Goal: Task Accomplishment & Management: Use online tool/utility

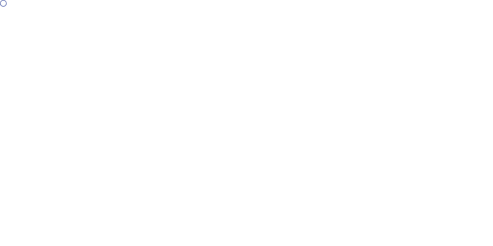
click at [94, 90] on div at bounding box center [246, 123] width 493 height 246
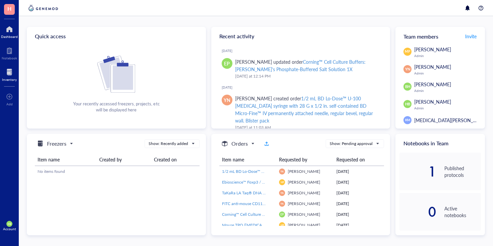
click at [12, 78] on div "Inventory" at bounding box center [9, 79] width 15 height 4
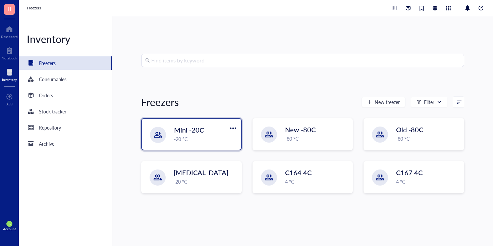
click at [216, 131] on div "Mini -20C" at bounding box center [201, 129] width 54 height 9
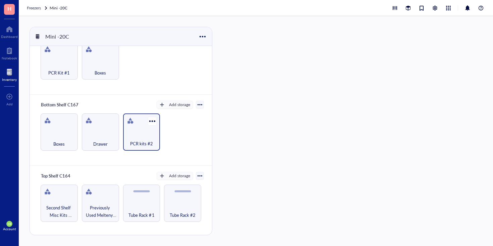
scroll to position [24, 0]
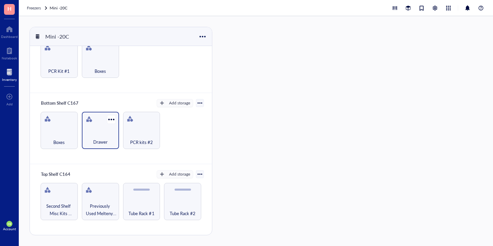
click at [101, 133] on div "Drawer" at bounding box center [100, 138] width 30 height 15
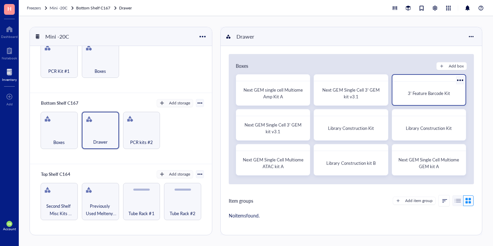
click at [428, 100] on div "3' Feature Barcode Kit" at bounding box center [429, 93] width 68 height 18
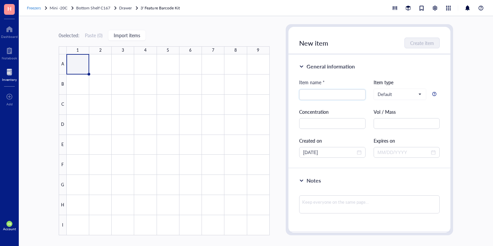
click at [33, 8] on span "Freezers" at bounding box center [34, 8] width 14 height 6
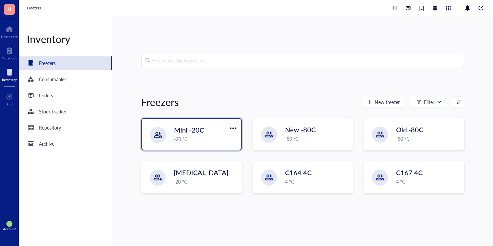
click at [211, 139] on div "-20 °C" at bounding box center [205, 138] width 63 height 7
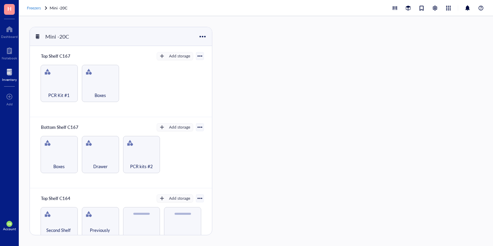
click at [37, 9] on span "Freezers" at bounding box center [34, 8] width 14 height 6
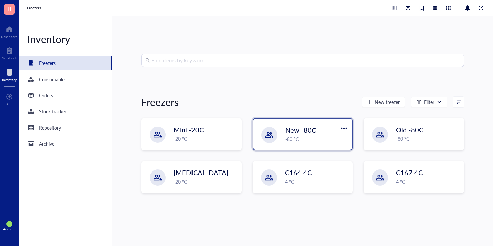
click at [311, 137] on div "-80 °C" at bounding box center [316, 138] width 63 height 7
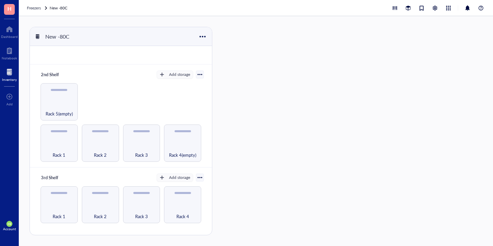
scroll to position [53, 0]
click at [63, 148] on div "Rack 1" at bounding box center [59, 150] width 30 height 15
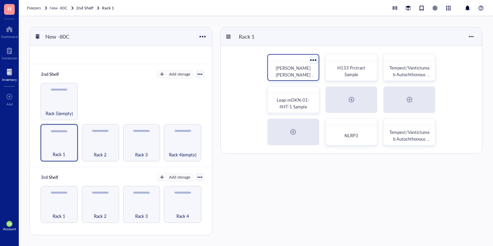
click at [298, 69] on span "Kathy Elisa IC Bot" at bounding box center [294, 75] width 39 height 20
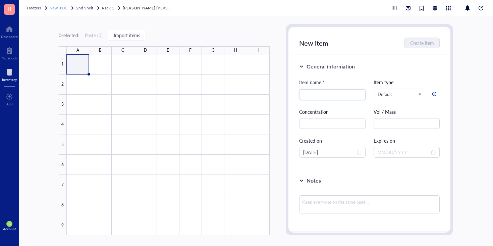
click at [62, 7] on span "New -80C" at bounding box center [59, 8] width 18 height 6
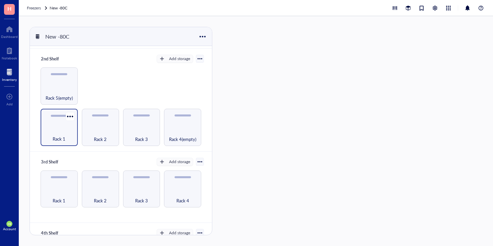
scroll to position [67, 0]
click at [51, 125] on div "Rack 1" at bounding box center [59, 128] width 37 height 37
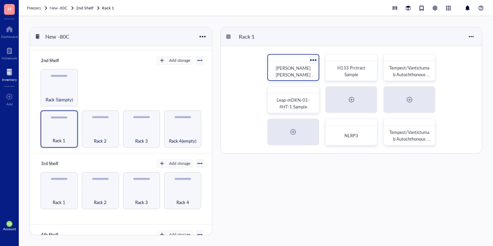
click at [289, 73] on span "Kathy Elisa IC Bot" at bounding box center [294, 75] width 39 height 20
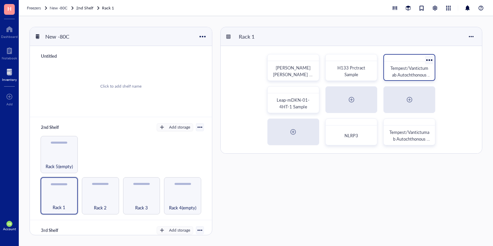
click at [408, 73] on span "Tempest/Vantictumab Autochthonous Tumor/Lung" at bounding box center [410, 75] width 41 height 20
click at [32, 7] on span "Freezers" at bounding box center [34, 8] width 14 height 6
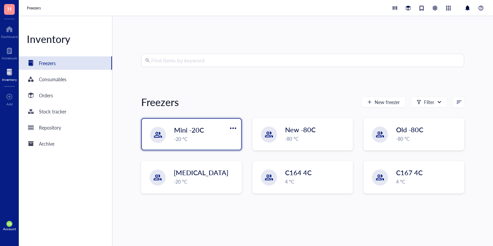
click at [192, 137] on div "-20 °C" at bounding box center [205, 138] width 63 height 7
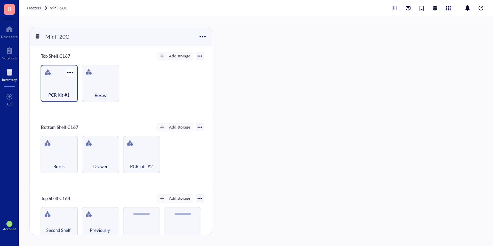
click at [58, 91] on span "PCR Kit #1" at bounding box center [58, 94] width 21 height 7
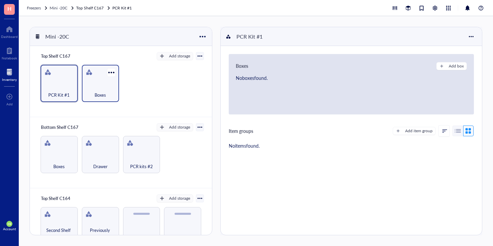
click at [100, 89] on div "Boxes" at bounding box center [100, 91] width 30 height 15
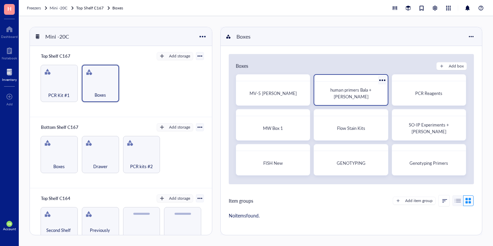
click at [355, 96] on span "human primers Bala + Linda" at bounding box center [351, 92] width 42 height 13
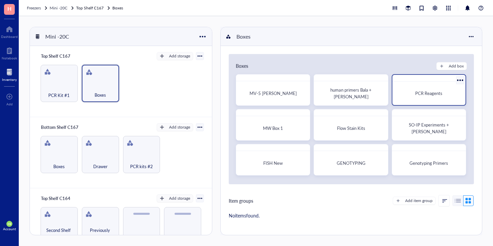
click at [415, 99] on div "PCR Reagents" at bounding box center [429, 93] width 68 height 18
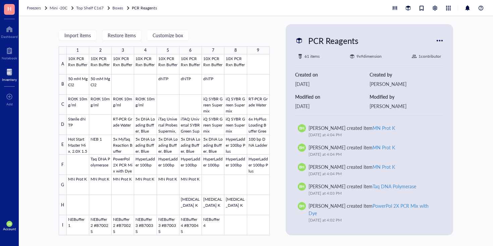
scroll to position [515, 0]
click at [60, 9] on span "Mini -20C" at bounding box center [59, 8] width 18 height 6
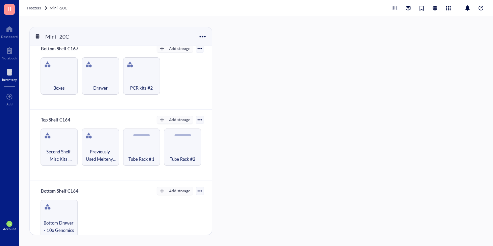
scroll to position [90, 0]
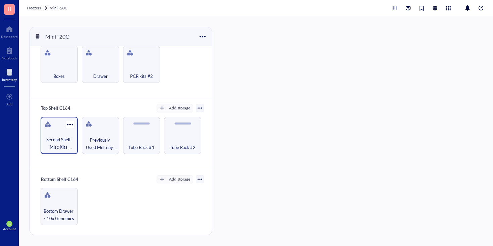
click at [51, 131] on div "Second Shelf Misc Kits Boxes etc" at bounding box center [59, 135] width 37 height 37
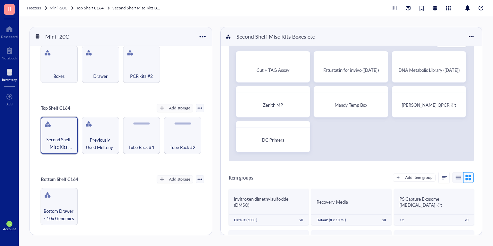
scroll to position [26, 0]
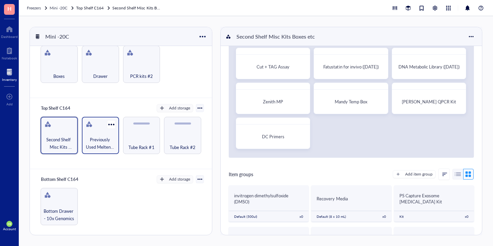
click at [93, 137] on span "Previously Used Meltenyi M Tubes" at bounding box center [100, 143] width 30 height 15
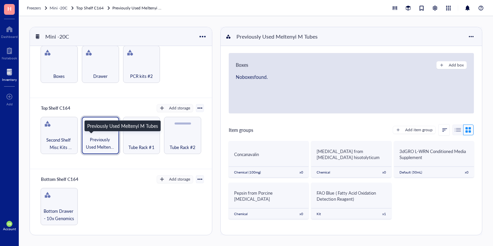
scroll to position [4, 0]
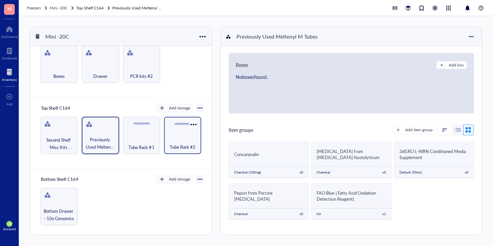
click at [182, 147] on span "Tube Rack #2" at bounding box center [183, 146] width 26 height 7
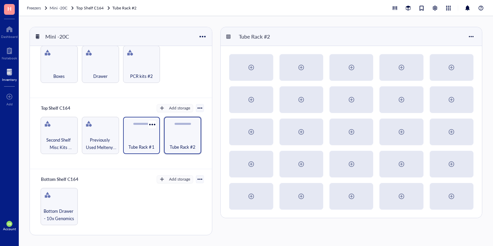
click at [138, 139] on div "Tube Rack #1" at bounding box center [141, 143] width 30 height 15
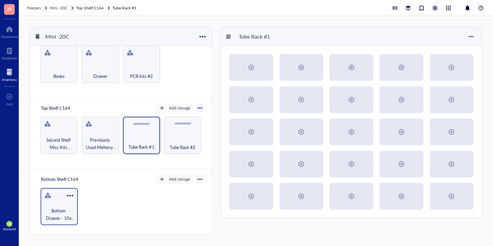
click at [64, 207] on span "Bottom Drawer - 10x Genomics" at bounding box center [59, 214] width 30 height 15
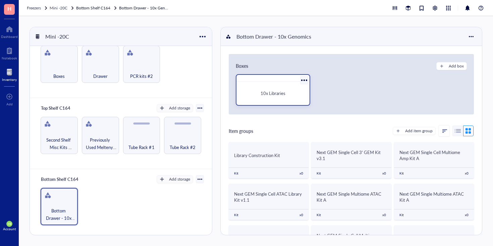
click at [273, 98] on div "10x Libraries" at bounding box center [273, 93] width 68 height 18
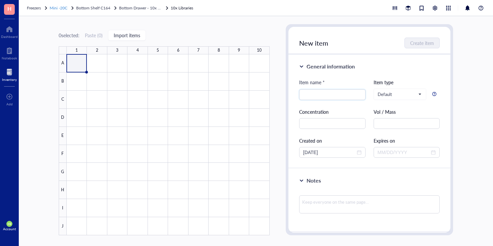
click at [59, 9] on span "Mini -20C" at bounding box center [59, 8] width 18 height 6
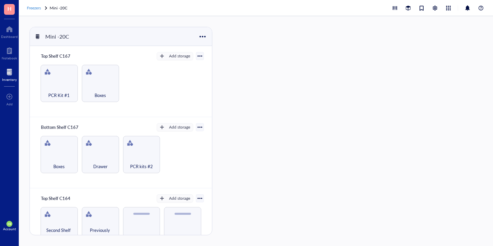
click at [35, 8] on span "Freezers" at bounding box center [34, 8] width 14 height 6
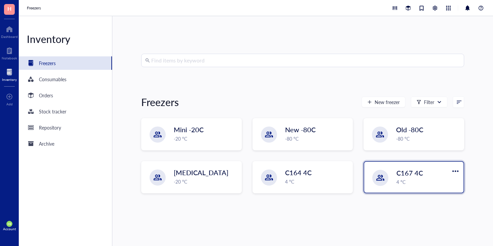
click at [393, 182] on div "C167 4C 4 °C" at bounding box center [413, 177] width 99 height 31
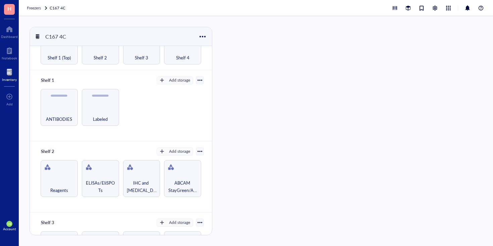
scroll to position [191, 0]
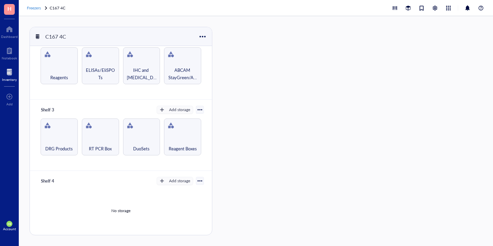
click at [33, 8] on span "Freezers" at bounding box center [34, 8] width 14 height 6
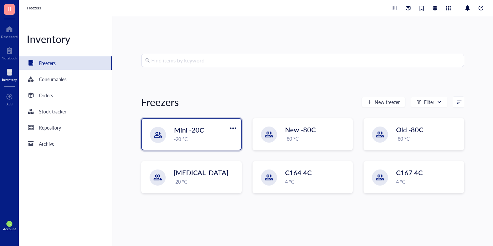
click at [199, 143] on div "Mini -20C -20 °C" at bounding box center [191, 134] width 99 height 31
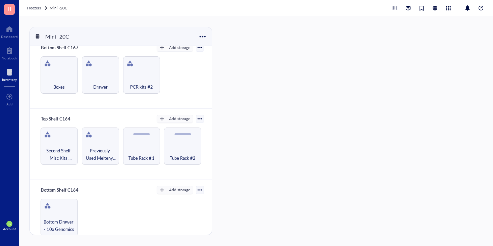
scroll to position [90, 0]
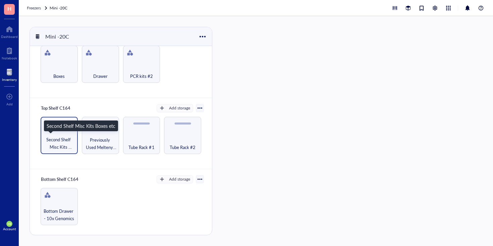
click at [56, 136] on span "Second Shelf Misc Kits Boxes etc" at bounding box center [59, 143] width 30 height 15
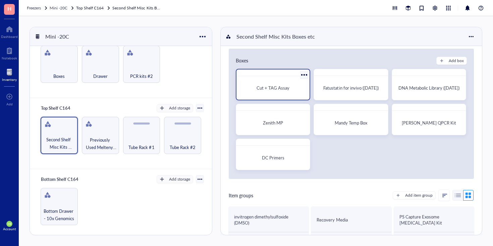
scroll to position [8, 0]
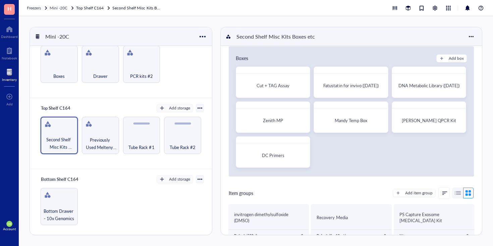
click at [194, 86] on div "Bottom Shelf C167 Add storage Boxes Drawer PCR kits #2" at bounding box center [121, 62] width 182 height 71
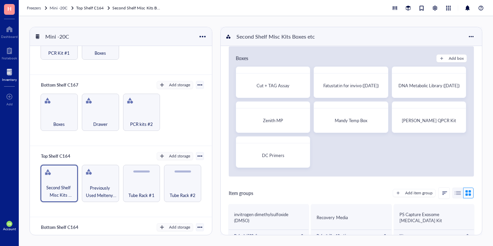
scroll to position [0, 0]
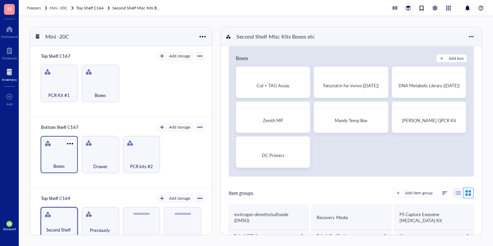
click at [54, 157] on div "Boxes" at bounding box center [59, 162] width 30 height 15
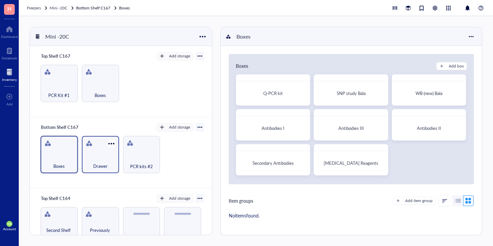
click at [87, 164] on div "Drawer" at bounding box center [100, 162] width 30 height 15
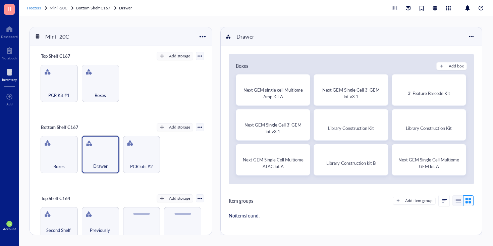
click at [35, 8] on span "Freezers" at bounding box center [34, 8] width 14 height 6
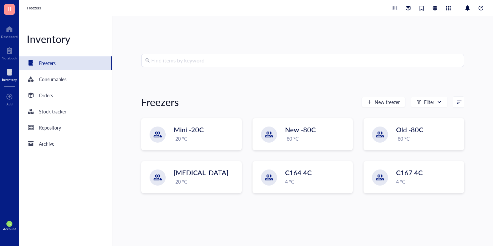
click at [320, 152] on div "Mini -20C -20 °C New -80C -80 °C Old -80C -80 °C Liquid Nitrogen -20 °C C164 4C…" at bounding box center [302, 161] width 323 height 86
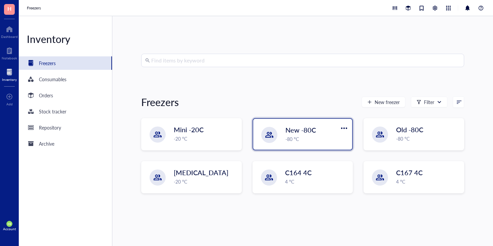
click at [322, 144] on div "New -80C -80 °C" at bounding box center [302, 134] width 99 height 31
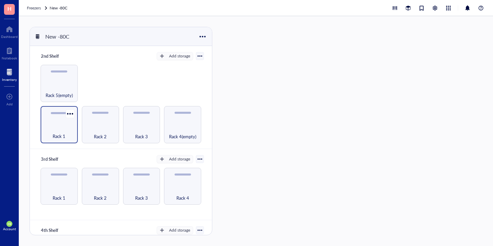
scroll to position [71, 0]
click at [61, 130] on div "Rack 1" at bounding box center [59, 132] width 30 height 15
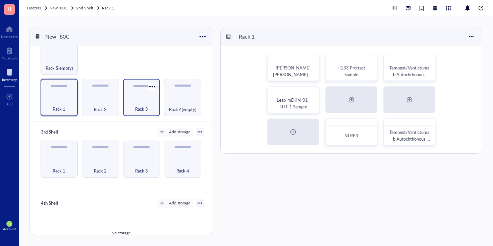
scroll to position [120, 0]
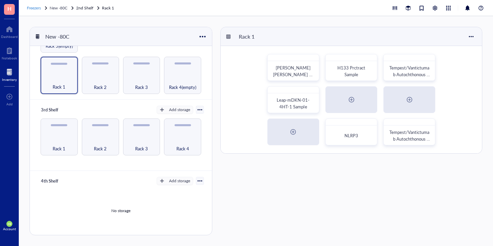
click at [32, 5] on div "Freezers" at bounding box center [34, 8] width 14 height 7
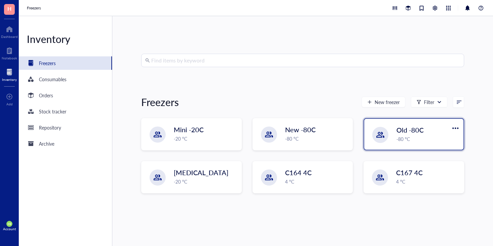
click at [410, 141] on div "-80 °C" at bounding box center [427, 138] width 63 height 7
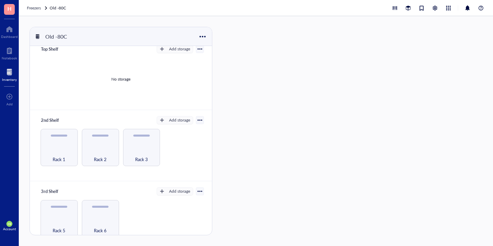
scroll to position [25, 0]
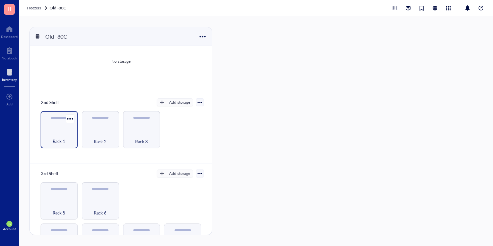
click at [53, 130] on div "Rack 1" at bounding box center [59, 137] width 30 height 15
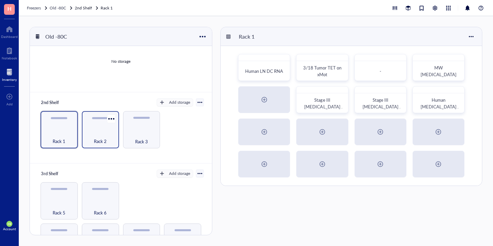
click at [95, 132] on div "Rack 2" at bounding box center [100, 137] width 30 height 15
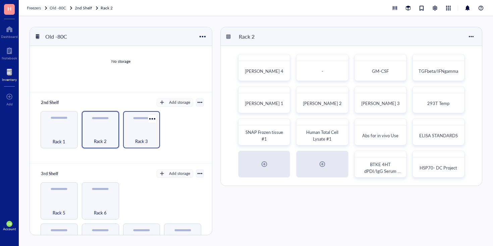
click at [143, 134] on div "Rack 3" at bounding box center [141, 137] width 30 height 15
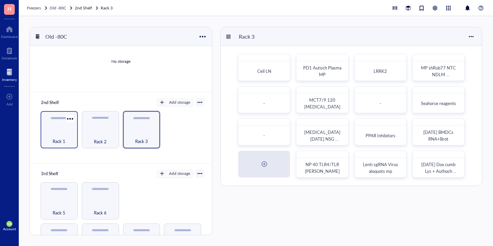
click at [61, 135] on div "Rack 1" at bounding box center [59, 137] width 30 height 15
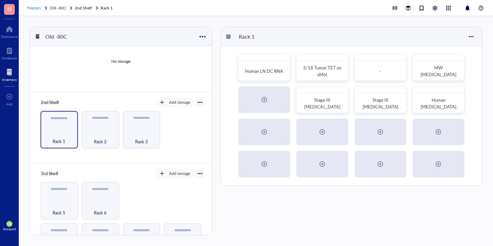
click at [35, 6] on span "Freezers" at bounding box center [34, 8] width 14 height 6
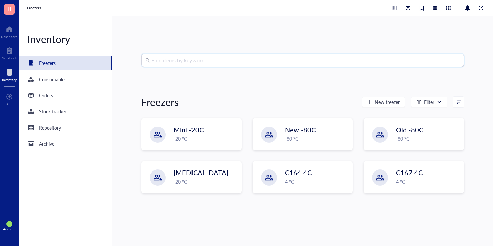
click at [237, 60] on input "search" at bounding box center [305, 60] width 309 height 13
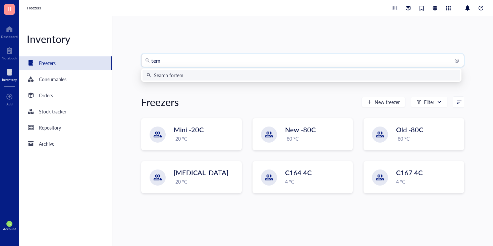
type input "temp"
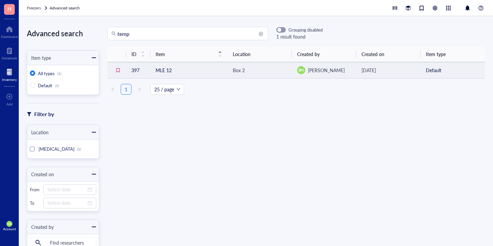
click at [181, 73] on td "MLE 12" at bounding box center [188, 70] width 77 height 16
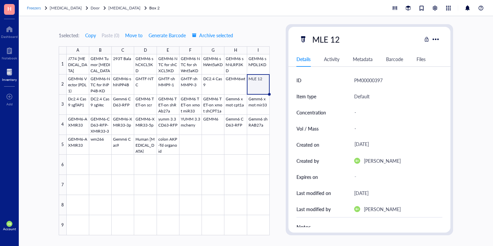
click at [31, 9] on span "Freezers" at bounding box center [34, 8] width 14 height 6
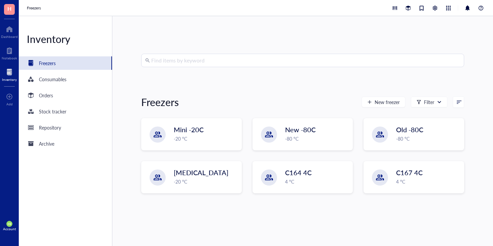
click at [160, 59] on input "search" at bounding box center [305, 60] width 309 height 13
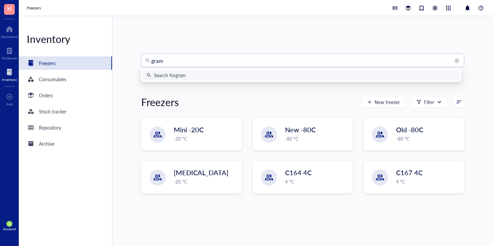
type input "gram 6"
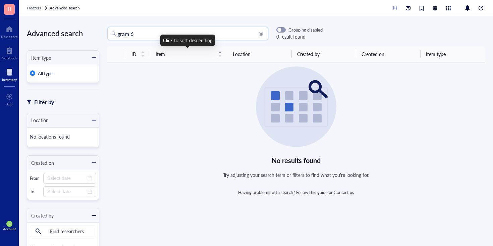
click at [175, 34] on input "gram 6" at bounding box center [190, 33] width 147 height 13
type input "g"
click at [36, 11] on div "Freezers" at bounding box center [34, 8] width 14 height 7
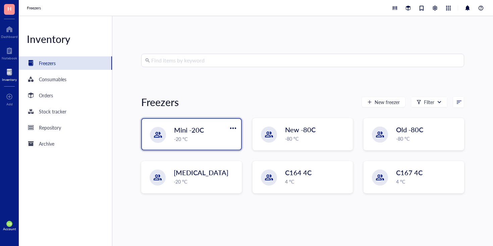
click at [201, 140] on div "-20 °C" at bounding box center [205, 138] width 63 height 7
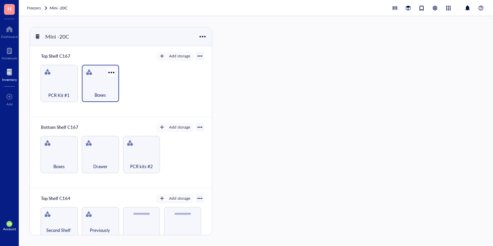
click at [95, 93] on span "Boxes" at bounding box center [100, 94] width 11 height 7
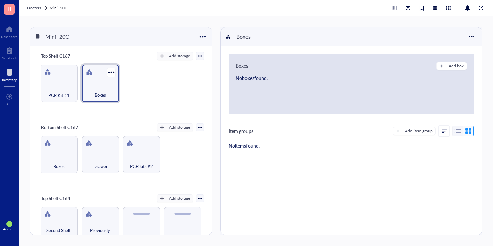
click at [98, 87] on div "Boxes" at bounding box center [100, 91] width 30 height 15
click at [98, 82] on div "Boxes" at bounding box center [100, 83] width 37 height 37
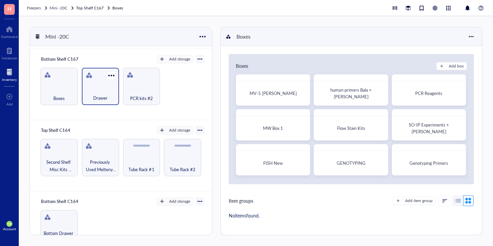
scroll to position [90, 0]
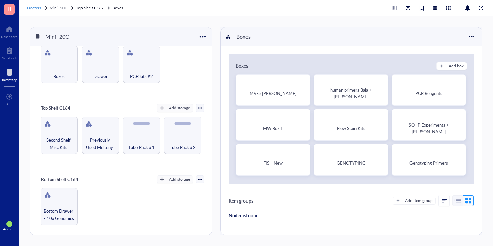
click at [39, 7] on span "Freezers" at bounding box center [34, 8] width 14 height 6
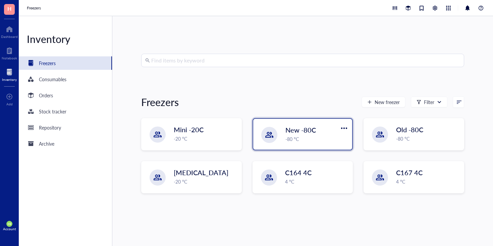
click at [291, 130] on span "New -80C" at bounding box center [300, 129] width 30 height 9
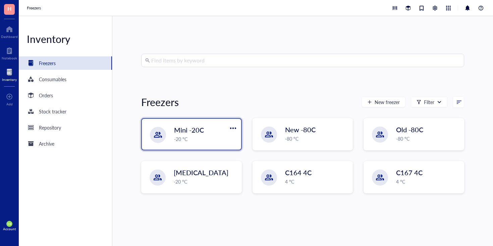
click at [212, 140] on div "-20 °C" at bounding box center [205, 138] width 63 height 7
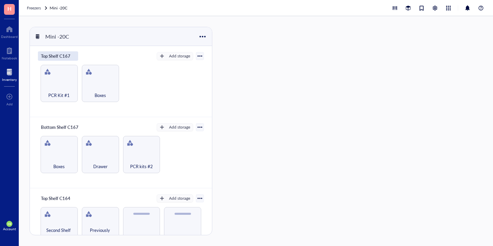
click at [70, 55] on div "Top Shelf C167" at bounding box center [58, 55] width 40 height 9
click at [73, 56] on input "Top Shelf C167" at bounding box center [59, 56] width 43 height 9
click at [103, 84] on div "Boxes" at bounding box center [100, 91] width 30 height 15
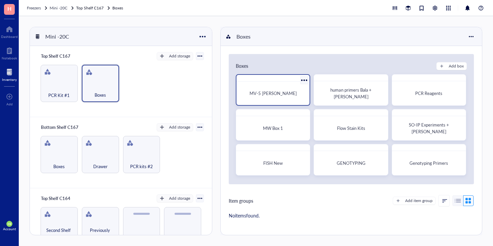
click at [246, 93] on div "MV-5 Bala WB" at bounding box center [273, 93] width 62 height 7
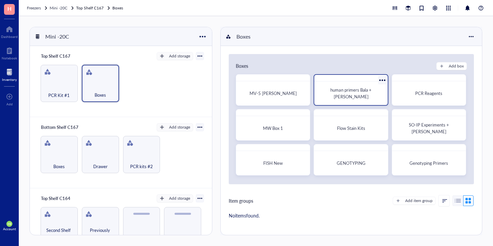
click at [346, 101] on div "human primers Bala + Linda" at bounding box center [351, 93] width 68 height 18
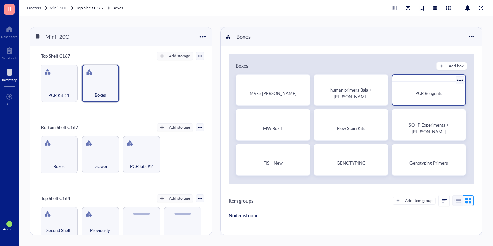
click at [405, 98] on div "PCR Reagents" at bounding box center [429, 93] width 68 height 18
click at [202, 36] on div at bounding box center [202, 37] width 10 height 10
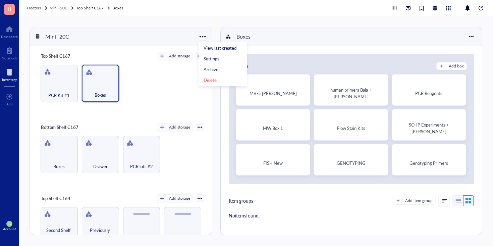
click at [202, 36] on div at bounding box center [202, 37] width 10 height 10
click at [204, 34] on div at bounding box center [202, 37] width 10 height 10
click at [213, 59] on div "Settings" at bounding box center [211, 59] width 16 height 6
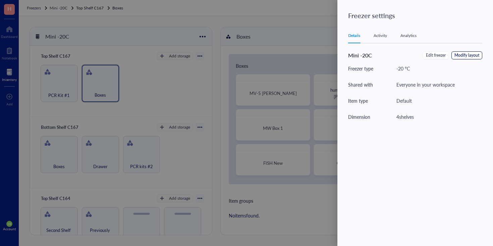
click at [457, 54] on span "Modify layout" at bounding box center [466, 55] width 25 height 6
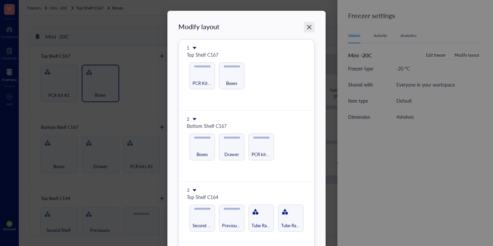
click at [310, 29] on icon "Close" at bounding box center [309, 27] width 6 height 6
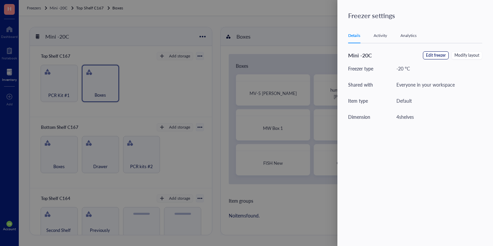
click at [438, 54] on span "Edit freezer" at bounding box center [436, 55] width 20 height 6
type textarea "Top 2 racks - C167 Bottom 2 racks - C164"
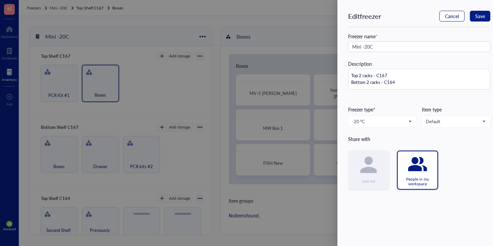
click at [451, 14] on span "Cancel" at bounding box center [452, 15] width 14 height 5
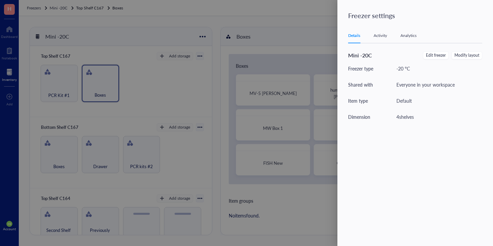
click at [313, 23] on div at bounding box center [246, 123] width 493 height 246
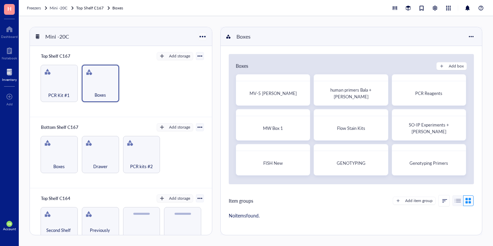
click at [200, 34] on div at bounding box center [202, 37] width 10 height 10
click at [38, 9] on span "Freezers" at bounding box center [34, 8] width 14 height 6
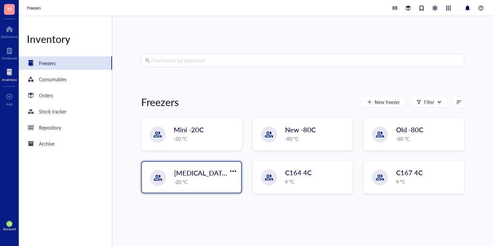
click at [213, 187] on div "Liquid Nitrogen -20 °C" at bounding box center [191, 177] width 99 height 31
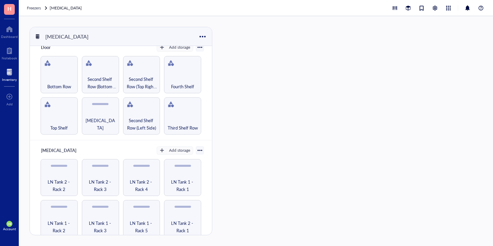
scroll to position [20, 0]
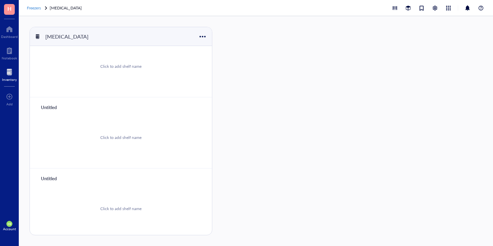
click at [35, 6] on span "Freezers" at bounding box center [34, 8] width 14 height 6
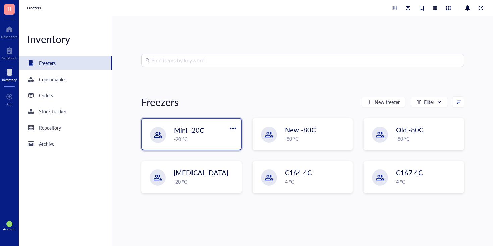
click at [182, 133] on span "Mini -20C" at bounding box center [189, 129] width 30 height 9
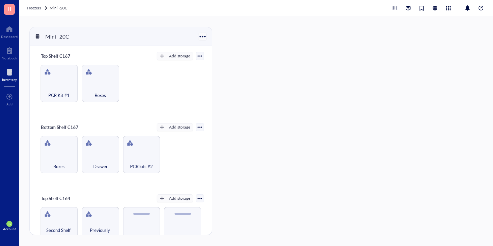
click at [205, 39] on div at bounding box center [202, 37] width 10 height 10
click at [164, 85] on div "PCR Kit #1 Boxes" at bounding box center [121, 83] width 166 height 37
click at [181, 55] on div "Add storage" at bounding box center [179, 56] width 21 height 6
click at [178, 68] on span "Rack" at bounding box center [178, 67] width 38 height 7
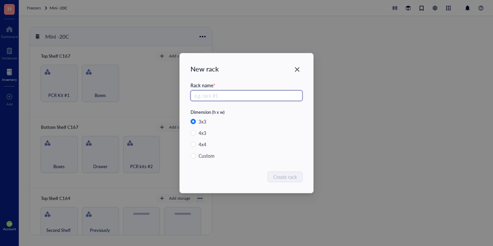
radio input "false"
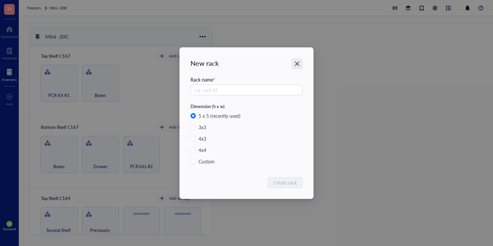
click at [297, 65] on icon "Close" at bounding box center [297, 63] width 6 height 6
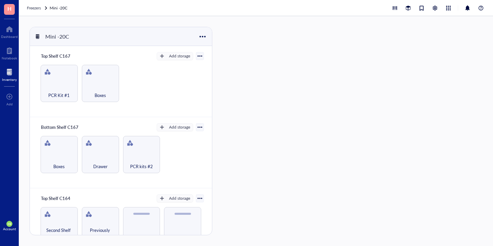
click at [196, 57] on div at bounding box center [200, 56] width 8 height 8
click at [198, 58] on div at bounding box center [200, 56] width 8 height 8
click at [49, 34] on div "Mini -20C" at bounding box center [62, 36] width 40 height 11
click at [37, 36] on div at bounding box center [37, 36] width 5 height 5
click at [203, 40] on div at bounding box center [202, 37] width 10 height 10
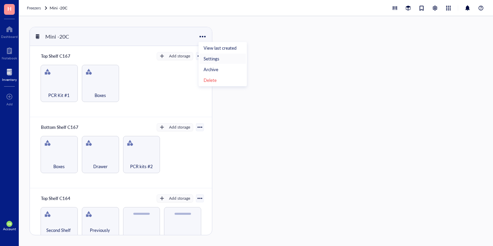
click at [219, 59] on div "Settings" at bounding box center [211, 59] width 16 height 6
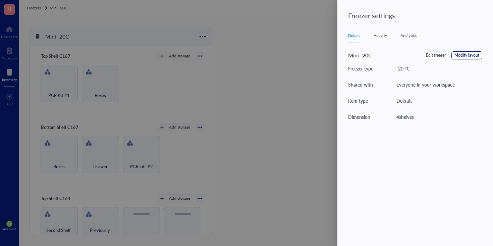
click at [457, 58] on span "Modify layout" at bounding box center [466, 55] width 25 height 6
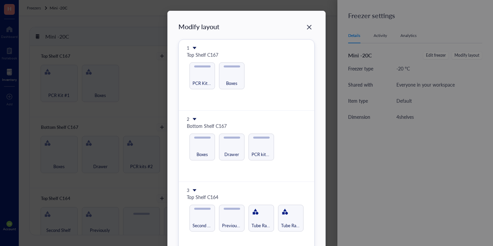
click at [193, 47] on icon at bounding box center [195, 48] width 4 height 2
click at [204, 56] on span "Insert 1 above" at bounding box center [215, 57] width 38 height 7
click at [192, 49] on icon at bounding box center [194, 48] width 5 height 5
click at [200, 56] on span "Insert 1 above" at bounding box center [215, 57] width 38 height 7
click at [193, 47] on icon at bounding box center [195, 48] width 4 height 2
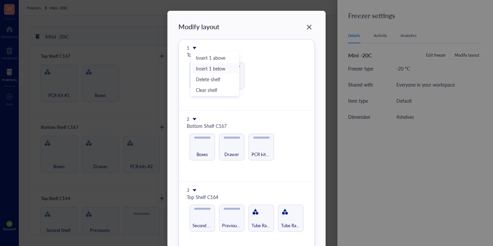
click at [213, 70] on span "Insert 1 below" at bounding box center [215, 68] width 38 height 7
click at [193, 50] on icon at bounding box center [194, 48] width 5 height 5
click at [206, 58] on span "Insert 1 above" at bounding box center [215, 57] width 38 height 7
click at [216, 49] on div "1" at bounding box center [246, 48] width 119 height 6
click at [309, 25] on icon "Close" at bounding box center [309, 27] width 5 height 5
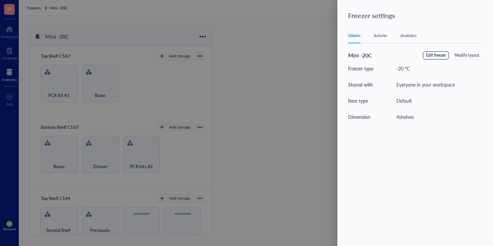
click at [439, 53] on span "Edit freezer" at bounding box center [436, 55] width 20 height 6
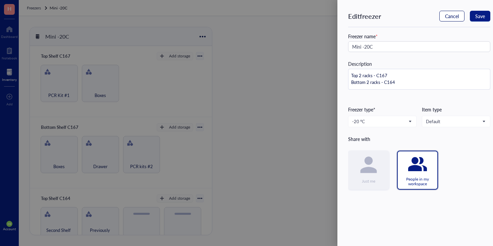
click at [449, 21] on button "Cancel" at bounding box center [451, 16] width 25 height 11
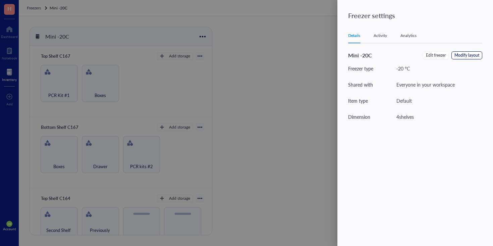
click at [467, 53] on span "Modify layout" at bounding box center [466, 55] width 25 height 6
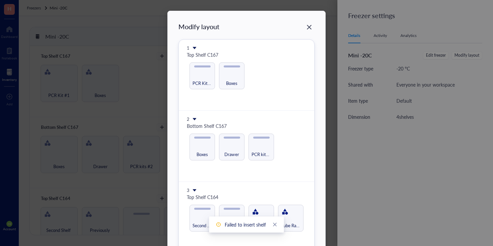
click at [192, 47] on icon at bounding box center [194, 48] width 5 height 5
click at [202, 58] on span "Insert 1 above" at bounding box center [215, 57] width 38 height 7
click at [259, 226] on div "Failed to insert shelf" at bounding box center [246, 224] width 75 height 16
click at [276, 225] on icon "close" at bounding box center [274, 224] width 5 height 5
click at [272, 225] on icon "close" at bounding box center [274, 224] width 5 height 5
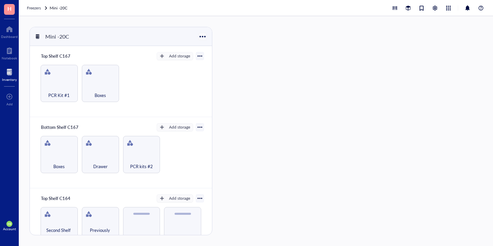
click at [202, 38] on div at bounding box center [202, 37] width 10 height 10
click at [213, 60] on div "Settings" at bounding box center [211, 59] width 16 height 6
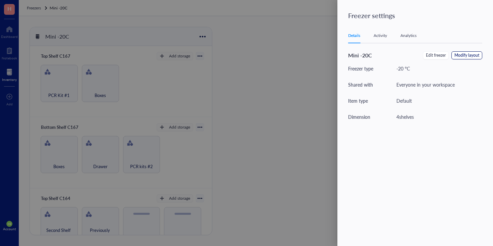
click at [469, 56] on span "Modify layout" at bounding box center [466, 55] width 25 height 6
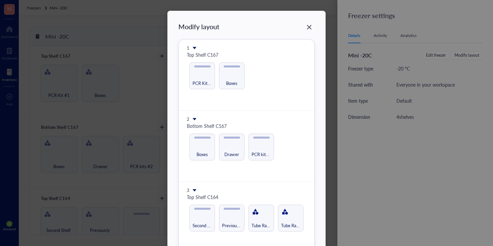
click at [194, 46] on icon at bounding box center [194, 48] width 5 height 5
click at [216, 59] on span "Insert 1 above" at bounding box center [215, 57] width 38 height 7
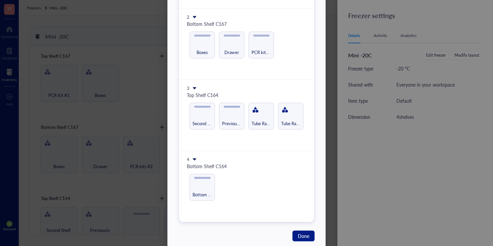
scroll to position [119, 0]
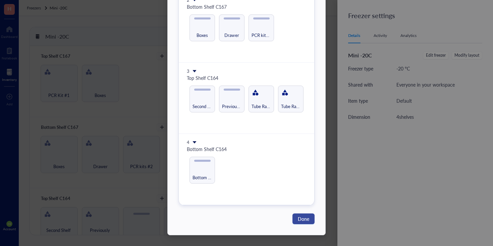
click at [309, 223] on button "Done" at bounding box center [303, 218] width 22 height 11
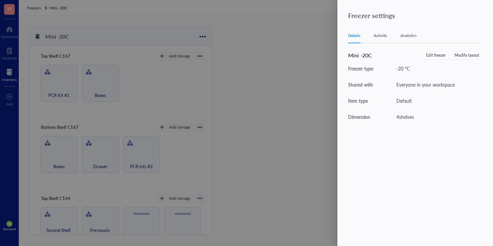
scroll to position [0, 0]
click at [316, 86] on div at bounding box center [246, 123] width 493 height 246
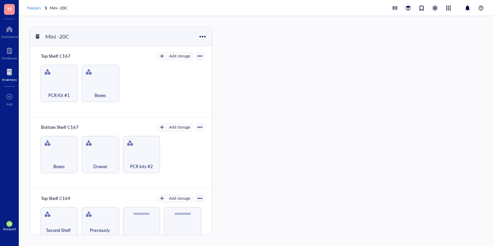
click at [40, 7] on span "Freezers" at bounding box center [34, 8] width 14 height 6
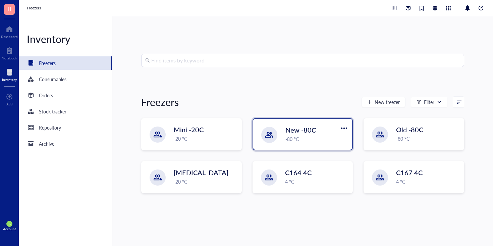
click at [293, 144] on div "New -80C -80 °C" at bounding box center [302, 134] width 99 height 31
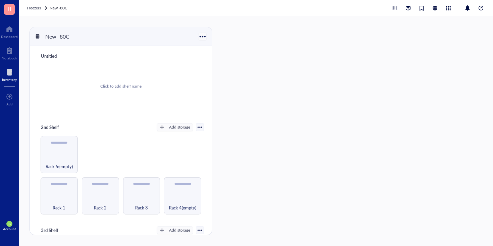
click at [200, 38] on div at bounding box center [202, 37] width 10 height 10
click at [216, 56] on div "Settings" at bounding box center [211, 59] width 16 height 6
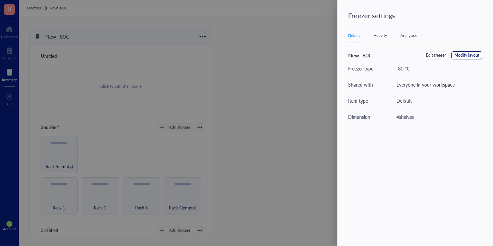
click at [469, 58] on span "Modify layout" at bounding box center [466, 55] width 25 height 6
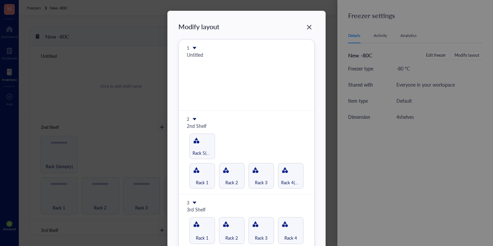
click at [192, 48] on icon at bounding box center [194, 48] width 5 height 5
click at [209, 55] on span "Insert 1 above" at bounding box center [215, 57] width 38 height 7
click at [307, 28] on icon "Close" at bounding box center [309, 27] width 5 height 5
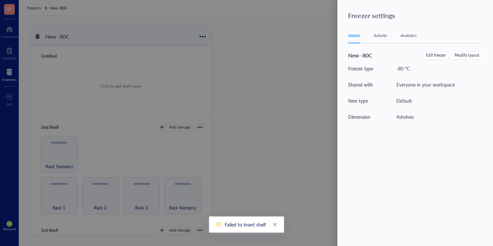
click at [40, 8] on div at bounding box center [246, 123] width 493 height 246
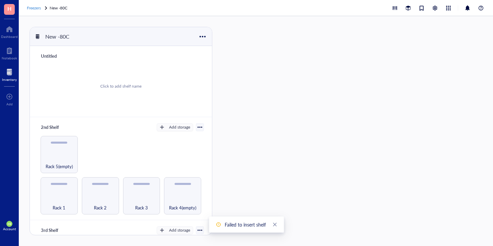
click at [38, 9] on span "Freezers" at bounding box center [34, 8] width 14 height 6
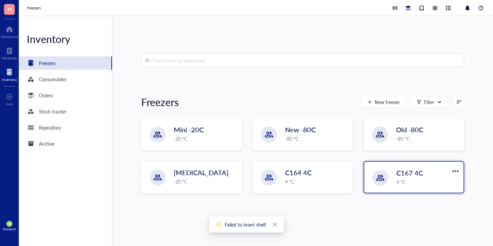
click at [416, 187] on div "C167 4C 4 °C" at bounding box center [413, 177] width 99 height 31
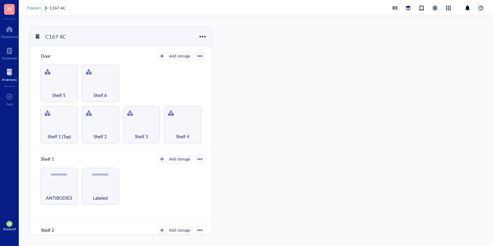
click at [40, 8] on span "Freezers" at bounding box center [34, 8] width 14 height 6
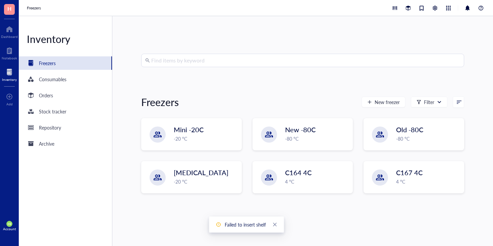
click at [10, 225] on span "HB" at bounding box center [9, 224] width 6 height 6
click at [277, 227] on link "Close" at bounding box center [274, 224] width 7 height 7
click at [277, 227] on body "H Dashboard Notebook Inventory To pick up a draggable item, press the space bar…" at bounding box center [246, 123] width 493 height 246
click at [436, 6] on div at bounding box center [434, 7] width 7 height 7
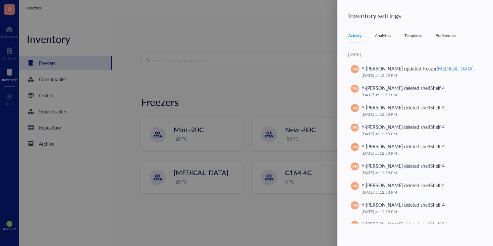
click at [288, 28] on div at bounding box center [246, 123] width 493 height 246
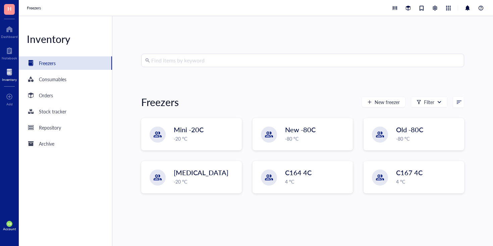
click at [4, 229] on div "Account" at bounding box center [9, 229] width 13 height 4
click at [48, 202] on link "Account settings" at bounding box center [44, 201] width 39 height 12
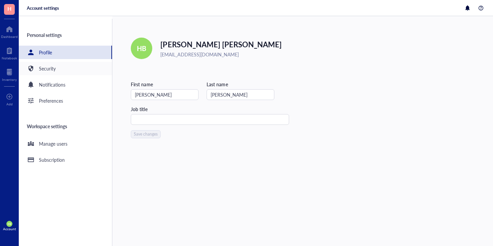
click at [78, 70] on div "Security" at bounding box center [65, 68] width 93 height 13
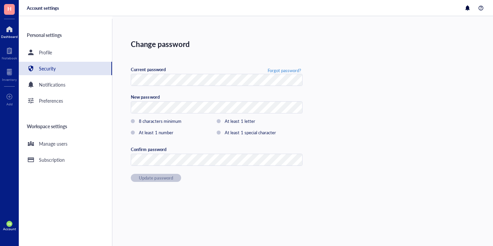
click at [9, 31] on div at bounding box center [9, 29] width 17 height 11
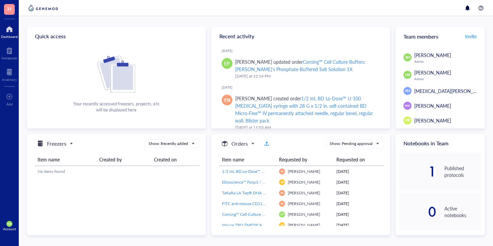
scroll to position [24, 0]
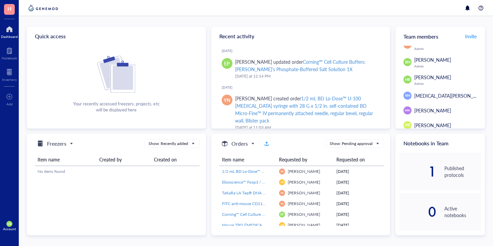
click at [416, 80] on div "[PERSON_NAME]" at bounding box center [442, 76] width 56 height 7
click at [431, 167] on div "1" at bounding box center [417, 171] width 37 height 11
click at [450, 172] on div "Published protocols" at bounding box center [462, 171] width 37 height 13
click at [428, 173] on div "1" at bounding box center [417, 171] width 37 height 11
click at [10, 74] on div at bounding box center [9, 72] width 15 height 11
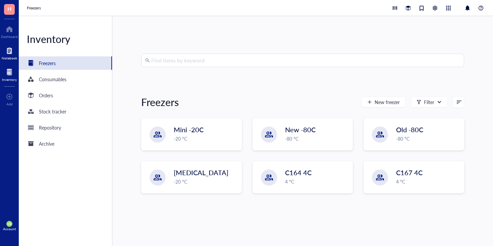
click at [17, 47] on div "Notebook" at bounding box center [9, 52] width 19 height 19
click at [9, 60] on div "Notebook" at bounding box center [9, 58] width 15 height 4
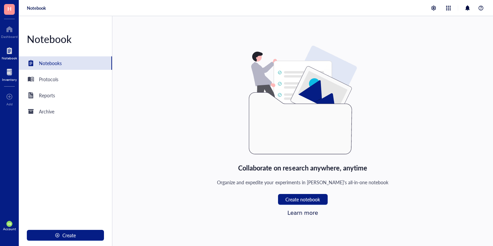
click at [10, 75] on div at bounding box center [9, 72] width 15 height 11
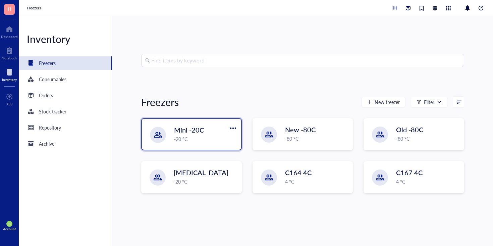
click at [195, 141] on div "-20 °C" at bounding box center [205, 138] width 63 height 7
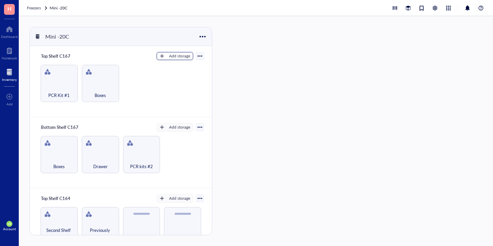
click at [178, 54] on div "Add storage" at bounding box center [179, 56] width 21 height 6
click at [177, 54] on div "Add storage" at bounding box center [179, 56] width 21 height 6
click at [201, 44] on div "Mini -20C" at bounding box center [121, 36] width 182 height 19
click at [205, 37] on div at bounding box center [202, 37] width 10 height 10
click at [214, 60] on div "Settings" at bounding box center [211, 59] width 16 height 6
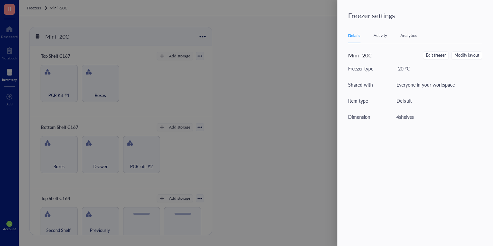
click at [405, 118] on div "4 shelves" at bounding box center [404, 116] width 17 height 7
click at [435, 56] on span "Edit freezer" at bounding box center [436, 55] width 20 height 6
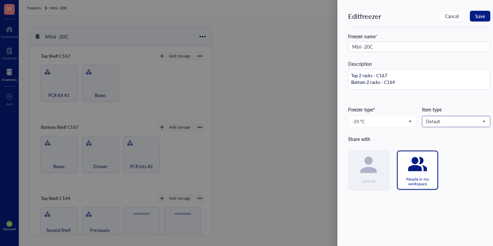
click at [435, 120] on span "Default" at bounding box center [455, 121] width 59 height 6
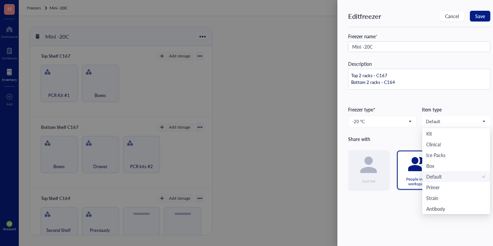
click at [403, 106] on div "Freezer type*" at bounding box center [382, 109] width 68 height 7
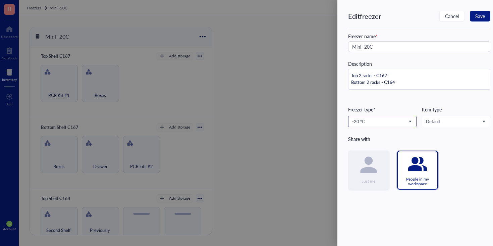
click at [403, 122] on span "-20 °C" at bounding box center [381, 121] width 59 height 6
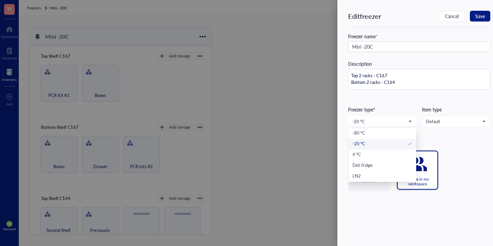
click at [400, 102] on div "Freezer name * Mini -20C Description Top 2 racks - C167 Bottom 2 racks - C164 F…" at bounding box center [419, 111] width 142 height 157
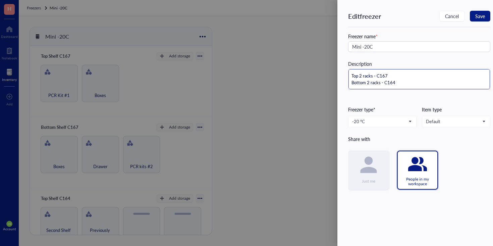
click at [376, 71] on textarea "Top 2 racks - C167 Bottom 2 racks - C164" at bounding box center [418, 79] width 141 height 20
click at [367, 76] on textarea "Top 2 racks - C167 Bottom 2 racks - C164" at bounding box center [418, 79] width 141 height 20
click at [382, 54] on div "Freezer name * Mini -20C Description Top 2 racks - C167 Bottom 2 racks - C164 F…" at bounding box center [419, 111] width 142 height 157
click at [400, 40] on div "Freezer name * Mini -20C" at bounding box center [419, 42] width 142 height 19
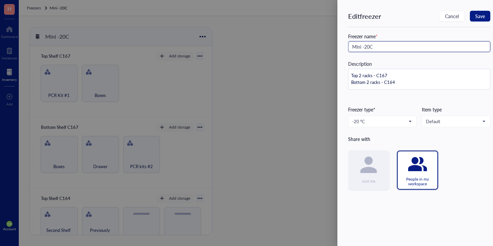
click at [398, 46] on input "Mini -20C" at bounding box center [419, 46] width 142 height 11
click at [418, 33] on div "Freezer name *" at bounding box center [419, 36] width 142 height 7
click at [448, 124] on span "Default" at bounding box center [455, 121] width 59 height 6
click at [439, 104] on div "Freezer name * Mini -20C Description Top 2 racks - C167 Bottom 2 racks - C164 F…" at bounding box center [419, 111] width 142 height 157
click at [453, 23] on div "Edit freezer Cancel Save" at bounding box center [419, 19] width 142 height 16
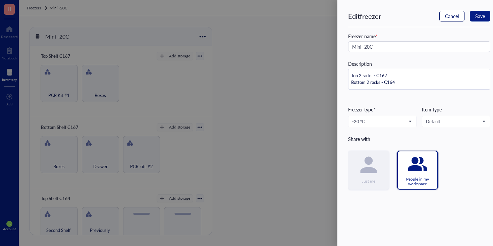
click at [453, 18] on span "Cancel" at bounding box center [452, 15] width 14 height 5
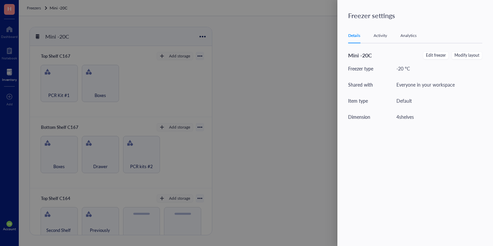
click at [384, 41] on div "Details Activity Analytics" at bounding box center [415, 35] width 134 height 15
click at [383, 38] on div "Activity" at bounding box center [379, 35] width 13 height 7
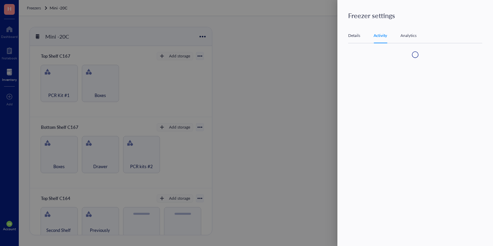
click at [405, 38] on div "Analytics" at bounding box center [408, 35] width 16 height 7
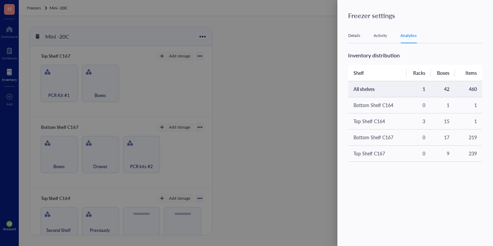
click at [397, 95] on td "All shelves" at bounding box center [377, 89] width 58 height 16
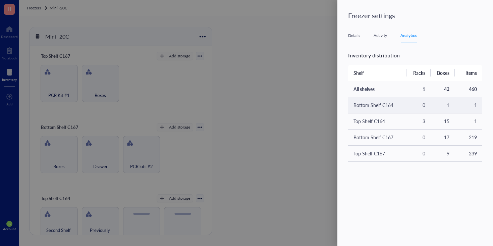
click at [397, 103] on td "Bottom Shelf C164" at bounding box center [377, 105] width 58 height 16
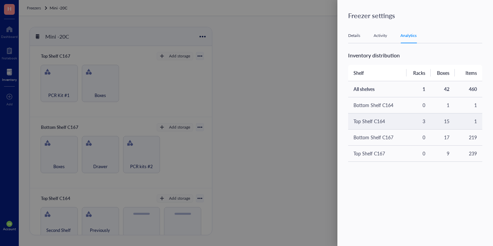
click at [394, 126] on td "Top Shelf C164" at bounding box center [377, 121] width 58 height 16
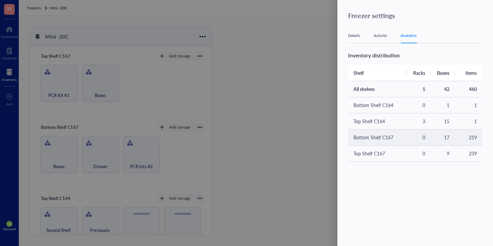
click at [393, 138] on td "Bottom Shelf C167" at bounding box center [377, 137] width 58 height 16
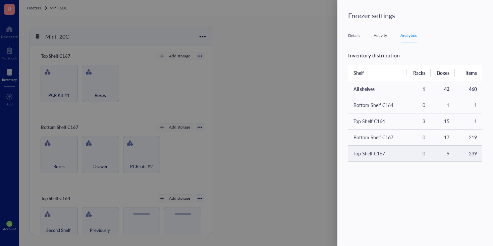
click at [390, 154] on td "Top Shelf C167" at bounding box center [377, 153] width 58 height 16
click at [374, 32] on div "Details Activity Analytics" at bounding box center [415, 35] width 134 height 15
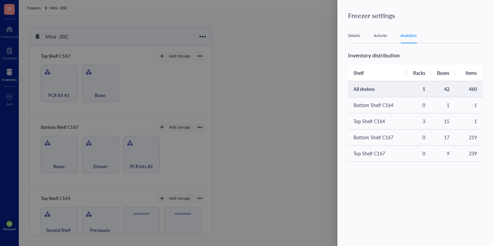
click at [374, 86] on td "All shelves" at bounding box center [377, 89] width 58 height 16
click at [375, 37] on div "Activity" at bounding box center [379, 35] width 13 height 7
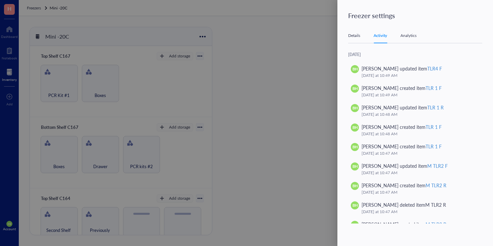
click at [360, 35] on div "Details" at bounding box center [354, 35] width 12 height 7
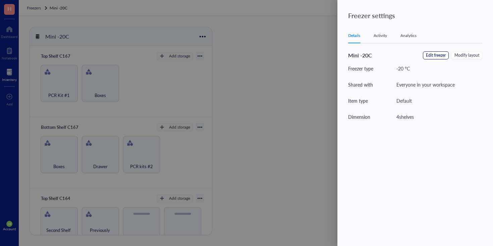
click at [434, 57] on span "Edit freezer" at bounding box center [436, 55] width 20 height 6
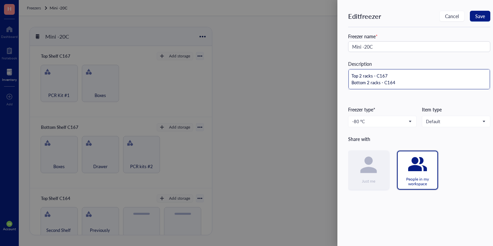
click at [361, 74] on textarea "Top 2 racks - C167 Bottom 2 racks - C164" at bounding box center [418, 79] width 141 height 20
click at [354, 72] on textarea "Top 2 racks - C167 Bottom 2 racks - C164" at bounding box center [418, 79] width 141 height 20
click at [395, 73] on textarea "Top 2 racks - C167 Bottom 2 racks - C164" at bounding box center [418, 79] width 141 height 20
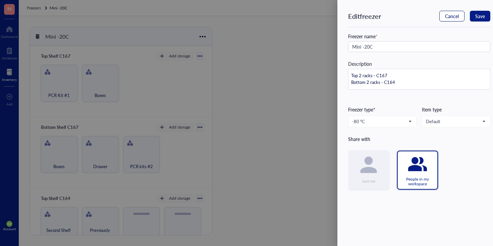
click at [453, 16] on span "Cancel" at bounding box center [452, 15] width 14 height 5
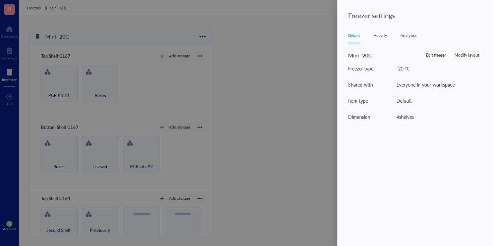
click at [378, 37] on div "Activity" at bounding box center [379, 35] width 13 height 7
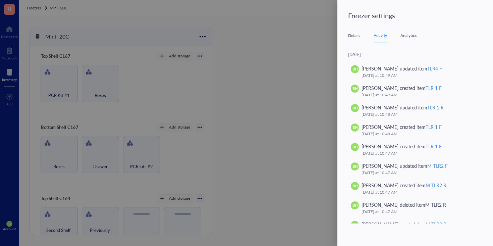
click at [410, 39] on div "Details Activity Analytics" at bounding box center [415, 35] width 134 height 15
click at [409, 38] on div "Analytics" at bounding box center [408, 35] width 16 height 7
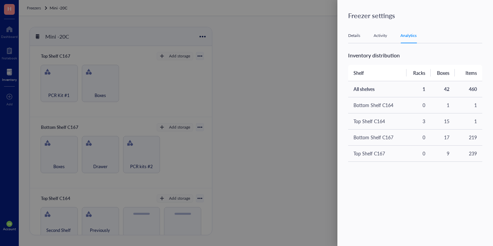
click at [354, 33] on div "Details" at bounding box center [354, 35] width 12 height 7
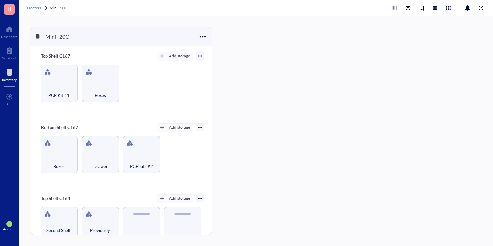
click at [29, 9] on span "Freezers" at bounding box center [34, 8] width 14 height 6
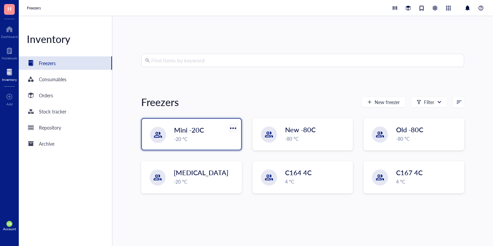
click at [232, 125] on div at bounding box center [233, 128] width 10 height 10
click at [251, 150] on div "Settings" at bounding box center [252, 150] width 38 height 6
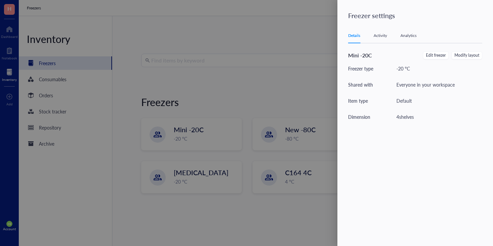
click at [300, 72] on div at bounding box center [246, 123] width 493 height 246
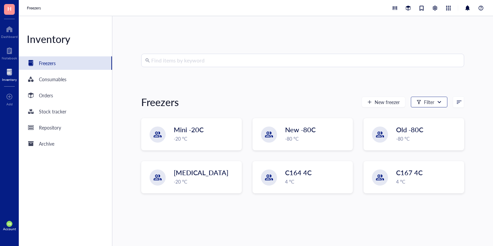
click at [439, 102] on div "Filter" at bounding box center [429, 102] width 37 height 11
click at [460, 103] on span at bounding box center [458, 102] width 11 height 11
click at [457, 102] on div at bounding box center [458, 102] width 5 height 5
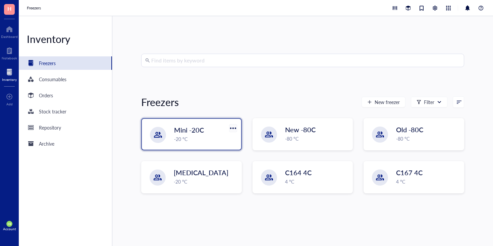
click at [229, 128] on div at bounding box center [233, 128] width 10 height 10
click at [251, 151] on div "Settings" at bounding box center [252, 150] width 38 height 6
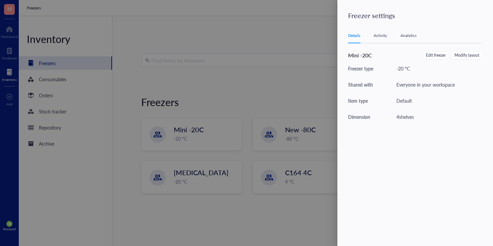
click at [381, 39] on div "Details Activity Analytics" at bounding box center [415, 35] width 134 height 15
click at [381, 37] on div "Activity" at bounding box center [379, 35] width 13 height 7
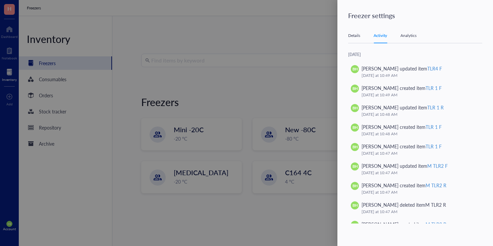
click at [355, 35] on div "Details" at bounding box center [354, 35] width 12 height 7
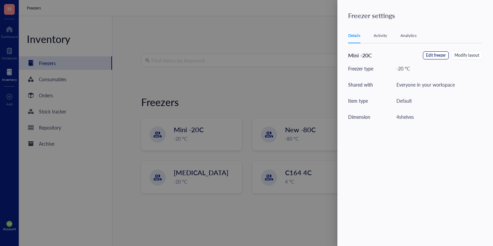
click at [439, 56] on span "Edit freezer" at bounding box center [436, 55] width 20 height 6
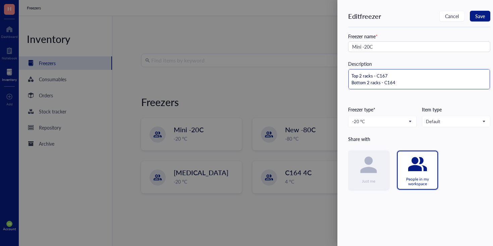
click at [363, 75] on textarea "Top 2 racks - C167 Bottom 2 racks - C164" at bounding box center [418, 79] width 141 height 20
type textarea "Top 2racks - C167 Bottom 2 racks - C164"
type textarea "Top racks - C167 Bottom 2 racks - C164"
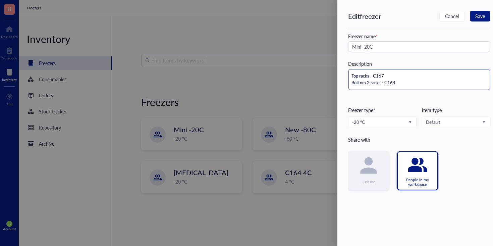
type textarea "Top 3racks - C167 Bottom 2 racks - C164"
type textarea "Top 33racks - C167 Bottom 2 racks - C164"
type textarea "Top 3racks - C167 Bottom 2 racks - C164"
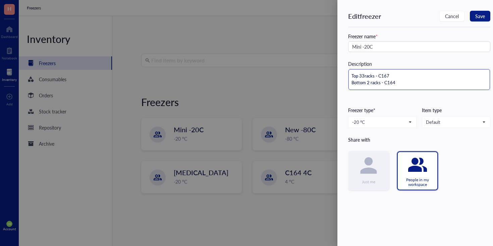
type textarea "Top 3racks - C167 Bottom 2 racks - C164"
type textarea "Top 3 racks - C167 Bottom 2 racks - C164"
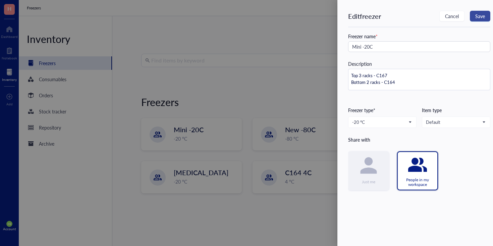
click at [484, 16] on span "Save" at bounding box center [480, 15] width 10 height 5
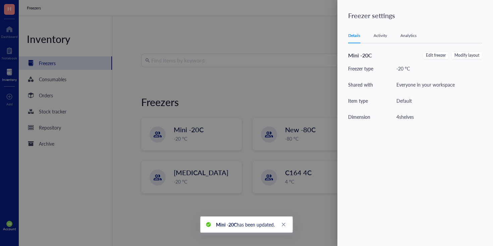
click at [382, 36] on div "Activity" at bounding box center [379, 35] width 13 height 7
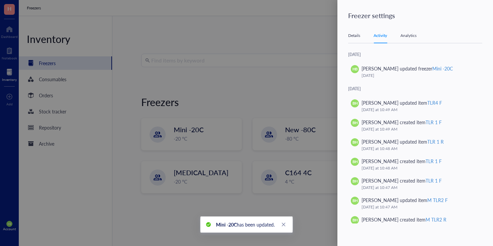
click at [405, 37] on div "Analytics" at bounding box center [408, 35] width 16 height 7
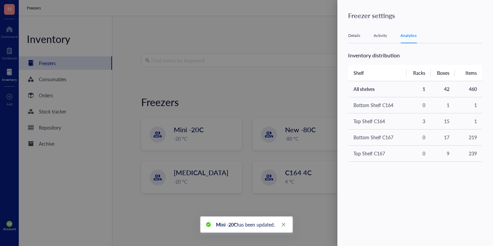
click at [358, 40] on div "Details Activity Analytics" at bounding box center [415, 35] width 134 height 15
click at [352, 36] on div "Details" at bounding box center [354, 35] width 12 height 7
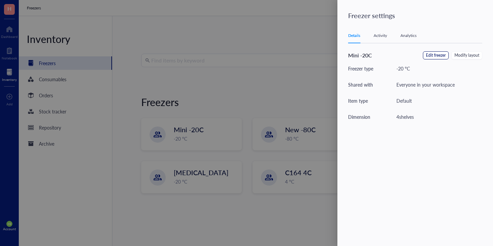
click at [446, 54] on button "Edit freezer" at bounding box center [436, 55] width 26 height 8
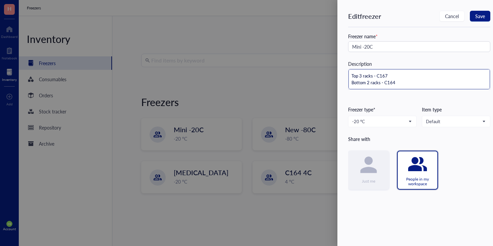
click at [361, 76] on textarea "Top 3 racks - C167 Bottom 2 racks - C164" at bounding box center [418, 79] width 141 height 20
type textarea "Top racks - C167 Bottom 2 racks - C164"
type textarea "Top 2 racks - C167 Bottom 2 racks - C164"
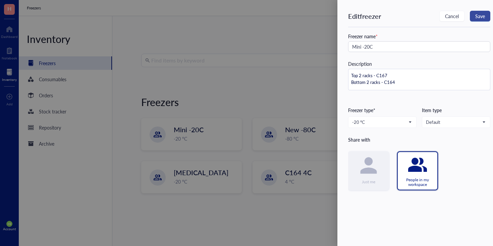
click at [477, 14] on span "Save" at bounding box center [480, 15] width 10 height 5
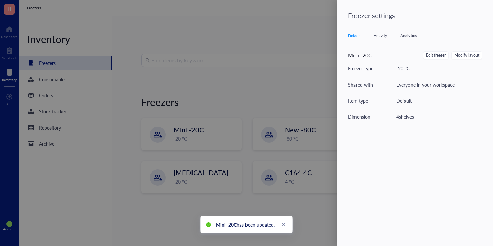
click at [378, 31] on div "Details Activity Analytics" at bounding box center [415, 35] width 134 height 15
click at [379, 35] on div "Activity" at bounding box center [379, 35] width 13 height 7
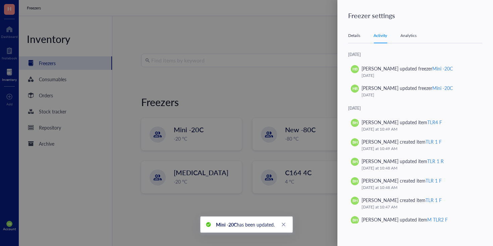
click at [408, 38] on div "Analytics" at bounding box center [408, 35] width 16 height 7
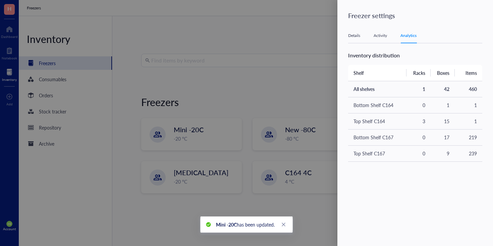
click at [383, 32] on div "Activity" at bounding box center [379, 35] width 13 height 7
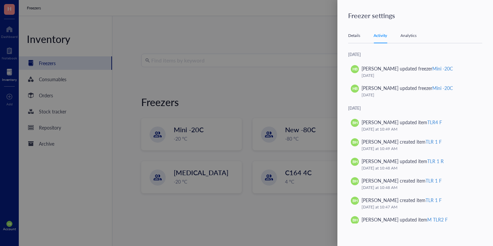
click at [409, 35] on div "Analytics" at bounding box center [408, 35] width 16 height 7
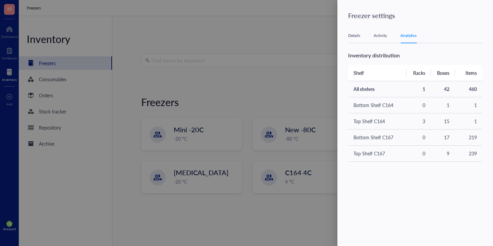
click at [388, 37] on div "Details Activity Analytics" at bounding box center [415, 35] width 134 height 15
click at [383, 35] on div "Activity" at bounding box center [379, 35] width 13 height 7
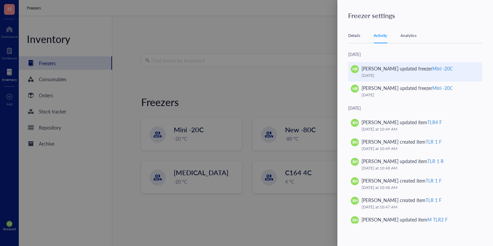
click at [436, 67] on div "Mini -20C" at bounding box center [442, 68] width 20 height 7
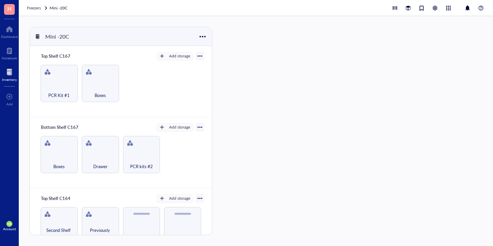
click at [37, 38] on div at bounding box center [37, 36] width 5 height 5
click at [208, 41] on div "Mini -20C" at bounding box center [121, 36] width 182 height 19
click at [200, 33] on div at bounding box center [202, 37] width 10 height 10
click at [214, 61] on div "Settings" at bounding box center [211, 59] width 16 height 6
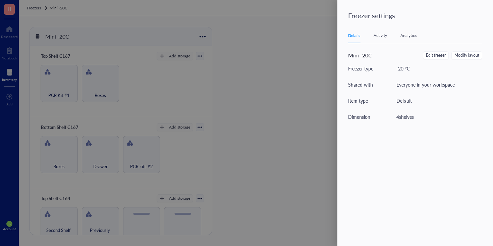
click at [388, 40] on div "Details Activity Analytics" at bounding box center [415, 35] width 134 height 15
click at [441, 53] on span "Edit freezer" at bounding box center [436, 55] width 20 height 6
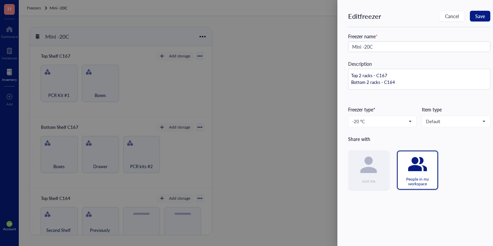
click at [448, 26] on div "Edit freezer Cancel Save" at bounding box center [419, 19] width 142 height 16
click at [448, 18] on span "Cancel" at bounding box center [452, 15] width 14 height 5
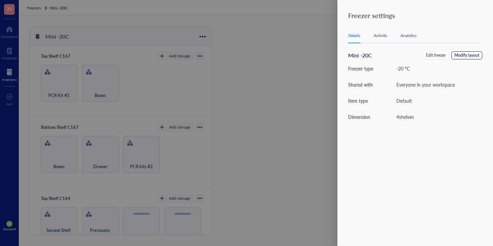
click at [475, 56] on span "Modify layout" at bounding box center [466, 55] width 25 height 6
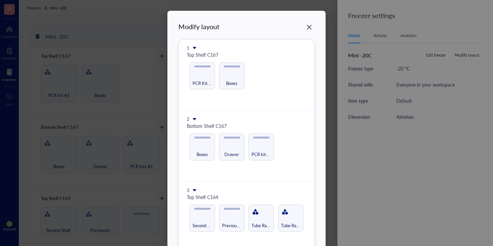
click at [190, 49] on div "1" at bounding box center [246, 48] width 119 height 6
click at [196, 47] on div "1" at bounding box center [246, 48] width 119 height 6
click at [195, 47] on div "1" at bounding box center [246, 48] width 119 height 6
click at [194, 47] on icon at bounding box center [195, 48] width 4 height 2
click at [210, 69] on span "Insert 1 below" at bounding box center [215, 68] width 38 height 7
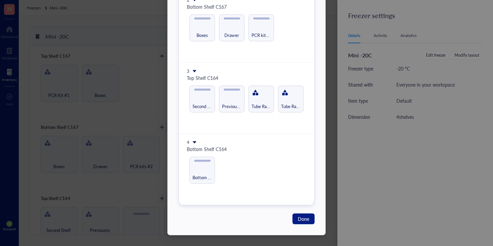
scroll to position [114, 0]
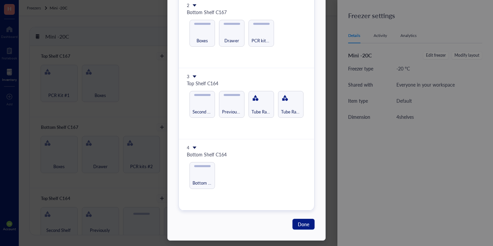
click at [193, 146] on icon at bounding box center [194, 147] width 5 height 5
click at [224, 161] on li "Insert 1 above" at bounding box center [214, 157] width 47 height 11
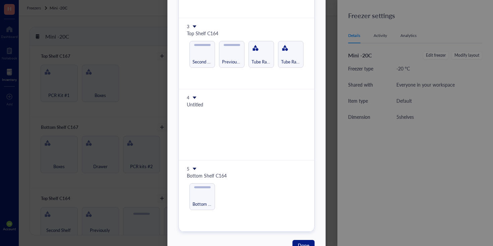
scroll to position [164, 0]
click at [193, 98] on icon at bounding box center [194, 97] width 5 height 5
click at [255, 113] on div at bounding box center [246, 125] width 119 height 27
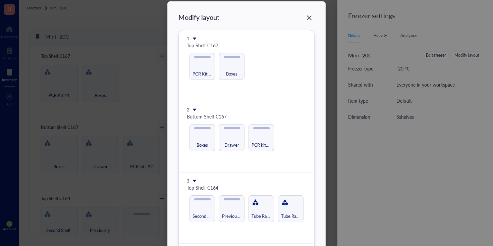
scroll to position [0, 0]
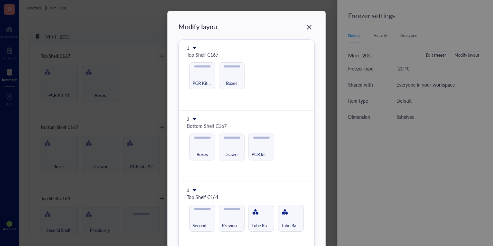
click at [194, 45] on div "1 Top Shelf C167 PCR Kit #1 Boxes" at bounding box center [246, 75] width 135 height 71
click at [192, 50] on icon at bounding box center [194, 48] width 5 height 5
click at [212, 70] on span "Insert 1 below" at bounding box center [215, 68] width 38 height 7
click at [221, 46] on div "1" at bounding box center [246, 48] width 119 height 6
click at [193, 48] on icon at bounding box center [195, 48] width 4 height 2
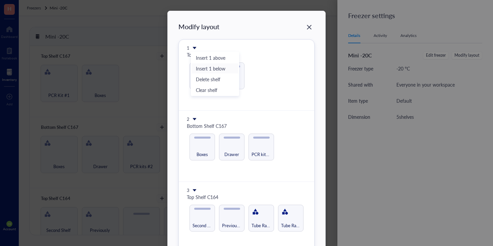
click at [210, 67] on span "Insert 1 below" at bounding box center [215, 68] width 38 height 7
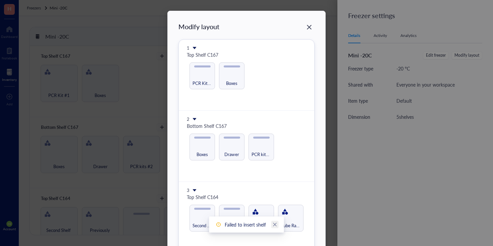
click at [278, 222] on link "Close" at bounding box center [274, 224] width 7 height 7
click at [196, 119] on div "2" at bounding box center [246, 119] width 119 height 6
click at [194, 119] on icon at bounding box center [194, 119] width 5 height 5
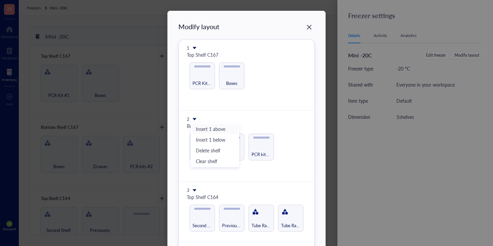
click at [203, 127] on span "Insert 1 above" at bounding box center [215, 128] width 38 height 7
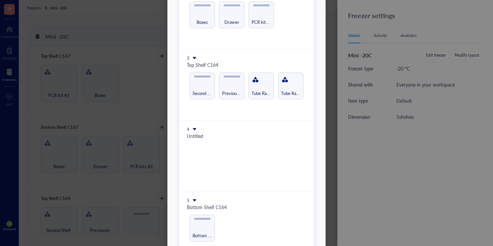
scroll to position [135, 0]
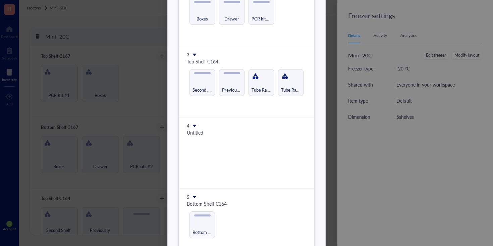
click at [193, 125] on icon at bounding box center [195, 126] width 4 height 2
click at [199, 157] on span "Delete shelf" at bounding box center [215, 156] width 38 height 7
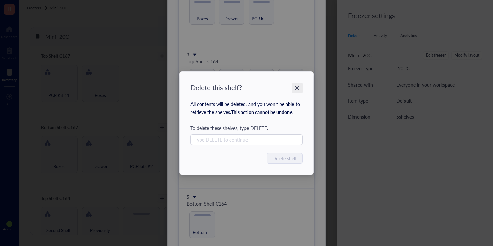
click at [295, 85] on icon "Close" at bounding box center [297, 87] width 6 height 6
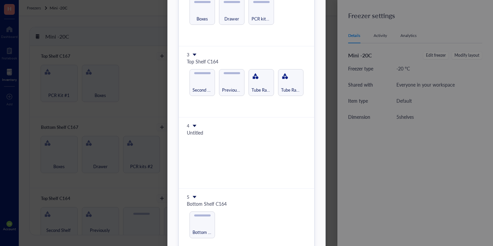
click at [193, 125] on icon at bounding box center [195, 126] width 4 height 2
click at [208, 156] on span "Delete shelf" at bounding box center [215, 156] width 38 height 7
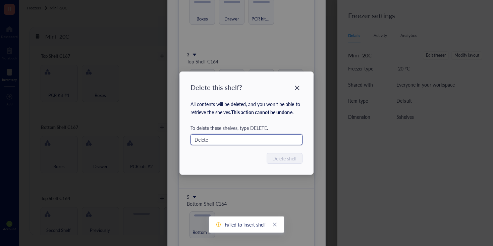
click at [228, 138] on input "Delete" at bounding box center [246, 139] width 112 height 11
type input "DELETE"
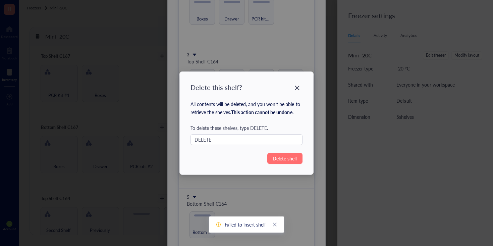
click at [292, 157] on span "Delete shelf" at bounding box center [284, 158] width 24 height 7
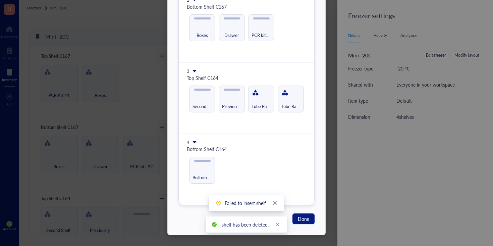
scroll to position [0, 0]
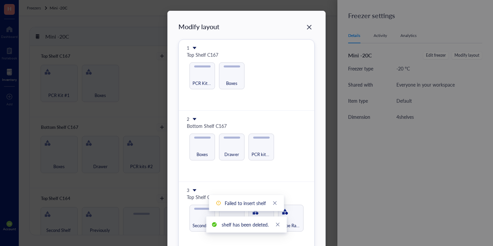
click at [197, 49] on div "1" at bounding box center [246, 48] width 119 height 6
click at [193, 47] on icon at bounding box center [195, 48] width 4 height 2
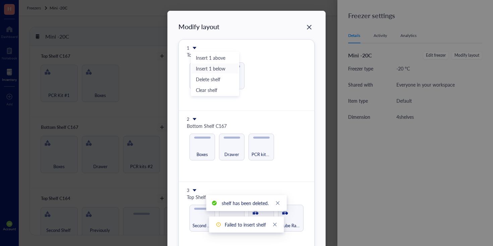
click at [208, 67] on span "Insert 1 below" at bounding box center [215, 68] width 38 height 7
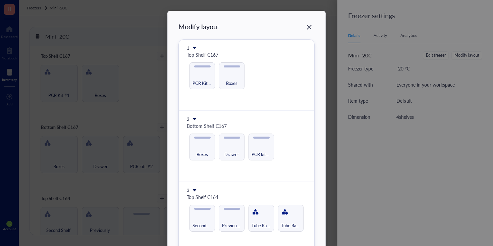
click at [193, 48] on icon at bounding box center [195, 48] width 4 height 2
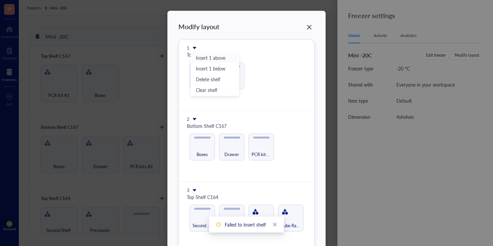
click at [200, 57] on span "Insert 1 above" at bounding box center [215, 57] width 38 height 7
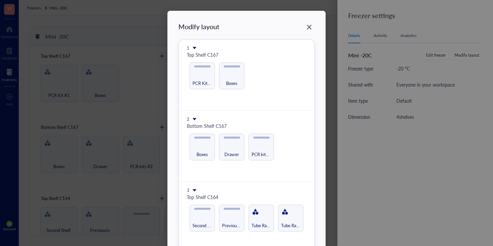
click at [194, 50] on div "1" at bounding box center [246, 48] width 119 height 6
click at [193, 49] on icon at bounding box center [194, 48] width 5 height 5
click at [221, 69] on span "Insert 1 below" at bounding box center [215, 68] width 38 height 7
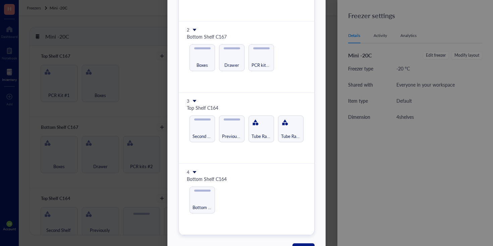
scroll to position [119, 0]
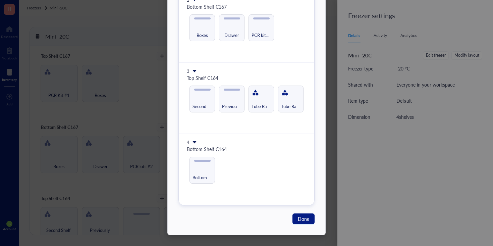
click at [193, 143] on icon at bounding box center [194, 142] width 5 height 5
click at [216, 162] on span "Insert 1 below" at bounding box center [215, 162] width 38 height 7
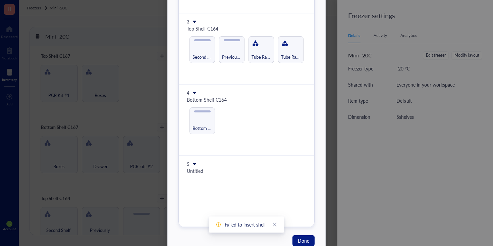
scroll to position [171, 0]
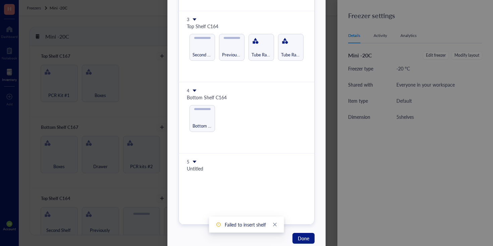
click at [220, 198] on div at bounding box center [246, 189] width 119 height 27
click at [273, 224] on icon "close" at bounding box center [274, 224] width 5 height 5
click at [305, 238] on span "Done" at bounding box center [303, 237] width 11 height 7
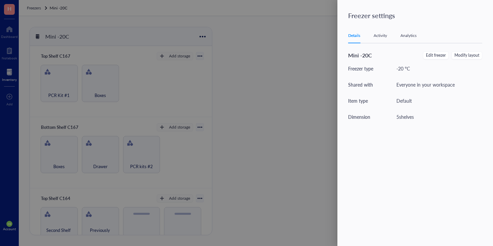
click at [245, 160] on div at bounding box center [246, 123] width 493 height 246
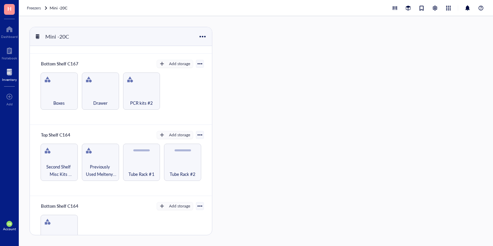
scroll to position [0, 0]
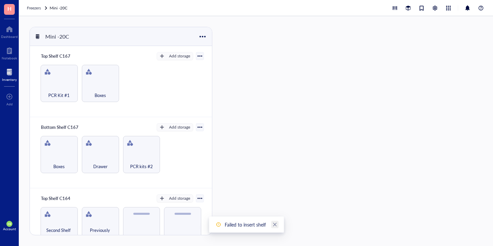
click at [273, 223] on icon "close" at bounding box center [274, 224] width 5 height 5
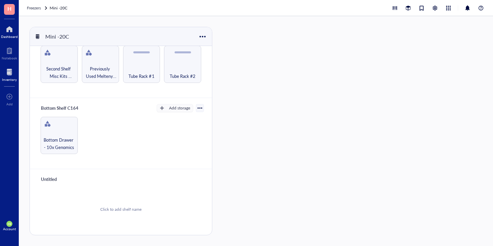
click at [8, 27] on div at bounding box center [9, 29] width 17 height 11
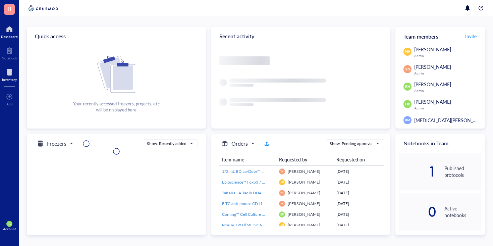
click at [10, 70] on div at bounding box center [9, 72] width 15 height 11
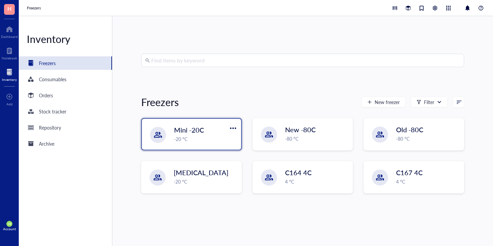
click at [194, 133] on span "Mini -20C" at bounding box center [189, 129] width 30 height 9
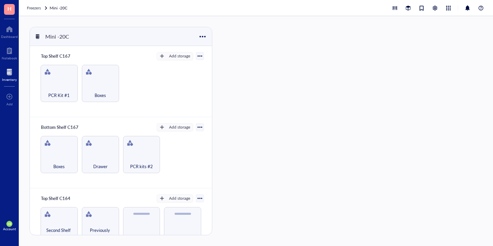
scroll to position [161, 0]
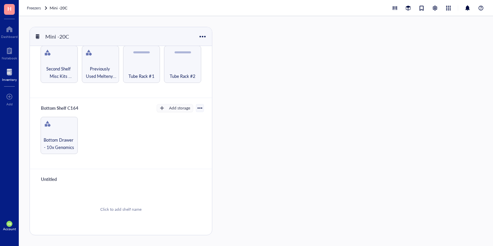
click at [121, 207] on div "Click to add shelf name" at bounding box center [120, 209] width 41 height 6
click at [220, 136] on div at bounding box center [236, 131] width 33 height 208
click at [74, 108] on div "Bottom Shelf C164" at bounding box center [60, 107] width 44 height 9
click at [106, 108] on div "Bottom Shelf C164 Add storage" at bounding box center [121, 107] width 166 height 9
click at [161, 108] on div "button" at bounding box center [162, 108] width 5 height 5
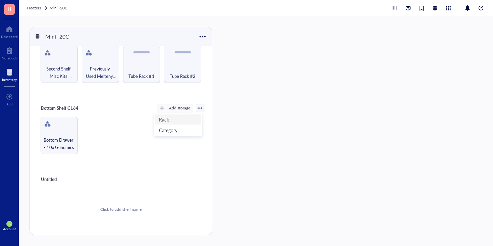
click at [139, 147] on div "Bottom Drawer - 10x Genomics" at bounding box center [121, 135] width 166 height 37
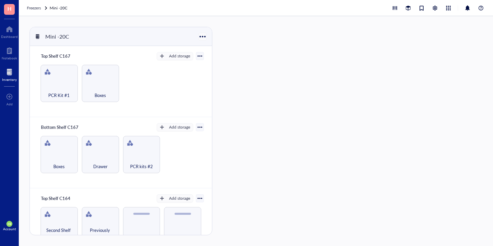
click at [203, 34] on div at bounding box center [202, 37] width 10 height 10
click at [210, 57] on div "Settings" at bounding box center [211, 59] width 16 height 6
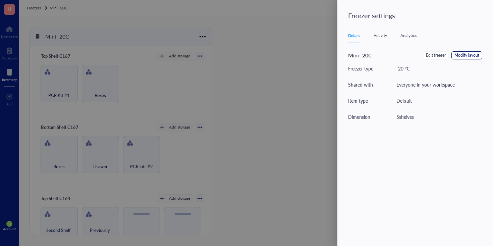
click at [469, 53] on span "Modify layout" at bounding box center [466, 55] width 25 height 6
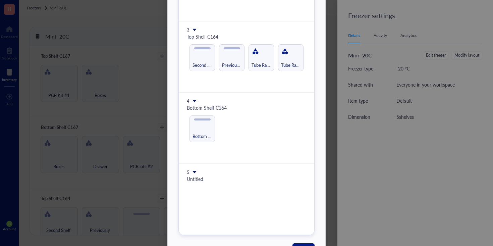
scroll to position [164, 0]
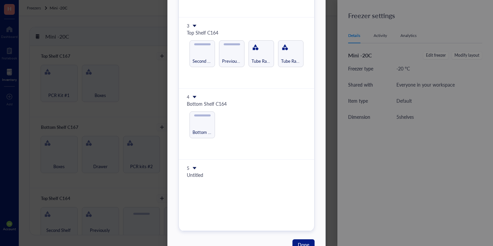
click at [194, 98] on icon at bounding box center [194, 97] width 5 height 5
click at [209, 119] on span "Insert 1 below" at bounding box center [215, 117] width 38 height 7
click at [236, 130] on div "Bottom Drawer - 10x Genomics" at bounding box center [246, 124] width 119 height 27
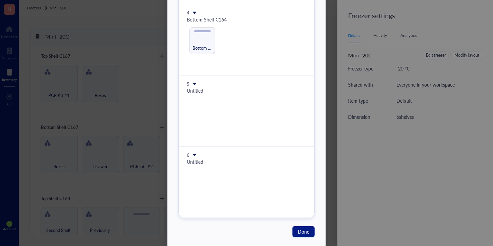
scroll to position [253, 0]
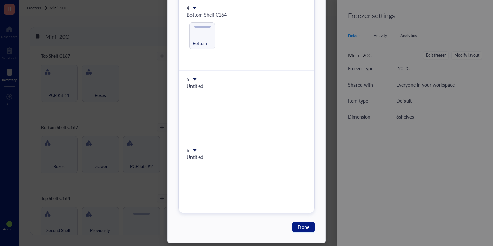
click at [193, 9] on icon at bounding box center [195, 8] width 4 height 2
click at [208, 29] on span "Insert 1 below" at bounding box center [215, 28] width 38 height 7
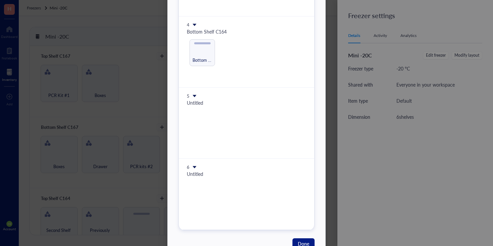
scroll to position [261, 0]
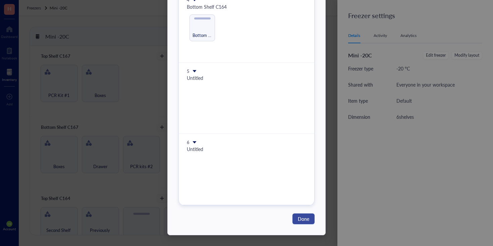
click at [312, 216] on button "Done" at bounding box center [303, 218] width 22 height 11
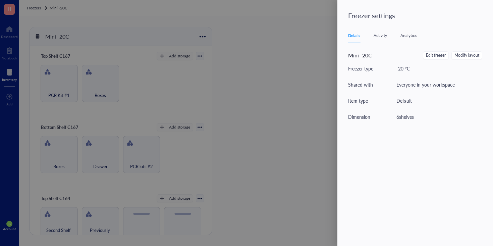
click at [237, 85] on div at bounding box center [246, 123] width 493 height 246
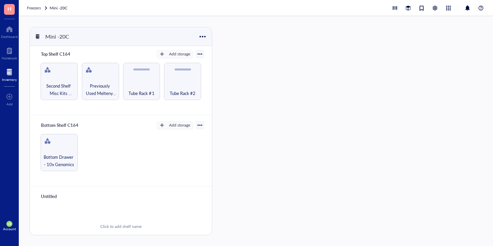
scroll to position [142, 0]
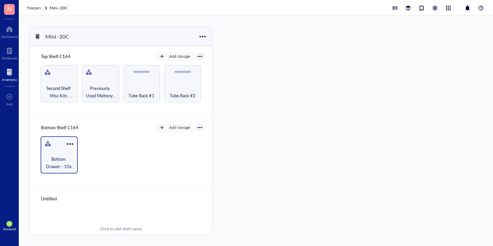
click at [62, 147] on div "Bottom Drawer - 10x Genomics" at bounding box center [59, 154] width 37 height 37
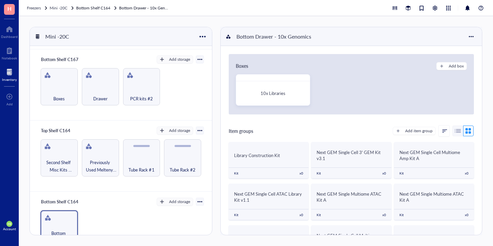
scroll to position [111, 0]
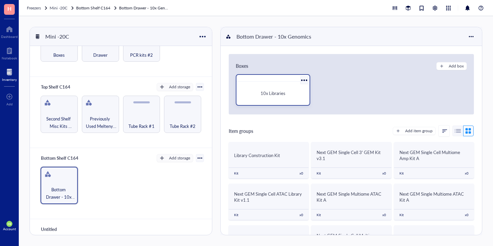
click at [271, 95] on span "10x Libraries" at bounding box center [272, 93] width 25 height 6
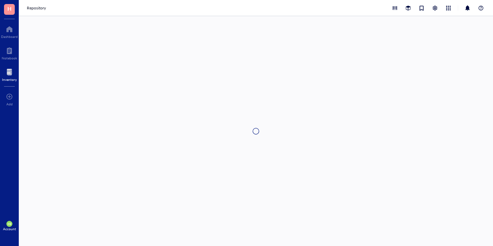
type textarea "Keep everyone on the same page…"
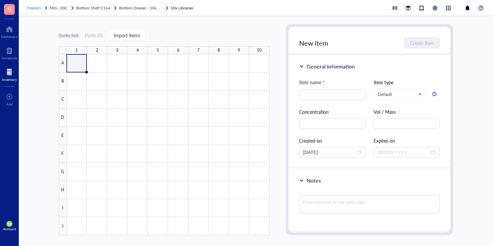
click at [38, 7] on span "Freezers" at bounding box center [34, 8] width 14 height 6
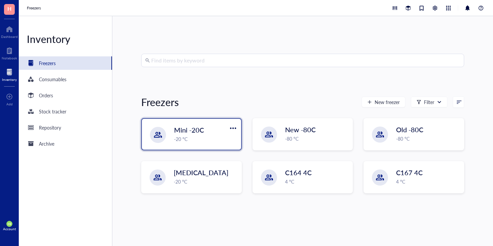
click at [189, 139] on div "-20 °C" at bounding box center [205, 138] width 63 height 7
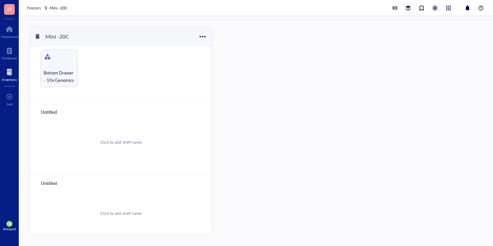
scroll to position [232, 0]
click at [76, 144] on div "Click to add shelf name" at bounding box center [121, 138] width 166 height 51
click at [59, 107] on div at bounding box center [58, 107] width 40 height 9
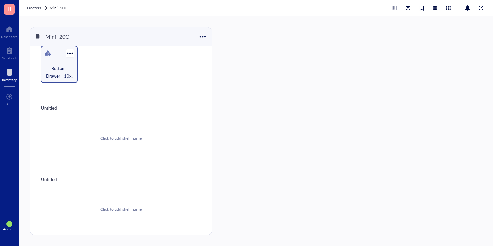
click at [61, 65] on span "Bottom Drawer - 10x Genomics" at bounding box center [59, 72] width 30 height 15
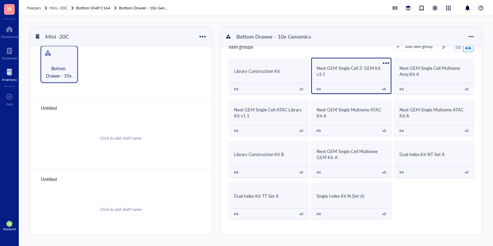
scroll to position [85, 0]
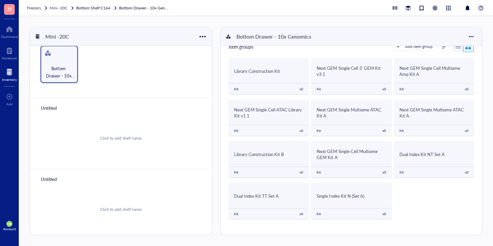
click at [46, 107] on div "Untitled" at bounding box center [58, 107] width 40 height 9
type input "Top Shelf Mini -20C #2"
click at [54, 178] on div "Untitled" at bounding box center [58, 178] width 40 height 9
type input "Middle Shelf Mini -20C #2"
click at [108, 191] on div "Click to add shelf name" at bounding box center [121, 209] width 166 height 51
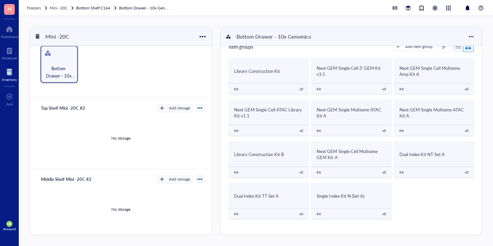
click at [102, 136] on div "No storage" at bounding box center [121, 138] width 166 height 51
click at [12, 33] on div at bounding box center [9, 29] width 17 height 11
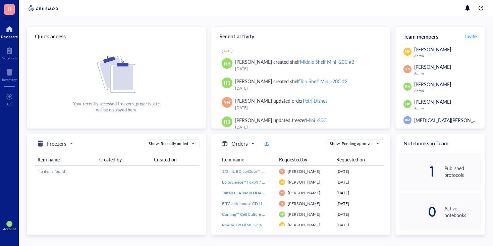
click at [13, 87] on div "H Dashboard Notebook Inventory To pick up a draggable item, press the space bar…" at bounding box center [9, 123] width 19 height 246
click at [13, 77] on div "Inventory" at bounding box center [9, 79] width 15 height 4
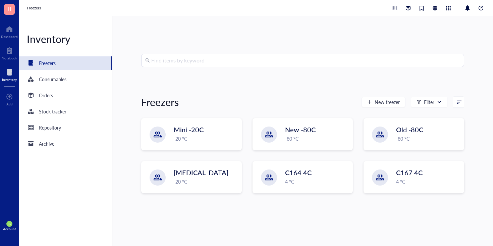
click at [152, 57] on input "search" at bounding box center [305, 60] width 309 height 13
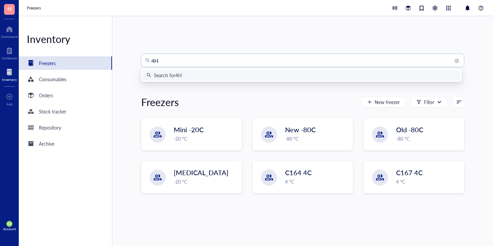
type input "4HT"
click at [159, 75] on div "Search for 4HT" at bounding box center [169, 74] width 30 height 7
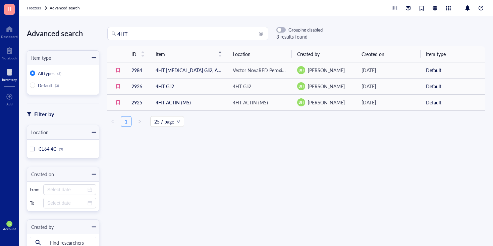
click at [7, 70] on div at bounding box center [9, 72] width 15 height 11
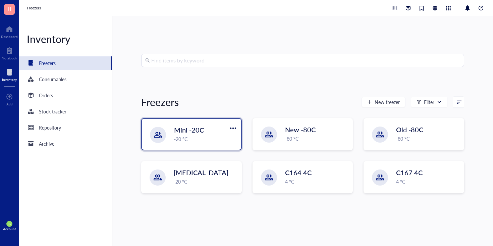
click at [195, 145] on div "Mini -20C -20 °C" at bounding box center [191, 134] width 99 height 31
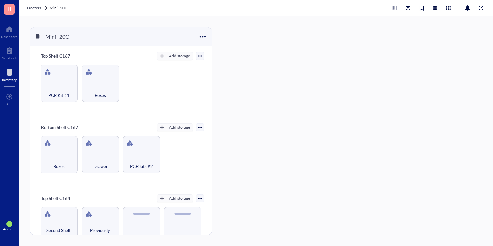
scroll to position [232, 0]
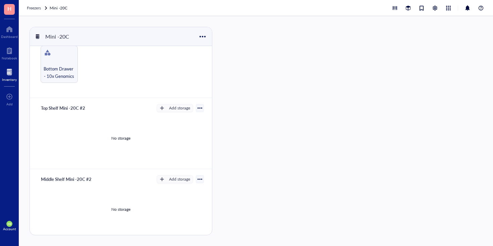
click at [84, 127] on div "No storage" at bounding box center [121, 138] width 166 height 51
click at [173, 106] on div "Add storage" at bounding box center [179, 108] width 21 height 6
click at [171, 132] on span "Category" at bounding box center [178, 129] width 38 height 7
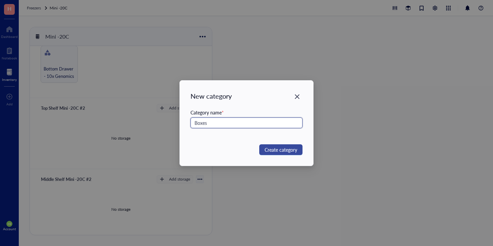
type input "Boxes"
click at [292, 152] on span "Create category" at bounding box center [280, 149] width 33 height 7
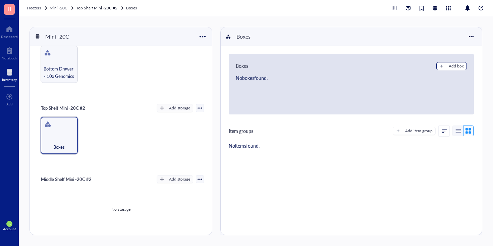
click at [456, 65] on div "Add box" at bounding box center [455, 66] width 15 height 6
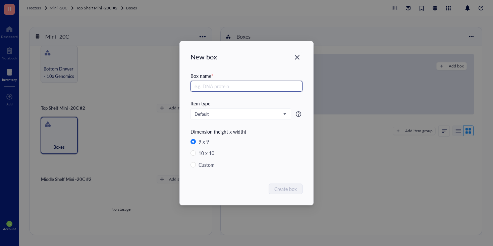
radio input "false"
radio input "true"
type input "$"
type input "4HT"
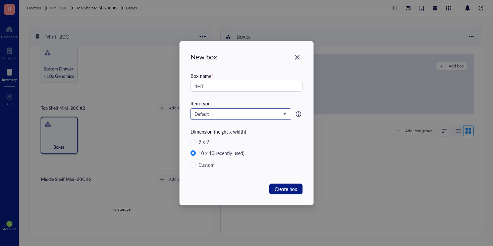
click at [231, 118] on input "search" at bounding box center [237, 114] width 86 height 10
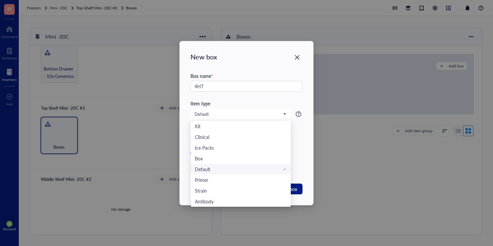
click at [236, 103] on div "Item type" at bounding box center [246, 103] width 112 height 7
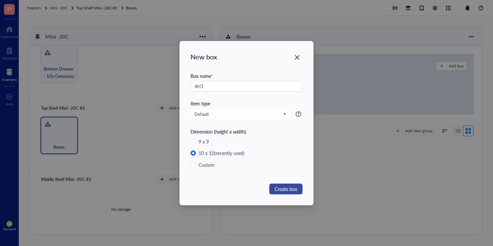
click at [282, 186] on span "Create box" at bounding box center [285, 188] width 22 height 7
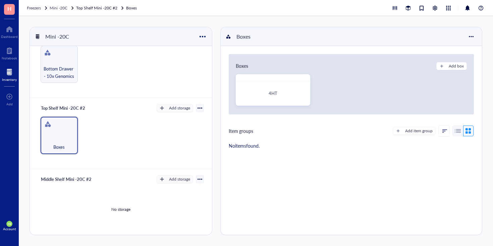
click at [308, 62] on div "Boxes Add box" at bounding box center [351, 66] width 231 height 8
click at [285, 93] on div "4HT" at bounding box center [272, 93] width 63 height 7
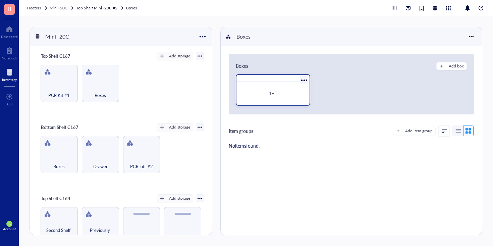
click at [302, 80] on div at bounding box center [304, 80] width 10 height 10
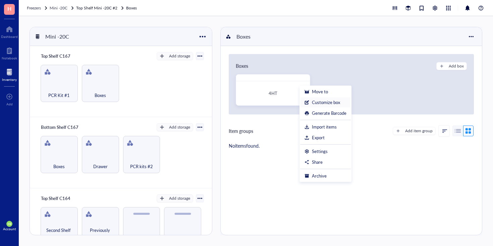
click at [316, 101] on div "Customize box" at bounding box center [326, 102] width 28 height 6
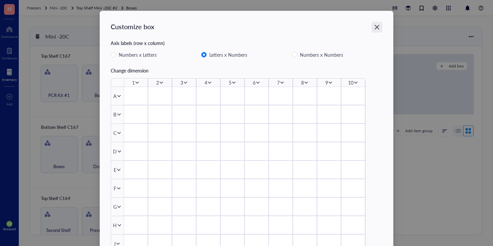
click at [376, 26] on icon "Close" at bounding box center [376, 27] width 5 height 5
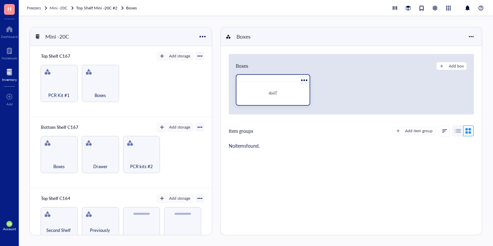
click at [303, 80] on div at bounding box center [304, 80] width 10 height 10
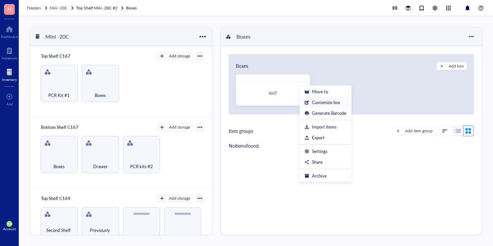
click at [325, 104] on div "Customize box" at bounding box center [326, 102] width 28 height 6
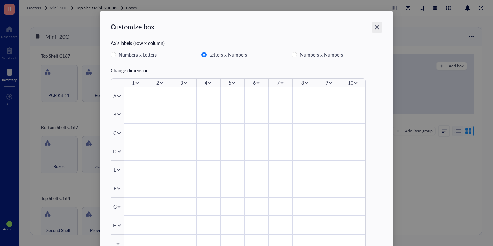
click at [376, 24] on icon "Close" at bounding box center [377, 27] width 6 height 6
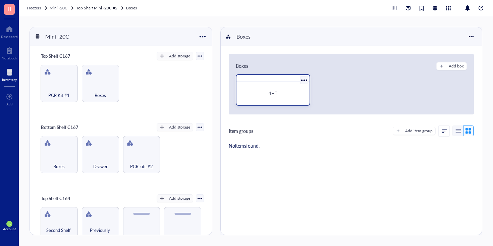
click at [303, 79] on div at bounding box center [304, 80] width 10 height 10
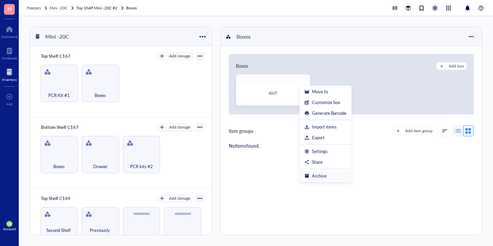
click at [318, 174] on div "Archive" at bounding box center [319, 176] width 15 height 6
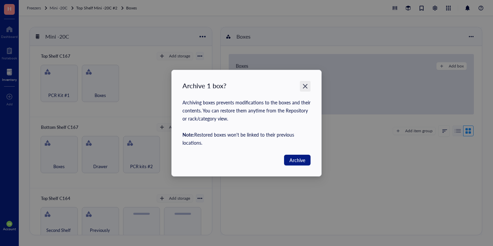
click at [309, 88] on div "Close" at bounding box center [305, 86] width 11 height 11
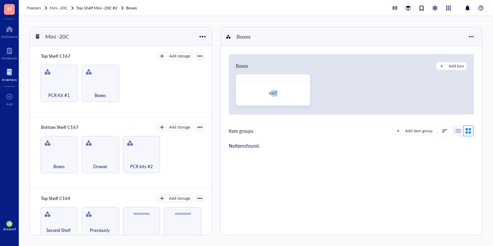
drag, startPoint x: 270, startPoint y: 96, endPoint x: 298, endPoint y: 121, distance: 37.2
click at [298, 121] on div "Boxes Add box 4HT Move to Customize box Generate Barcode Import items Export Se…" at bounding box center [351, 103] width 261 height 114
click at [308, 113] on div "Boxes Add box 4HT Move to Customize box Generate Barcode Import items Export Se…" at bounding box center [351, 84] width 245 height 60
click at [304, 83] on div at bounding box center [304, 80] width 10 height 10
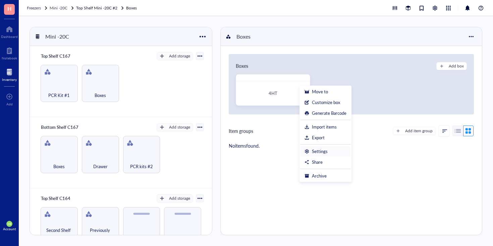
click at [320, 154] on div "Settings" at bounding box center [320, 151] width 16 height 6
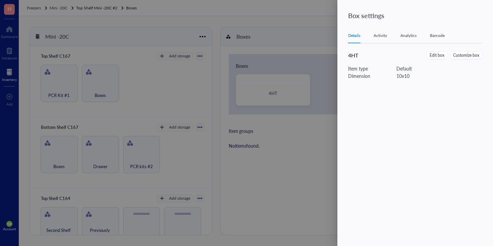
click at [351, 55] on span "4HT" at bounding box center [353, 55] width 10 height 8
click at [436, 55] on span "Edit box" at bounding box center [436, 55] width 15 height 6
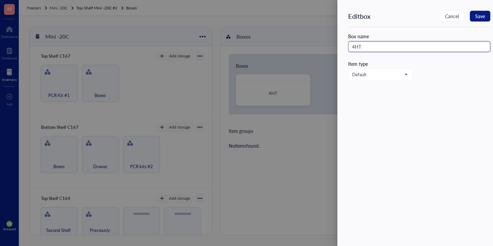
click at [420, 48] on input "4HT" at bounding box center [419, 46] width 142 height 11
type input "4HT YN"
click at [479, 18] on span "Save" at bounding box center [480, 15] width 10 height 5
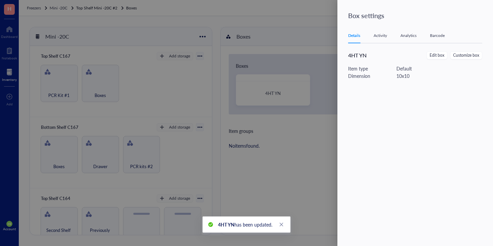
click at [324, 75] on div at bounding box center [246, 123] width 493 height 246
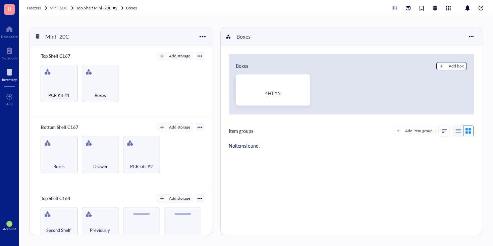
click at [452, 67] on div "Add box" at bounding box center [455, 66] width 15 height 6
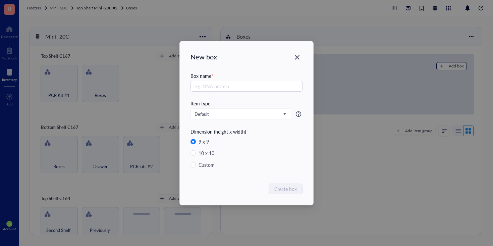
radio input "false"
radio input "true"
click at [291, 61] on div "New box" at bounding box center [246, 56] width 112 height 9
click at [296, 57] on icon "Close" at bounding box center [297, 57] width 6 height 6
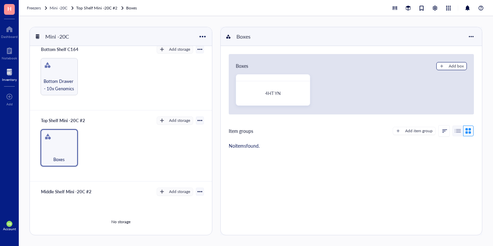
scroll to position [232, 0]
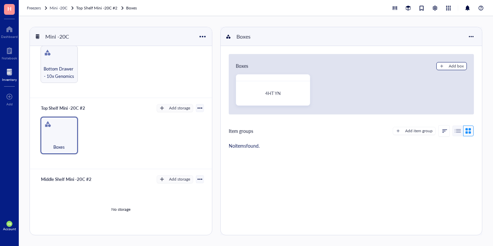
click at [448, 67] on div "Add box" at bounding box center [455, 66] width 15 height 6
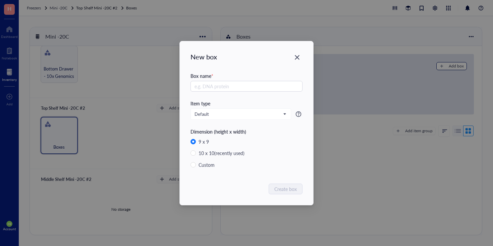
radio input "false"
radio input "true"
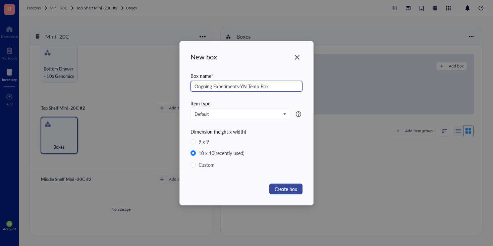
type input "Ongoing Experiments-YN Temp Box"
click at [286, 186] on span "Create box" at bounding box center [285, 188] width 22 height 7
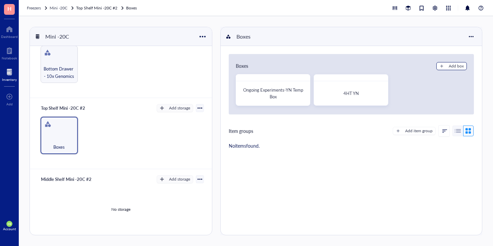
click at [452, 69] on button "Add box" at bounding box center [451, 66] width 30 height 8
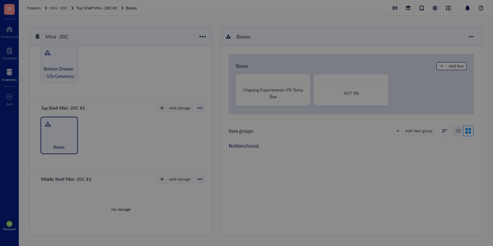
radio input "false"
radio input "true"
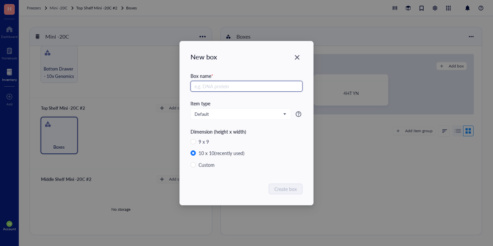
click at [278, 84] on input "text" at bounding box center [246, 86] width 112 height 11
type input "HSP70KO Experiments"
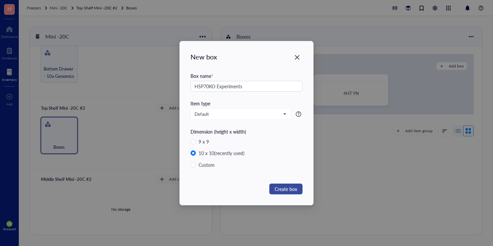
click at [290, 185] on span "Create box" at bounding box center [285, 188] width 22 height 7
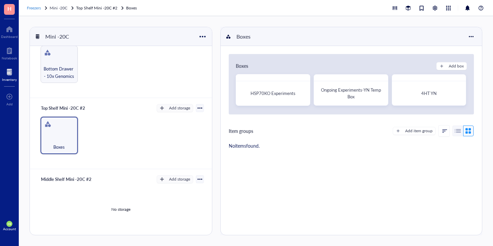
click at [39, 8] on span "Freezers" at bounding box center [34, 8] width 14 height 6
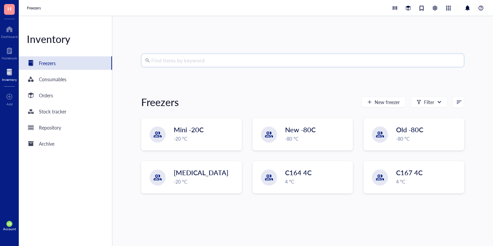
click at [218, 60] on input "search" at bounding box center [305, 60] width 309 height 13
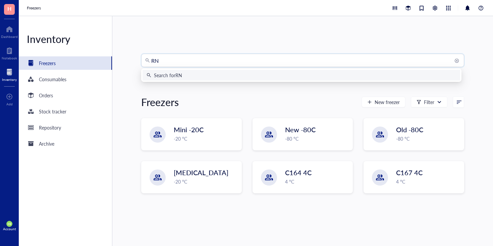
type input "RNF"
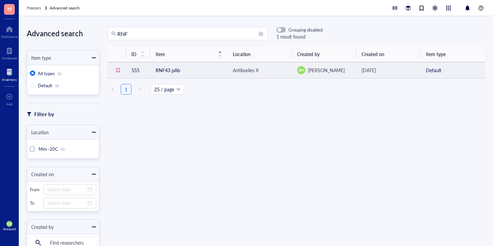
click at [175, 68] on td "RNF43 pAb" at bounding box center [188, 70] width 77 height 16
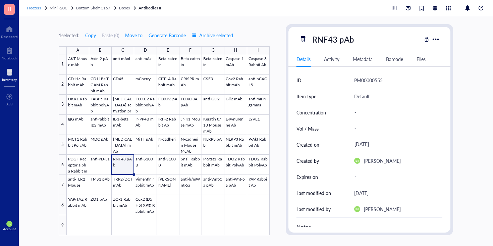
click at [33, 8] on span "Freezers" at bounding box center [34, 8] width 14 height 6
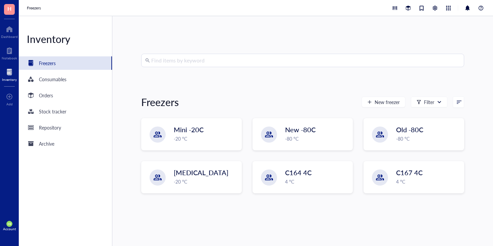
click at [155, 58] on input "search" at bounding box center [305, 60] width 309 height 13
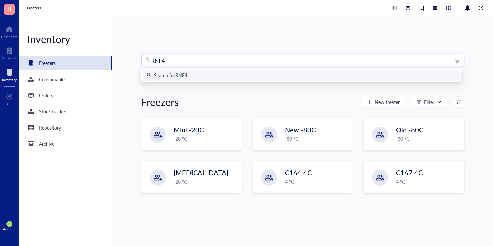
type input "RNF43"
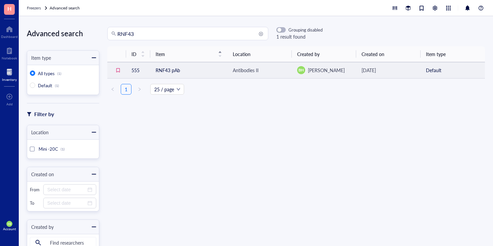
click at [176, 68] on td "RNF43 pAb" at bounding box center [188, 70] width 77 height 16
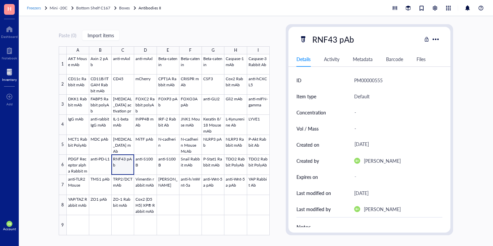
click at [27, 9] on span "Freezers" at bounding box center [34, 8] width 14 height 6
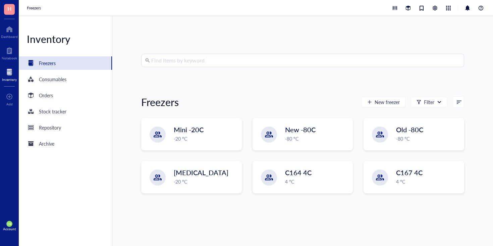
click at [199, 63] on input "search" at bounding box center [305, 60] width 309 height 13
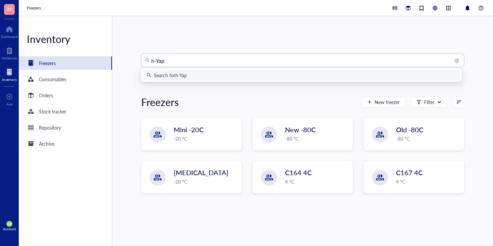
type input "h-Yap1"
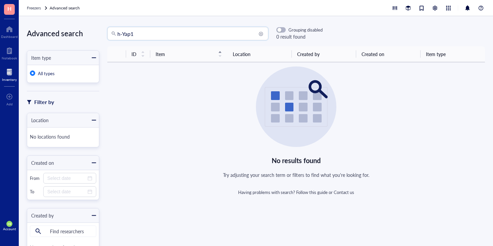
click at [151, 32] on input "h-Yap1" at bounding box center [190, 33] width 147 height 13
type input "h-Yap"
click at [12, 67] on div at bounding box center [9, 72] width 15 height 11
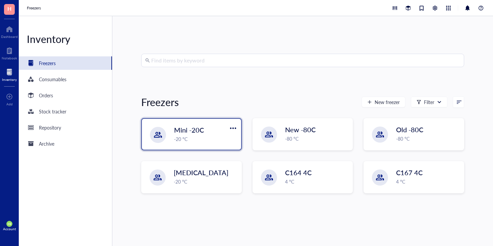
click at [207, 135] on div "-20 °C" at bounding box center [205, 138] width 63 height 7
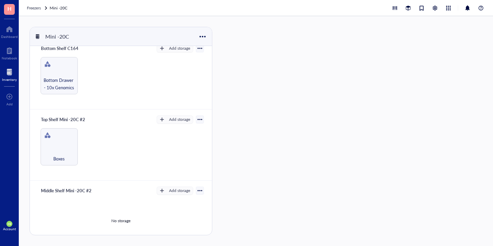
scroll to position [232, 0]
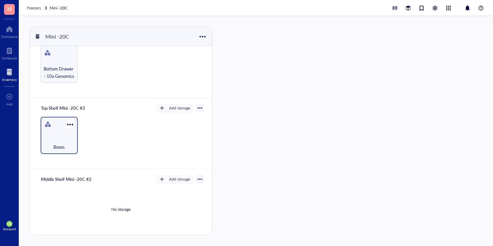
click at [64, 137] on div "Boxes" at bounding box center [59, 143] width 30 height 15
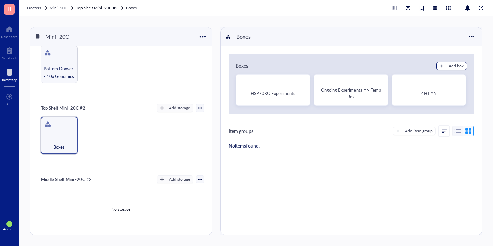
click at [457, 63] on div "Add box" at bounding box center [455, 66] width 15 height 6
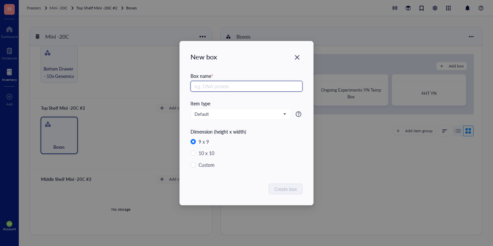
radio input "false"
radio input "true"
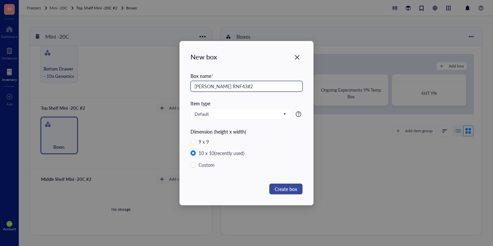
type input "[PERSON_NAME] RNF43#2"
click at [283, 188] on span "Create box" at bounding box center [285, 188] width 22 height 7
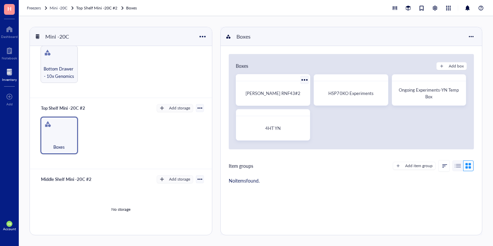
click at [255, 97] on div "[PERSON_NAME] RNF43#2" at bounding box center [273, 93] width 68 height 19
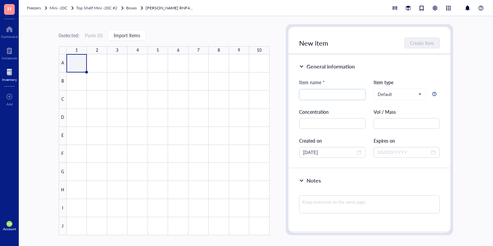
click at [73, 64] on div at bounding box center [168, 144] width 203 height 181
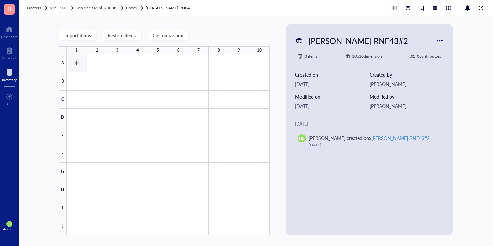
click at [73, 58] on div at bounding box center [168, 144] width 203 height 181
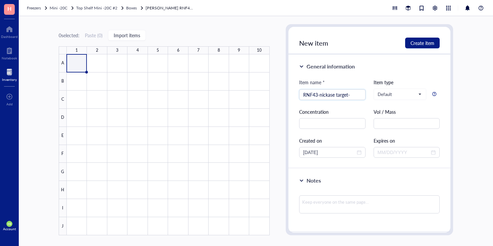
type input "RNF43-nickase target-F"
click at [94, 63] on div at bounding box center [168, 144] width 203 height 181
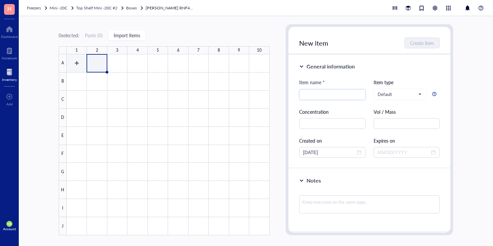
click at [77, 62] on div at bounding box center [168, 144] width 203 height 181
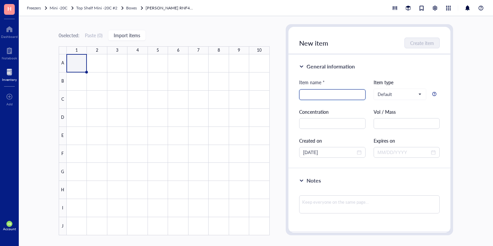
click at [318, 98] on input "search" at bounding box center [332, 94] width 58 height 10
type input "RNF43-nickase target-F"
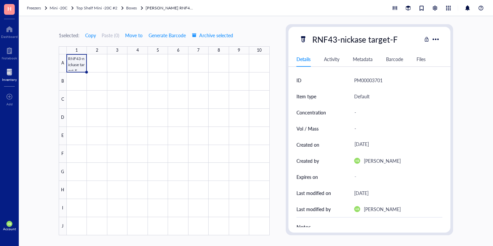
click at [95, 69] on div at bounding box center [168, 144] width 203 height 181
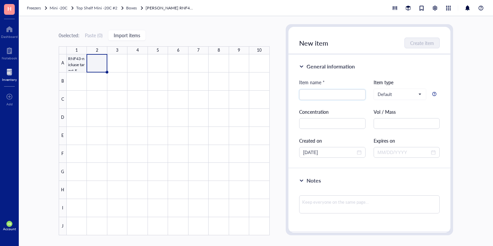
click at [80, 65] on div at bounding box center [168, 144] width 203 height 181
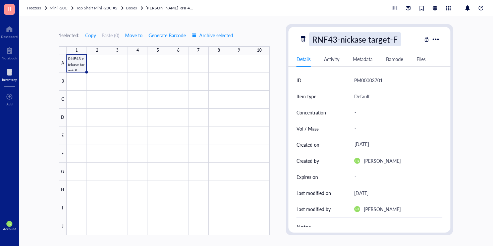
click at [334, 39] on div "RNF43-nickase target-F" at bounding box center [354, 39] width 91 height 14
click at [339, 41] on input "RNF43-nickase target-F" at bounding box center [365, 39] width 112 height 13
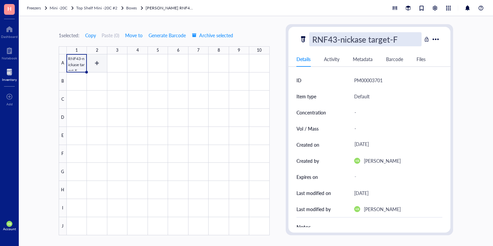
click at [98, 66] on div at bounding box center [168, 144] width 203 height 181
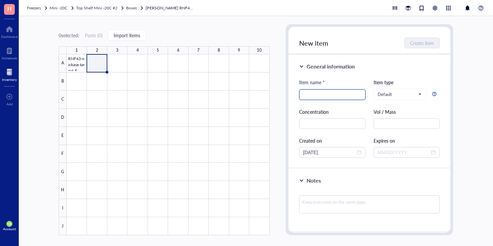
paste input "RNF43-nickase target-F"
type input "RNF43-nickase target-R"
click at [424, 47] on button "Create item" at bounding box center [422, 43] width 35 height 11
click at [120, 65] on div at bounding box center [168, 144] width 203 height 181
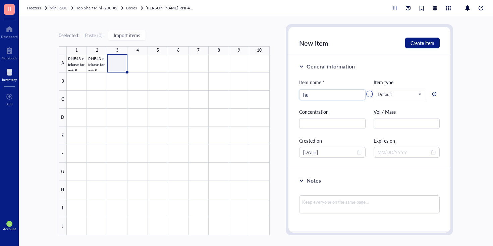
type input "h"
type input "human RNF43(sg-b) F"
click at [422, 42] on div at bounding box center [369, 94] width 162 height 134
click at [417, 42] on div at bounding box center [369, 94] width 162 height 134
click at [392, 61] on div at bounding box center [369, 94] width 162 height 134
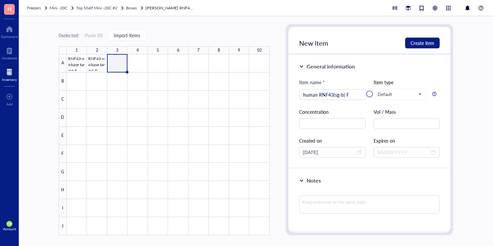
click at [369, 93] on div at bounding box center [369, 94] width 162 height 134
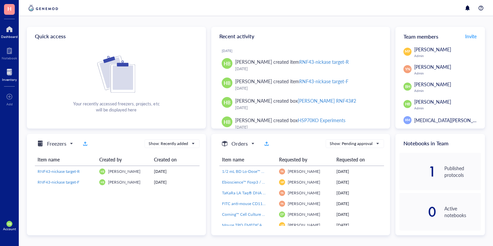
click at [9, 72] on div at bounding box center [9, 72] width 15 height 11
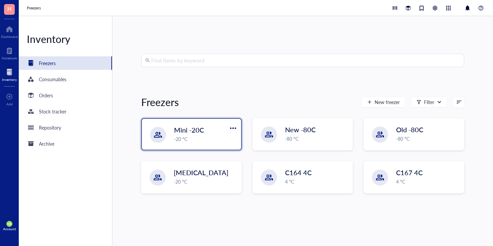
click at [181, 137] on div "-20 °C" at bounding box center [205, 138] width 63 height 7
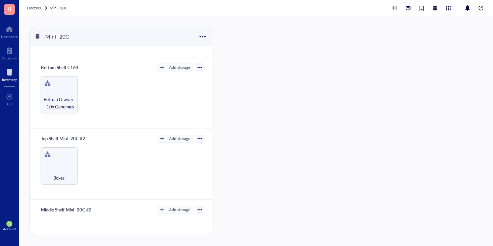
scroll to position [207, 0]
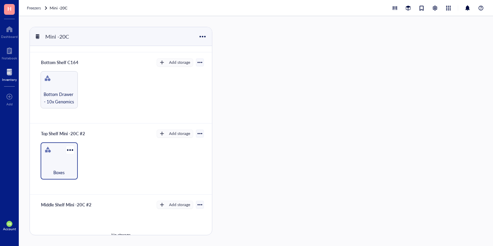
click at [57, 162] on div "Boxes" at bounding box center [59, 168] width 30 height 15
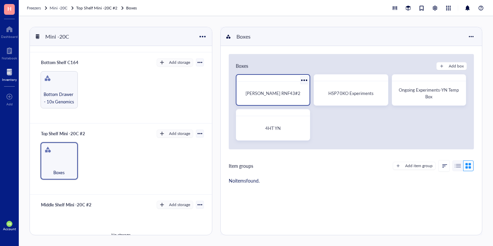
click at [265, 101] on div "Michael S. RNF43#2" at bounding box center [273, 93] width 68 height 18
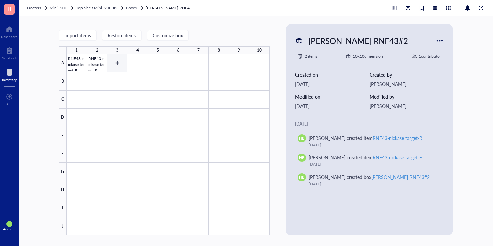
click at [117, 65] on div at bounding box center [168, 144] width 203 height 181
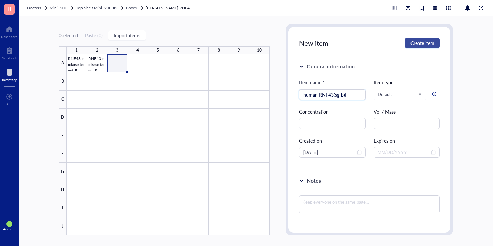
type input "human RNF43(sg-b)F"
click at [422, 41] on span "Create item" at bounding box center [422, 42] width 24 height 5
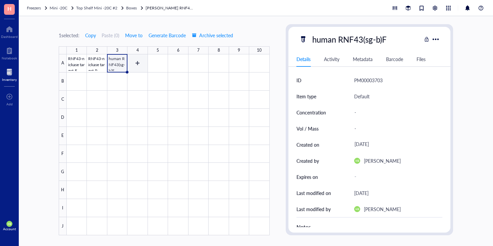
click at [138, 65] on div at bounding box center [168, 144] width 203 height 181
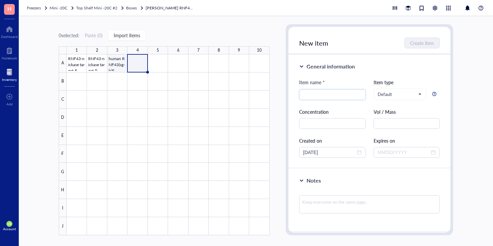
click at [115, 62] on div at bounding box center [168, 144] width 203 height 181
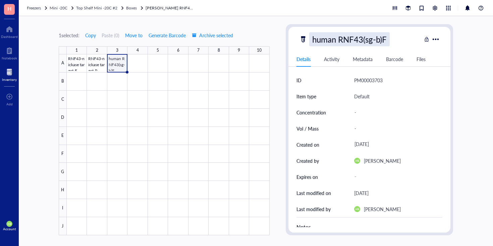
click at [355, 43] on div "human RNF43(sg-b)F" at bounding box center [349, 39] width 80 height 14
click at [355, 43] on input "human RNF43(sg-b)F" at bounding box center [356, 39] width 94 height 13
click at [138, 65] on div at bounding box center [168, 144] width 203 height 181
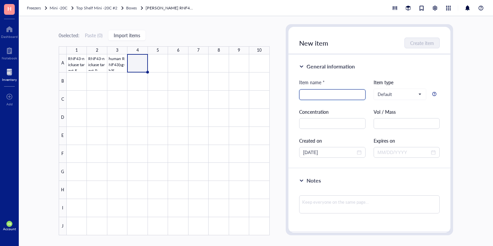
paste input "human RNF43(sg-b)F"
type input "human RNF43(sg-b)R"
click at [416, 45] on span "Create item" at bounding box center [422, 42] width 24 height 5
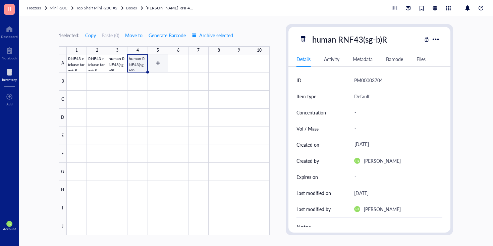
click at [160, 67] on div at bounding box center [168, 144] width 203 height 181
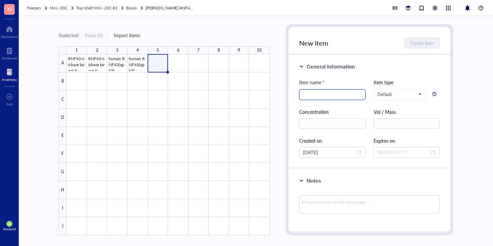
paste input "human RNF43(sg-b)F"
click at [342, 95] on input "human RNF43(sg-b)F" at bounding box center [332, 94] width 58 height 10
click at [357, 94] on input "human RNF43(sg-c&d)F" at bounding box center [332, 94] width 58 height 10
click at [332, 95] on input "human RNF43(sg-c&d)R" at bounding box center [332, 94] width 58 height 10
click at [352, 96] on input "human RNF43 (sg-c&d)R" at bounding box center [332, 94] width 58 height 10
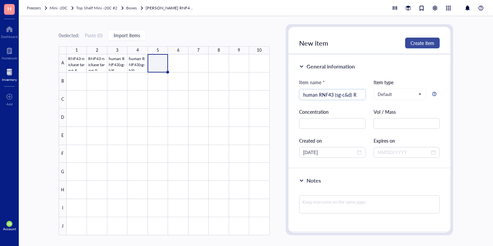
type input "human RNF43 (sg-c&d) R"
click at [415, 45] on span "Create item" at bounding box center [422, 42] width 24 height 5
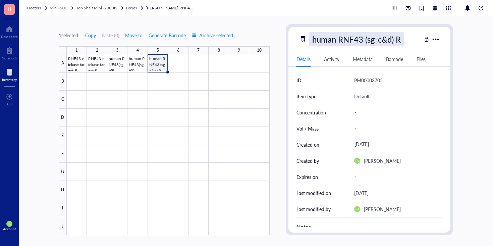
click at [344, 41] on div "human RNF43 (sg-c&d) R" at bounding box center [356, 39] width 95 height 14
click at [344, 41] on input "human RNF43 (sg-c&d) R" at bounding box center [365, 39] width 112 height 13
click at [176, 70] on div at bounding box center [168, 144] width 203 height 181
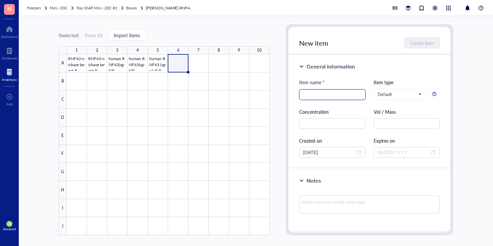
click at [330, 93] on input "search" at bounding box center [332, 94] width 58 height 10
paste input "human RNF43 (sg-c&d) R"
type input "human RNF43 (sg-c&d) F"
click at [418, 44] on span "Create item" at bounding box center [422, 42] width 24 height 5
click at [201, 64] on div at bounding box center [168, 144] width 203 height 181
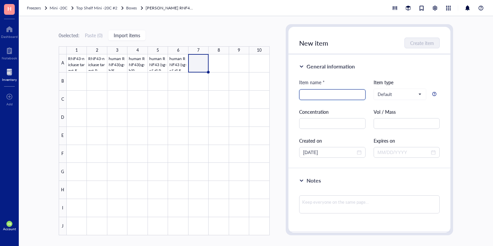
click at [330, 90] on input "search" at bounding box center [332, 94] width 58 height 10
paste input "human RNF43 (sg-c&d) R"
click at [349, 94] on input "human RNF43 (sg-c&d) R" at bounding box center [332, 94] width 58 height 10
click at [360, 94] on div "human RNF43 (sg-a) R" at bounding box center [332, 94] width 66 height 11
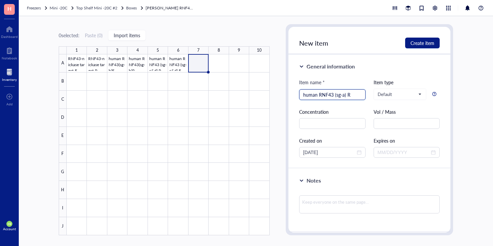
click at [352, 96] on input "human RNF43 (sg-a) R" at bounding box center [332, 94] width 58 height 10
click at [350, 98] on input "human RNF43 (sg-a) F" at bounding box center [332, 94] width 58 height 10
type input "human RNF43 (sg-a) F"
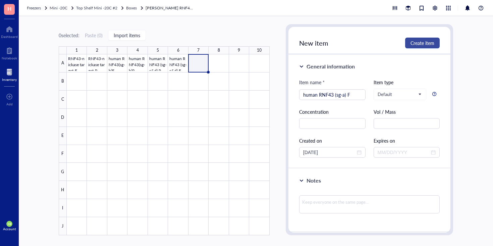
click at [427, 44] on span "Create item" at bounding box center [422, 42] width 24 height 5
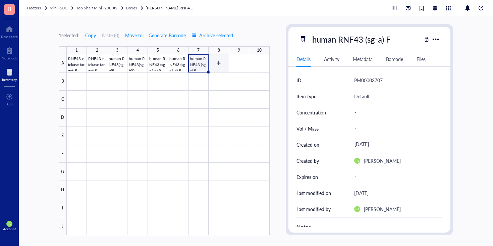
click at [215, 67] on div at bounding box center [168, 144] width 203 height 181
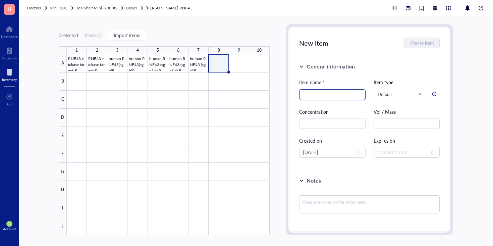
click at [319, 95] on input "search" at bounding box center [332, 94] width 58 height 10
paste input "human RNF43 (sg-a) F"
type input "human RNF43 (sg-a)"
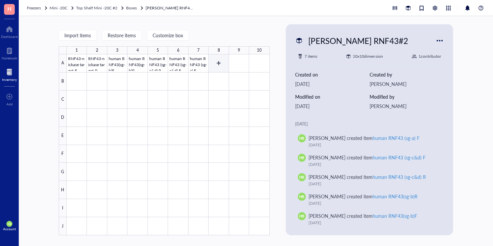
click at [220, 61] on div at bounding box center [168, 144] width 203 height 181
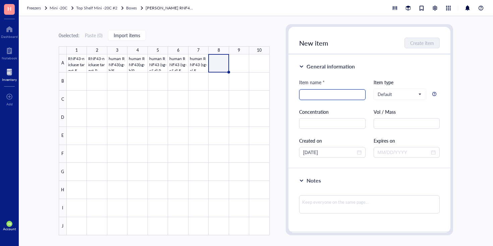
paste input "human RNF43 (sg-a) F"
type input "human RNF43 (sg-a) R"
click at [415, 42] on span "Create item" at bounding box center [422, 42] width 24 height 5
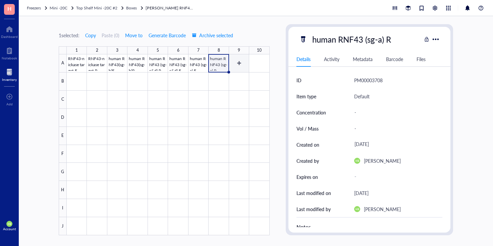
click at [240, 67] on div at bounding box center [168, 144] width 203 height 181
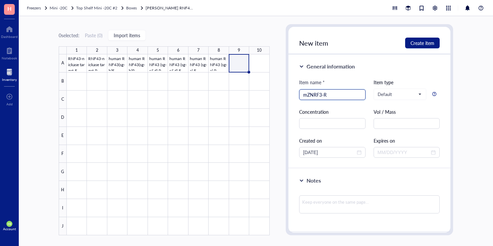
click at [317, 95] on input "mZNRF3-R" at bounding box center [332, 94] width 58 height 10
type input "mZNRF3-R"
click at [414, 44] on span "Create item" at bounding box center [422, 42] width 24 height 5
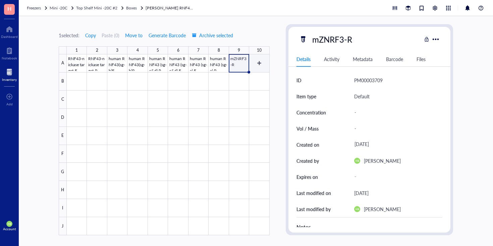
click at [261, 58] on div at bounding box center [168, 144] width 203 height 181
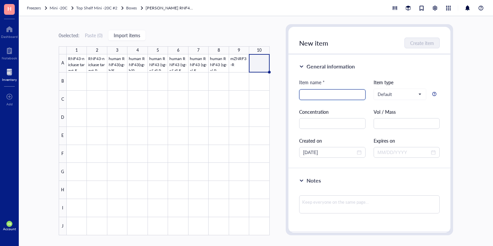
paste input "mZNRF3-R"
type input "mZNRF3-F"
click at [420, 43] on span "Create item" at bounding box center [422, 42] width 24 height 5
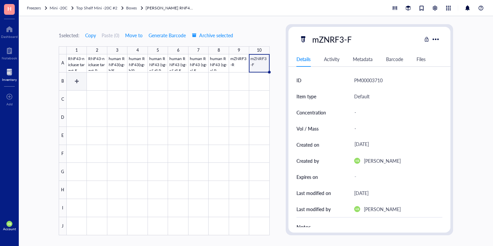
click at [77, 84] on div at bounding box center [168, 144] width 203 height 181
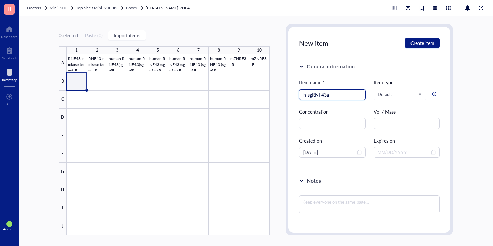
click at [341, 97] on input "h-sgRNF43a F" at bounding box center [332, 94] width 58 height 10
type input "h-sgRNF43a F"
click at [416, 42] on span "Create item" at bounding box center [422, 42] width 24 height 5
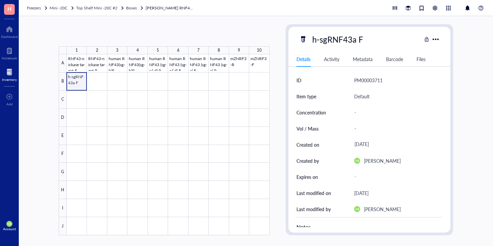
click at [86, 86] on div at bounding box center [168, 144] width 203 height 181
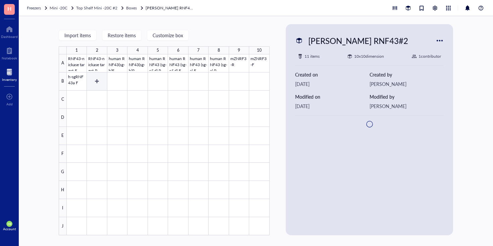
click at [101, 81] on div at bounding box center [168, 144] width 203 height 181
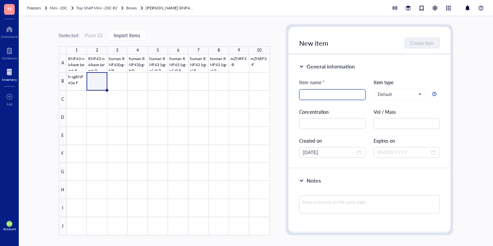
click at [318, 95] on input "search" at bounding box center [332, 94] width 58 height 10
paste input "h-sgRNF43a F"
type input "h-sgRNF43a R"
click at [427, 43] on span "Create item" at bounding box center [422, 42] width 24 height 5
click at [120, 83] on div at bounding box center [168, 144] width 203 height 181
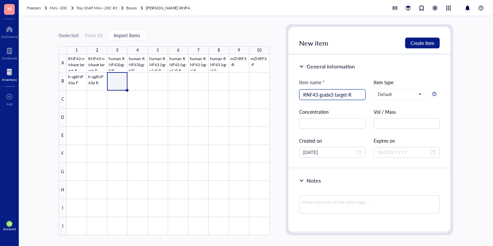
click at [347, 94] on input "RNF43-guide3 target-R" at bounding box center [332, 94] width 58 height 10
type input "RNF43-guide3 target-R"
click at [420, 44] on span "Create item" at bounding box center [422, 42] width 24 height 5
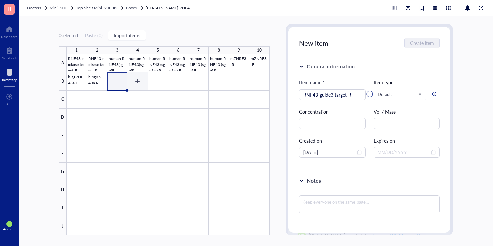
click at [137, 78] on div at bounding box center [168, 144] width 203 height 181
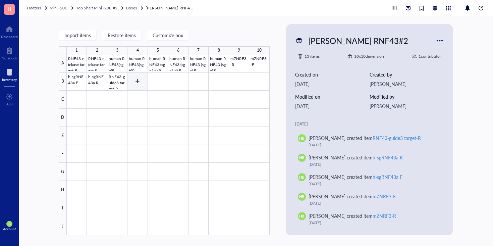
click at [138, 83] on div at bounding box center [168, 144] width 203 height 181
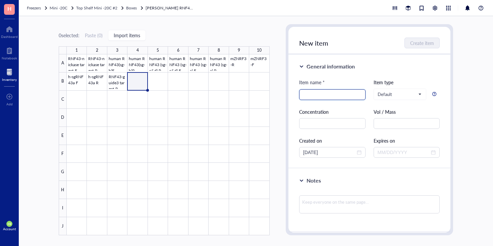
paste input "RNF43-guide3 target-R"
type input "RNF43-guide3 target-F"
click at [421, 43] on span "Create item" at bounding box center [422, 42] width 24 height 5
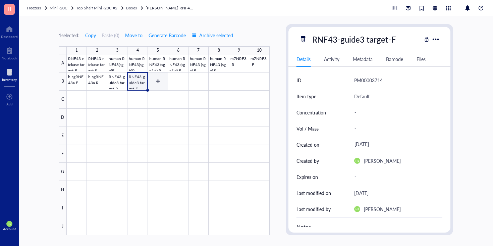
click at [161, 82] on div at bounding box center [168, 144] width 203 height 181
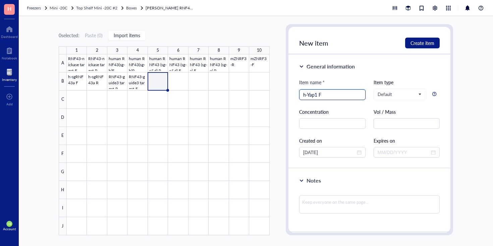
click at [330, 90] on input "h-Yap1 F" at bounding box center [332, 94] width 58 height 10
type input "h-Yap1 F"
click at [327, 88] on div "Item name *" at bounding box center [332, 83] width 66 height 11
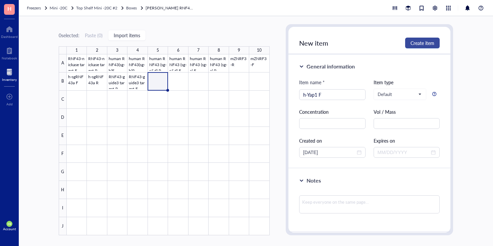
click at [426, 46] on button "Create item" at bounding box center [422, 43] width 35 height 11
click at [179, 81] on div at bounding box center [168, 144] width 203 height 181
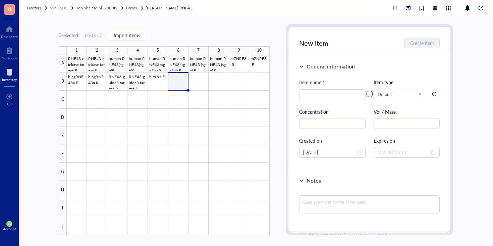
click at [321, 94] on div at bounding box center [369, 94] width 162 height 134
click at [360, 95] on div at bounding box center [369, 94] width 162 height 134
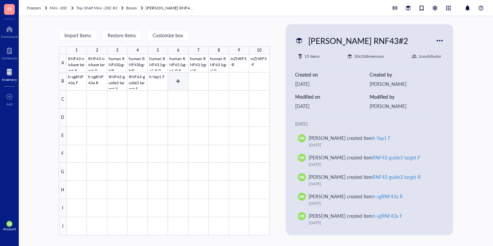
click at [183, 83] on div at bounding box center [168, 144] width 203 height 181
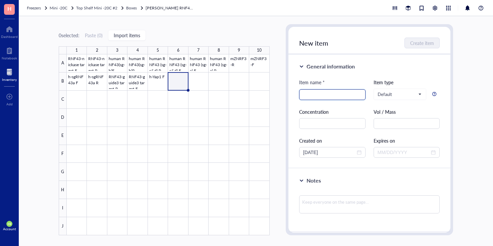
click at [323, 93] on input "search" at bounding box center [332, 94] width 58 height 10
paste input "h-Yap1 F"
type input "h-Yap1 R"
click at [420, 42] on span "Create item" at bounding box center [422, 42] width 24 height 5
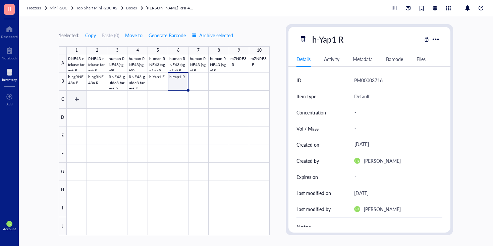
click at [77, 97] on div at bounding box center [168, 144] width 203 height 181
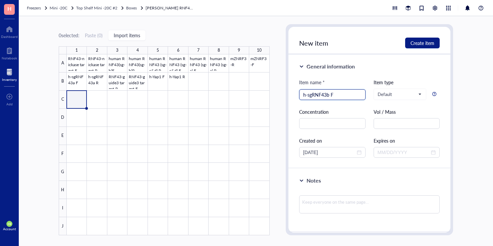
click at [340, 96] on input "h-sgRNF43b F" at bounding box center [332, 94] width 58 height 10
type input "h-sgRNF43b F"
click at [415, 40] on span "Create item" at bounding box center [422, 42] width 24 height 5
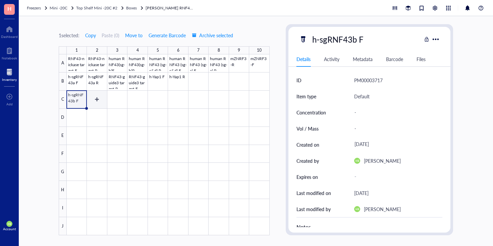
click at [97, 99] on div at bounding box center [168, 144] width 203 height 181
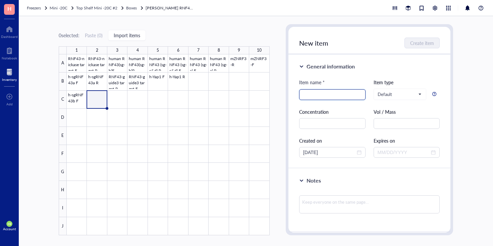
click at [336, 96] on input "search" at bounding box center [332, 94] width 58 height 10
paste input "h-sgRNF43b F"
type input "h-sgRNF43b R"
click at [409, 42] on button "Create item" at bounding box center [422, 43] width 35 height 11
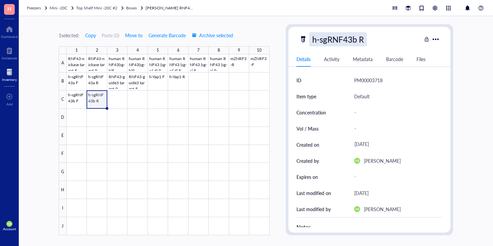
click at [340, 39] on div "h-sgRNF43b R" at bounding box center [338, 39] width 58 height 14
click at [368, 38] on input "h-sgRNF43b R" at bounding box center [342, 39] width 66 height 13
click at [357, 41] on input "h-sgRNF43b R" at bounding box center [342, 39] width 66 height 13
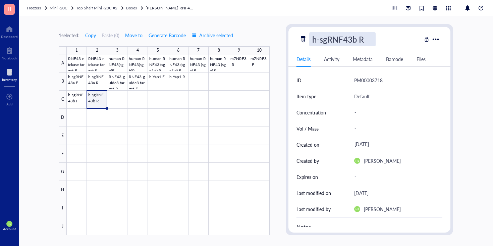
click at [360, 40] on input "h-sgRNF43b R" at bounding box center [342, 39] width 66 height 13
type input "h-sgRNF43bR"
click at [117, 101] on div at bounding box center [168, 144] width 203 height 181
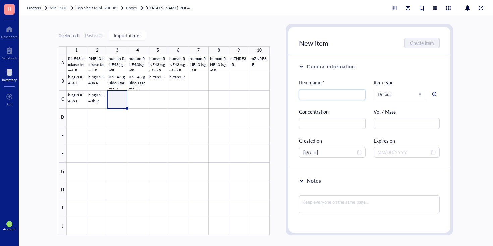
click at [96, 101] on div at bounding box center [168, 144] width 203 height 181
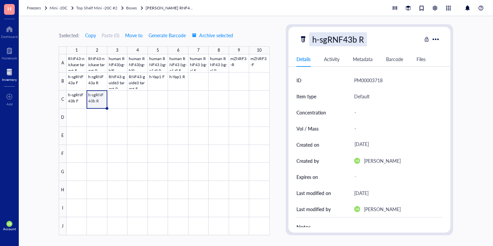
click at [360, 37] on div "h-sgRNF43b R" at bounding box center [338, 39] width 58 height 14
click at [359, 39] on input "h-sgRNF43b R" at bounding box center [342, 39] width 66 height 13
type input "h-sgRNF43bR"
click at [112, 101] on div at bounding box center [168, 144] width 203 height 181
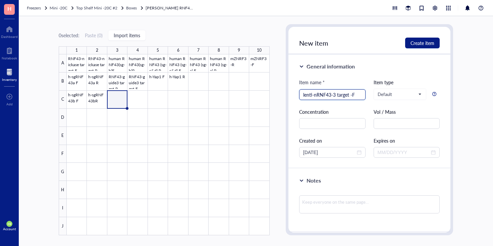
click at [356, 96] on input "lenti-nRNF43-3 target -F" at bounding box center [332, 94] width 58 height 10
type input "lenti-nRNF43-3 target -F"
click at [421, 41] on span "Create item" at bounding box center [422, 42] width 24 height 5
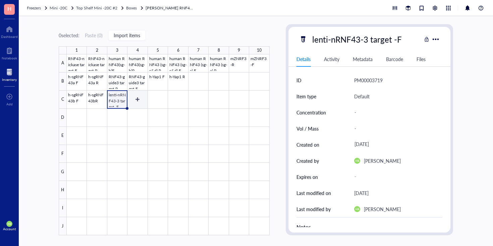
click at [136, 99] on div at bounding box center [168, 144] width 203 height 181
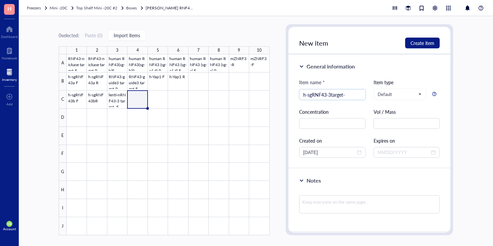
type input "h-sgRNF43-3target- F"
click at [138, 102] on div at bounding box center [168, 144] width 203 height 181
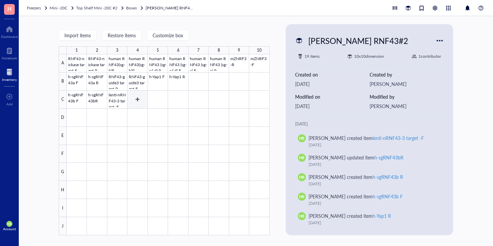
click at [138, 103] on div at bounding box center [168, 144] width 203 height 181
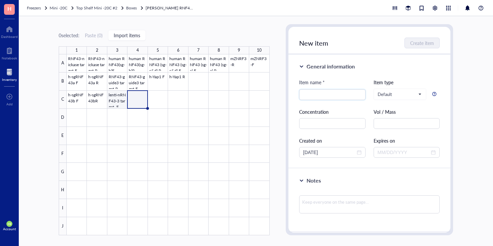
click at [118, 101] on div at bounding box center [168, 144] width 203 height 181
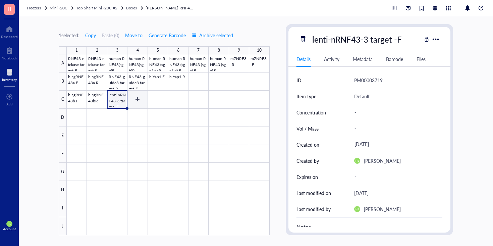
click at [137, 102] on div at bounding box center [168, 144] width 203 height 181
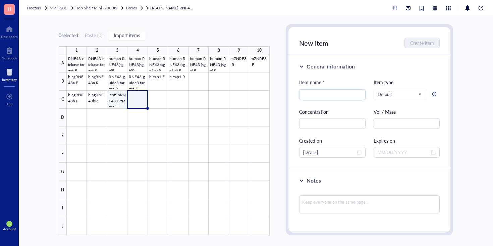
click at [119, 100] on div at bounding box center [168, 144] width 203 height 181
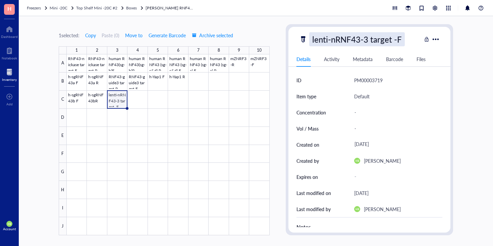
click at [345, 35] on div "lenti-nRNF43-3 target -F" at bounding box center [357, 39] width 96 height 14
click at [345, 35] on input "lenti-nRNF43-3 target -F" at bounding box center [365, 39] width 112 height 13
click at [135, 99] on div at bounding box center [168, 144] width 203 height 181
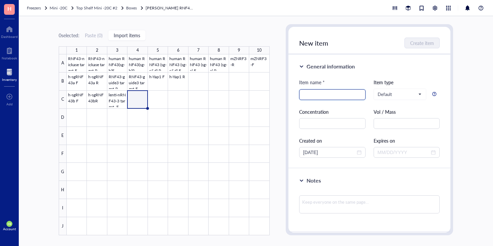
paste input "lenti-nRNF43-3 target -F"
click at [310, 100] on div "Item name * lenti-nRNF43-3 target -F lenti-nRNF43-3 target -F Item type Default…" at bounding box center [369, 117] width 141 height 79
click at [308, 94] on input "lenti-nRNF43-3 target -F" at bounding box center [332, 94] width 58 height 10
click at [308, 95] on input "h-nRNF43-3 target -F" at bounding box center [332, 94] width 58 height 10
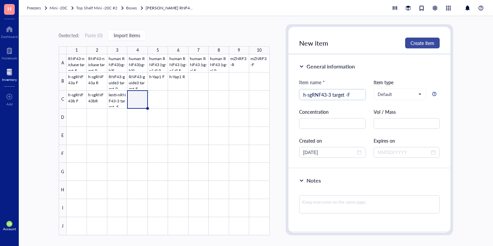
type input "h-sgRNF43-3 target -F"
click at [417, 41] on span "Create item" at bounding box center [422, 42] width 24 height 5
click at [114, 97] on div at bounding box center [168, 144] width 203 height 181
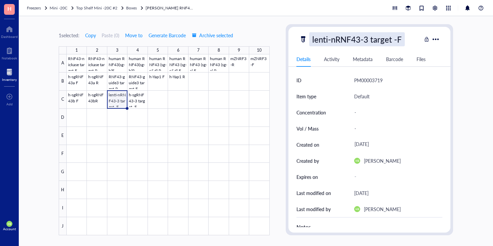
click at [337, 34] on div "lenti-nRNF43-3 target -F" at bounding box center [357, 39] width 96 height 14
click at [335, 39] on input "lenti-nRNF43-3 target -F" at bounding box center [365, 39] width 112 height 13
type input "lenti-mRNF43-3 target -F"
click at [158, 99] on div at bounding box center [168, 144] width 203 height 181
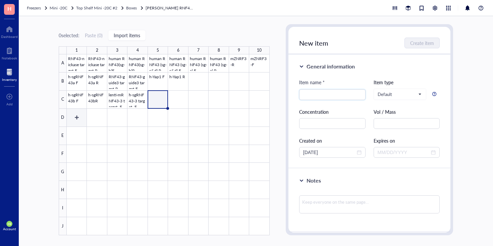
click at [71, 122] on div at bounding box center [168, 144] width 203 height 181
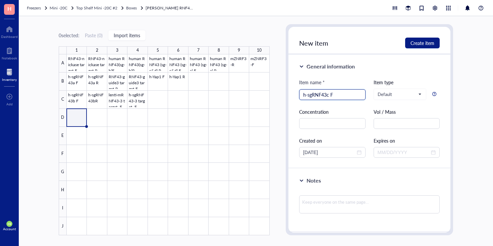
click at [340, 93] on input "h-sgRNF43c F" at bounding box center [332, 94] width 58 height 10
type input "h-sgRNF43c F"
click at [413, 43] on span "Create item" at bounding box center [422, 42] width 24 height 5
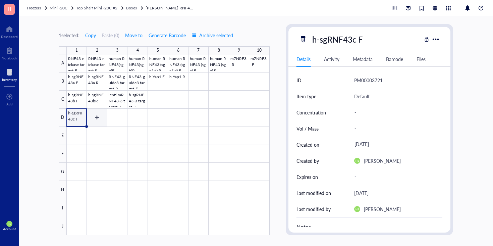
click at [104, 116] on div at bounding box center [168, 144] width 203 height 181
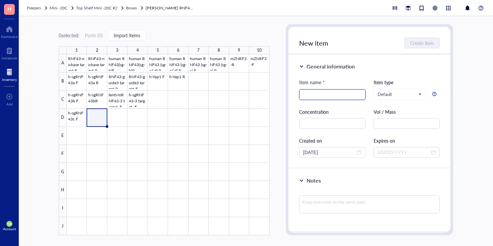
paste input "h-sgRNF43c F"
type input "h-sgRNF43c R"
click at [419, 44] on span "Create item" at bounding box center [422, 42] width 24 height 5
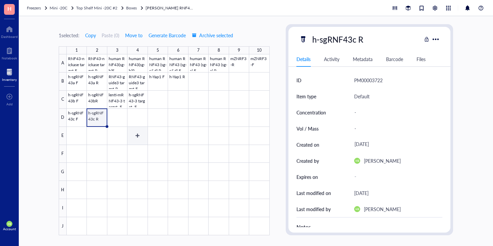
click at [122, 121] on div at bounding box center [168, 144] width 203 height 181
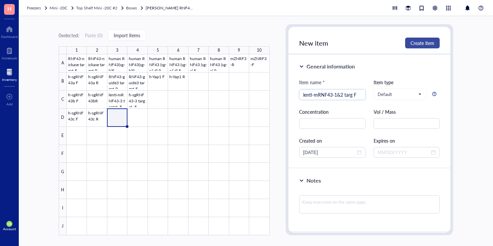
type input "lenti-mRNF43-1&2 targ F"
click at [419, 42] on span "Create item" at bounding box center [422, 42] width 24 height 5
click at [75, 138] on div at bounding box center [168, 144] width 203 height 181
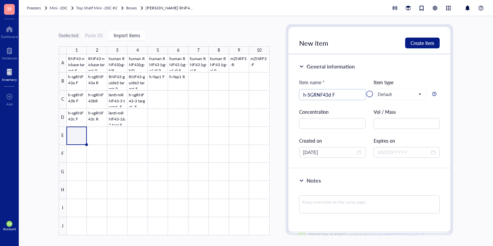
type input "h-SGRNF43d F"
click at [313, 94] on div at bounding box center [369, 94] width 162 height 134
click at [314, 98] on div at bounding box center [369, 94] width 162 height 134
click at [314, 95] on div at bounding box center [369, 94] width 162 height 134
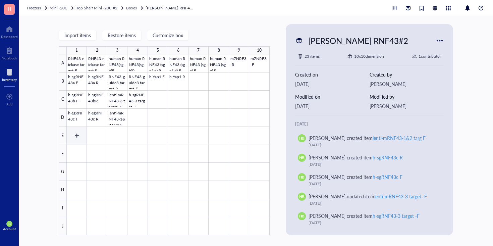
click at [80, 130] on div at bounding box center [168, 144] width 203 height 181
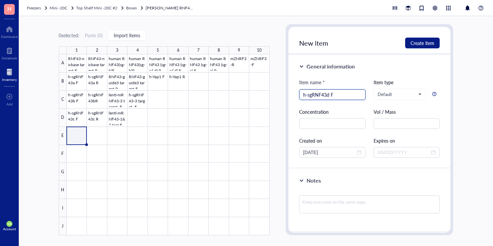
click at [342, 98] on input "h-sgRNF43d F" at bounding box center [332, 94] width 58 height 10
type input "h-sgRNF43d F"
click at [431, 42] on span "Create item" at bounding box center [422, 42] width 24 height 5
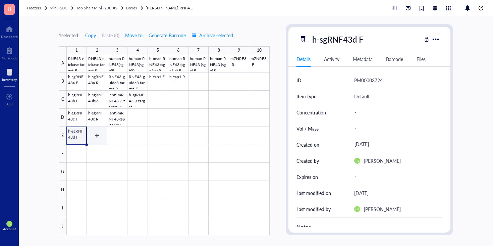
click at [90, 136] on div at bounding box center [168, 144] width 203 height 181
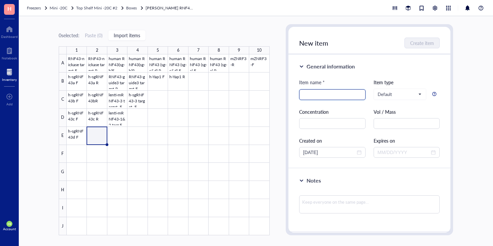
paste input "h-sgRNF43d F"
type input "h-sgRNF43d R"
click at [426, 41] on span "Create item" at bounding box center [422, 42] width 24 height 5
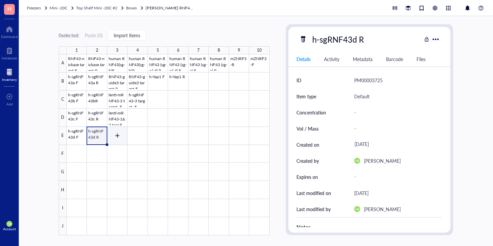
click at [115, 137] on div at bounding box center [168, 144] width 203 height 181
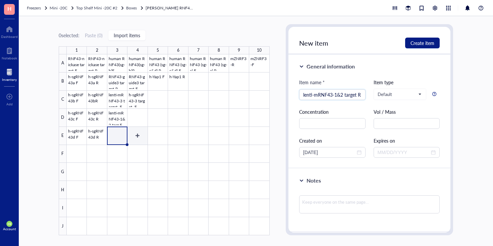
scroll to position [0, 0]
click at [346, 95] on input "lenti-mRNF43-1&2 target R" at bounding box center [332, 94] width 58 height 10
type input "lenti-mRNF43-1&2 target R"
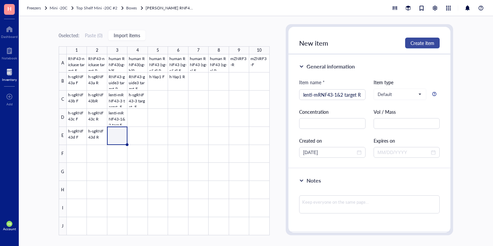
scroll to position [0, 0]
click at [417, 41] on span "Create item" at bounding box center [422, 42] width 24 height 5
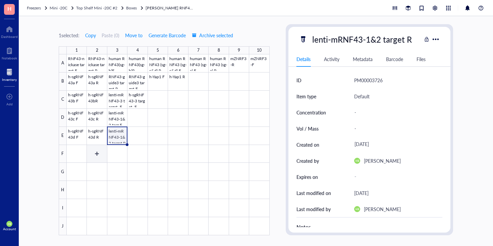
click at [95, 152] on div at bounding box center [168, 144] width 203 height 181
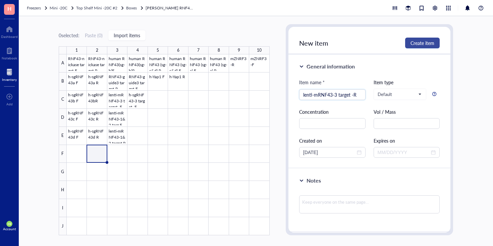
type input "lenti-mRNF43-3 target -R"
click at [416, 42] on span "Create item" at bounding box center [422, 42] width 24 height 5
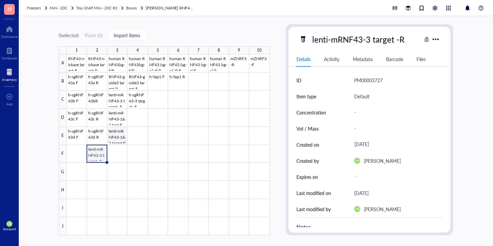
click at [118, 135] on div at bounding box center [168, 144] width 203 height 181
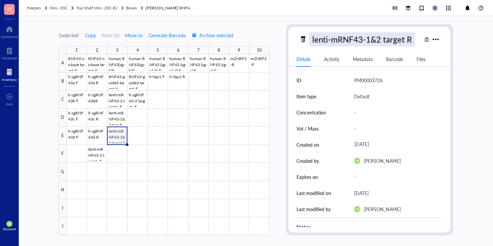
click at [406, 38] on div "lenti-mRNF43-1&2 target R" at bounding box center [362, 39] width 106 height 14
click at [406, 41] on input "lenti-mRNF43-1&2 target R" at bounding box center [365, 39] width 112 height 13
type input "lenti-mRNF43-1&2 target -R"
click at [115, 155] on div at bounding box center [168, 144] width 203 height 181
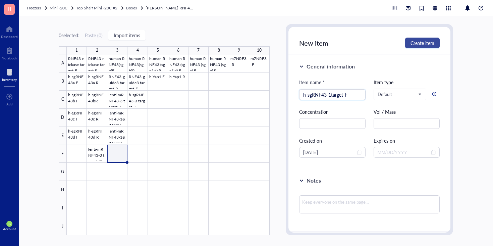
type input "h-sgRNF43-1target-F"
click at [418, 42] on span "Create item" at bounding box center [422, 42] width 24 height 5
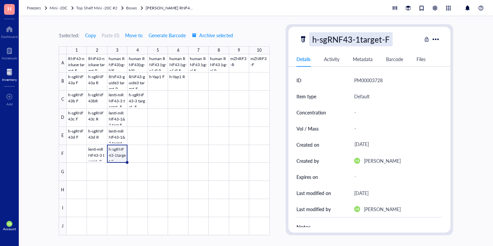
click at [355, 38] on div "h-sgRNF43-1target-F" at bounding box center [350, 39] width 83 height 14
click at [355, 38] on input "h-sgRNF43-1target-F" at bounding box center [358, 39] width 99 height 13
click at [134, 154] on div at bounding box center [168, 144] width 203 height 181
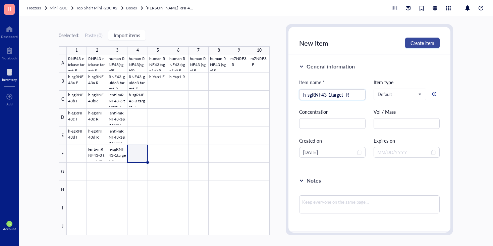
type input "h-sgRNF43-1target- R"
click at [427, 41] on span "Create item" at bounding box center [422, 42] width 24 height 5
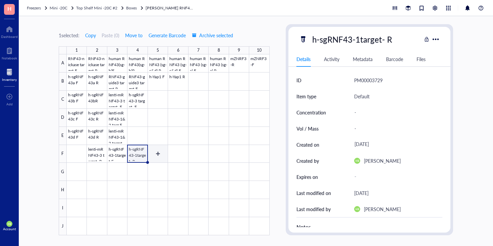
click at [165, 149] on div at bounding box center [168, 144] width 203 height 181
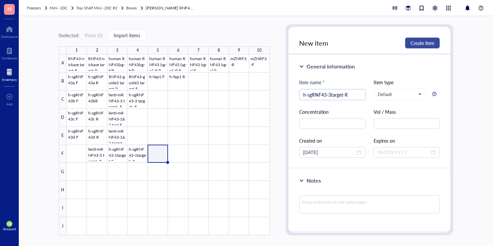
type input "h-sgRNF43-3target-R"
click at [429, 46] on span "Create item" at bounding box center [422, 42] width 24 height 5
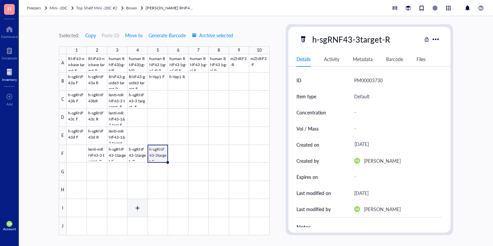
click at [136, 205] on div at bounding box center [168, 144] width 203 height 181
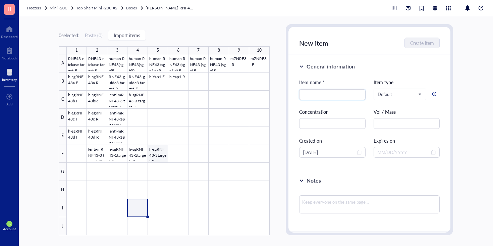
click at [160, 153] on div at bounding box center [168, 144] width 203 height 181
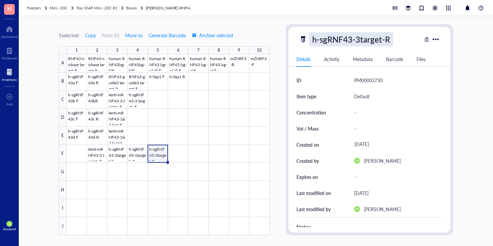
click at [378, 35] on div "h-sgRNF43-3target-R" at bounding box center [351, 39] width 84 height 14
click at [377, 36] on input "h-sgRNF43-3target-R" at bounding box center [358, 39] width 99 height 13
click at [133, 212] on div at bounding box center [168, 144] width 203 height 181
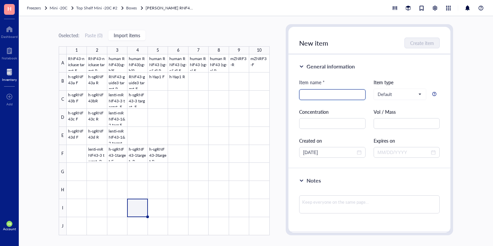
click at [322, 95] on input "search" at bounding box center [332, 94] width 58 height 10
paste input "h-sgRNF43-3target-R"
click at [329, 95] on input "h-sgRNF43-3target-R" at bounding box center [332, 94] width 58 height 10
click at [330, 95] on input "h-sgRNF43-3target-R" at bounding box center [332, 94] width 58 height 10
click at [352, 94] on input "h-sgRNF43-4target-R" at bounding box center [332, 94] width 58 height 10
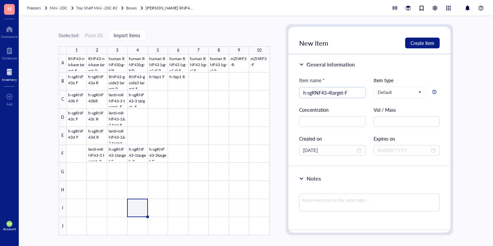
scroll to position [4, 0]
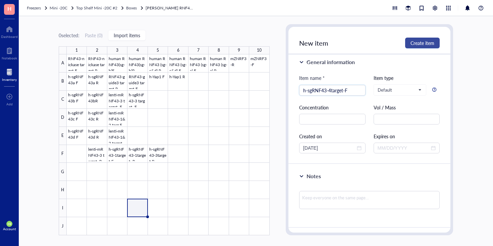
type input "h-sgRNF43-4target-F"
click at [430, 43] on span "Create item" at bounding box center [422, 42] width 24 height 5
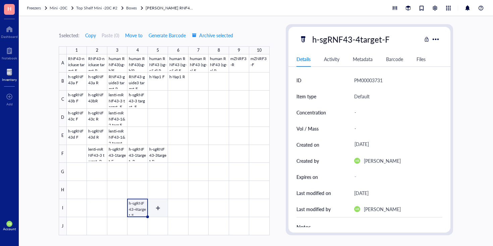
click at [164, 213] on div at bounding box center [168, 144] width 203 height 181
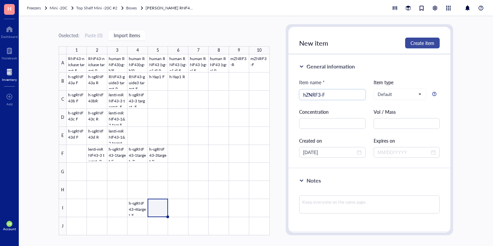
type input "hZNRF3-F"
click at [429, 46] on button "Create item" at bounding box center [422, 43] width 35 height 11
click at [178, 206] on div at bounding box center [168, 144] width 203 height 181
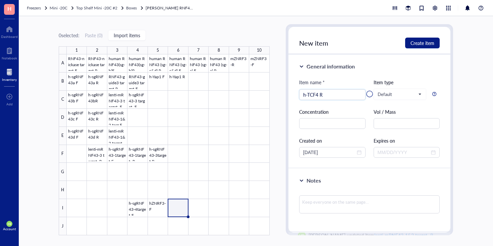
type input "h-TCF4 R"
click at [417, 42] on div at bounding box center [369, 94] width 162 height 134
click at [326, 90] on div at bounding box center [369, 94] width 162 height 134
click at [326, 93] on div at bounding box center [369, 94] width 162 height 134
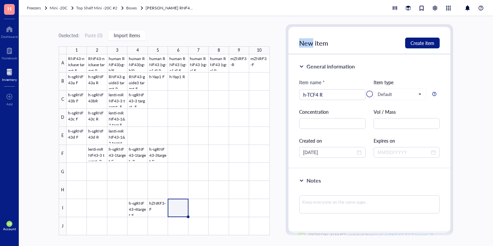
click at [326, 93] on div at bounding box center [369, 94] width 162 height 134
click at [314, 96] on div at bounding box center [369, 94] width 162 height 134
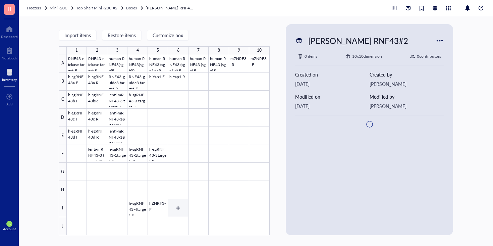
click at [174, 211] on div at bounding box center [168, 144] width 203 height 181
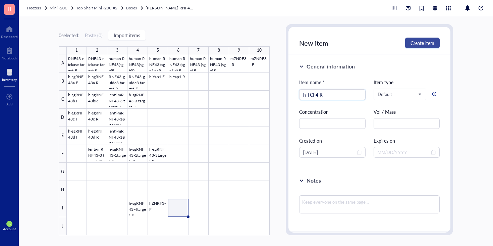
type input "h-TCF4 R"
click at [413, 45] on span "Create item" at bounding box center [422, 42] width 24 height 5
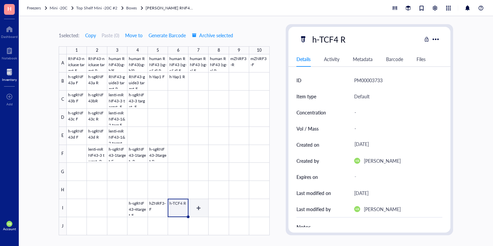
click at [197, 208] on div at bounding box center [168, 144] width 203 height 181
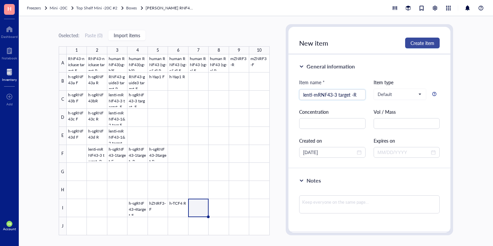
type input "lenti-mRNF43-3 target -R"
click at [432, 41] on span "Create item" at bounding box center [422, 42] width 24 height 5
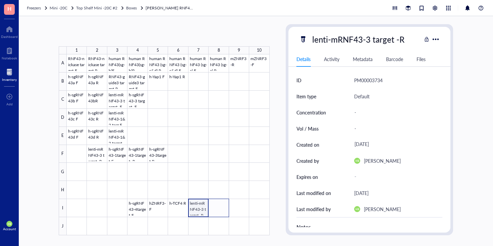
drag, startPoint x: 197, startPoint y: 205, endPoint x: 219, endPoint y: 205, distance: 21.5
click at [219, 205] on div at bounding box center [168, 144] width 203 height 181
click at [213, 209] on div at bounding box center [168, 144] width 203 height 181
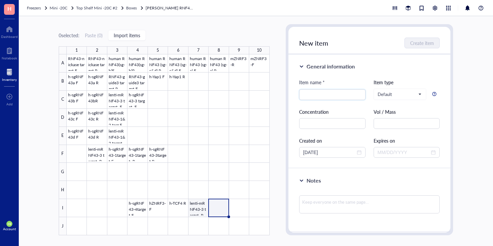
click at [202, 208] on div at bounding box center [168, 144] width 203 height 181
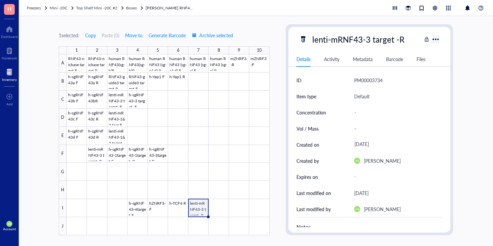
click at [437, 37] on div at bounding box center [435, 39] width 11 height 11
click at [445, 75] on div "Move selected" at bounding box center [450, 75] width 28 height 6
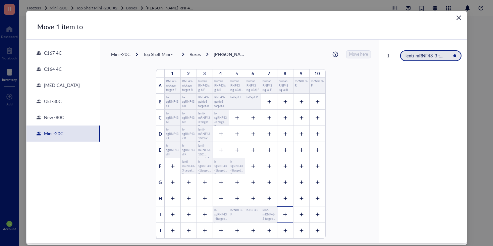
click at [277, 211] on div at bounding box center [285, 214] width 16 height 16
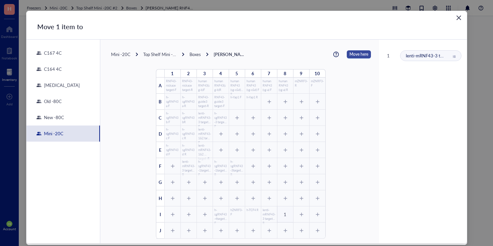
click at [356, 55] on span "Move here" at bounding box center [358, 54] width 19 height 8
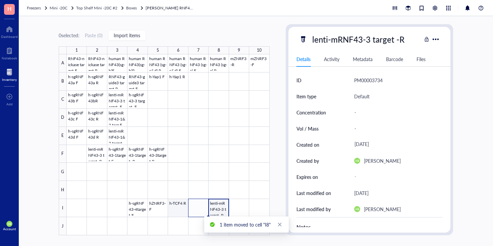
click at [182, 211] on div at bounding box center [168, 144] width 203 height 181
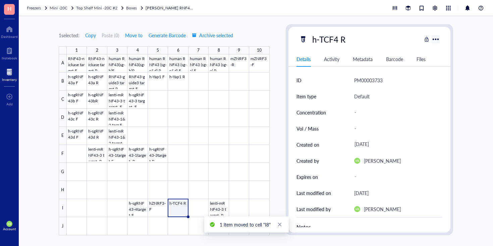
click at [435, 38] on div at bounding box center [435, 39] width 11 height 11
click at [448, 76] on div "Move selected" at bounding box center [450, 75] width 28 height 6
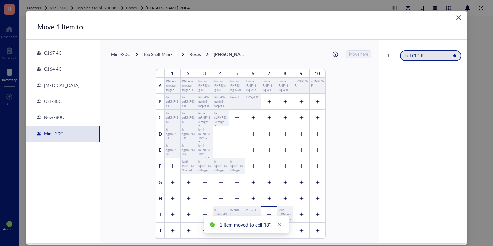
click at [261, 210] on div at bounding box center [269, 214] width 16 height 16
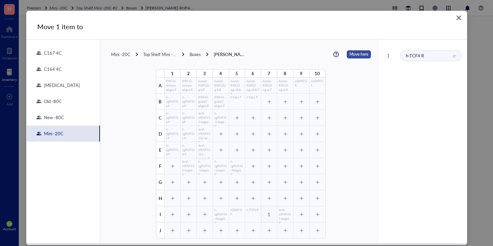
click at [355, 50] on span "Move here" at bounding box center [358, 54] width 19 height 8
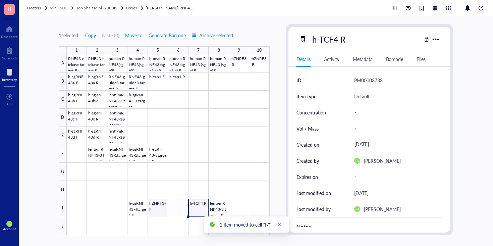
click at [162, 210] on div at bounding box center [168, 144] width 203 height 181
click at [436, 42] on div at bounding box center [435, 39] width 11 height 11
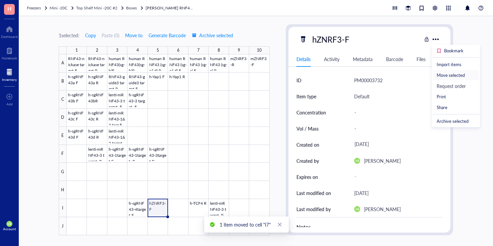
click at [451, 73] on div "Move selected" at bounding box center [450, 75] width 28 height 6
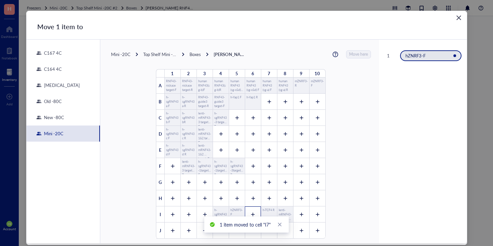
click at [250, 210] on div at bounding box center [253, 214] width 16 height 16
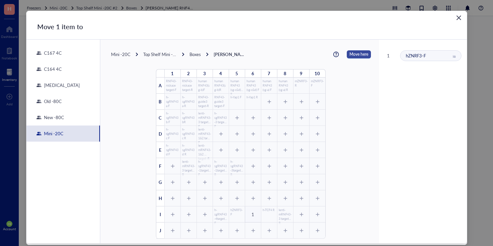
click at [355, 53] on span "Move here" at bounding box center [358, 54] width 19 height 8
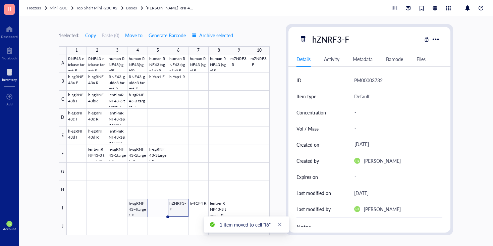
click at [141, 207] on div at bounding box center [168, 144] width 203 height 181
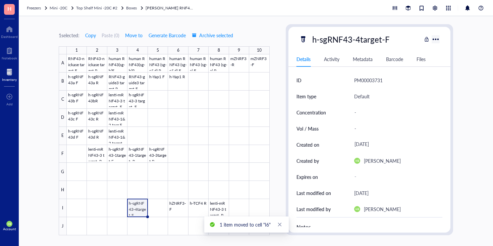
click at [436, 37] on div at bounding box center [435, 39] width 11 height 11
click at [448, 72] on div "Move selected" at bounding box center [450, 75] width 28 height 6
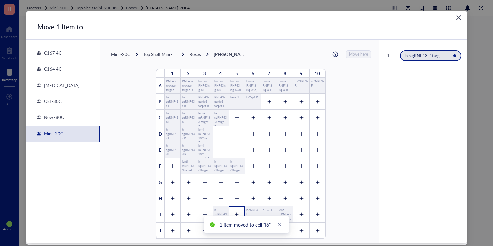
click at [236, 207] on div at bounding box center [237, 214] width 16 height 16
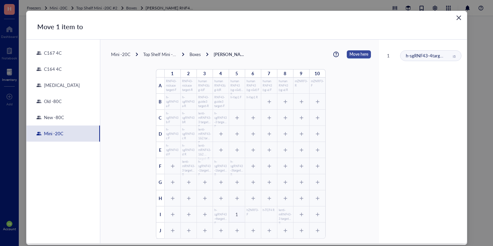
click at [359, 52] on span "Move here" at bounding box center [358, 54] width 19 height 8
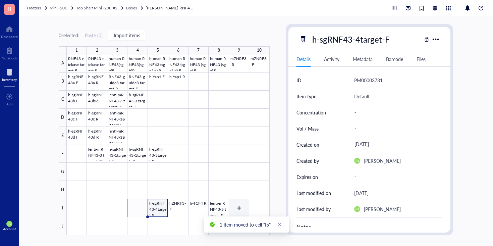
click at [237, 211] on div at bounding box center [168, 144] width 203 height 181
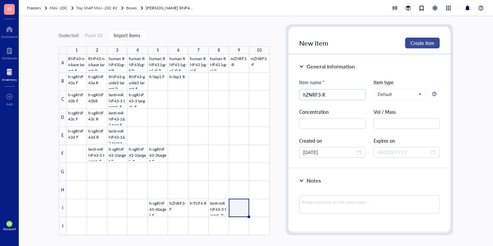
type input "hZNRF3-R"
click at [423, 45] on span "Create item" at bounding box center [422, 42] width 24 height 5
click at [257, 208] on div at bounding box center [168, 144] width 203 height 181
type input "h-TCF4 F"
click at [416, 40] on span "Create item" at bounding box center [422, 42] width 24 height 5
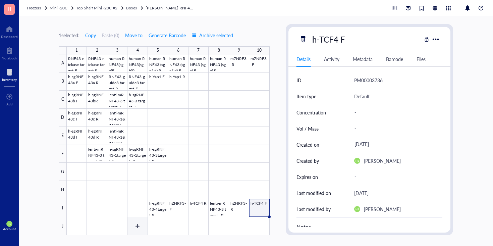
click at [133, 225] on div at bounding box center [168, 144] width 203 height 181
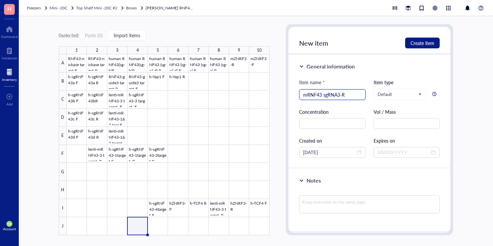
click at [347, 95] on input "mRNF43 sgRNA3-R" at bounding box center [332, 94] width 58 height 10
type input "mRNF43 sgRNA3-R"
click at [425, 42] on span "Create item" at bounding box center [422, 42] width 24 height 5
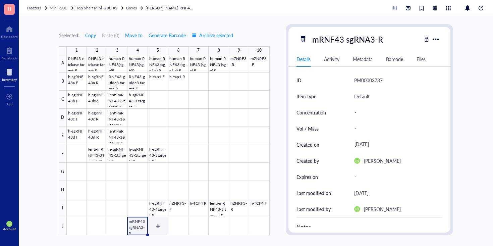
click at [151, 227] on div at bounding box center [168, 144] width 203 height 181
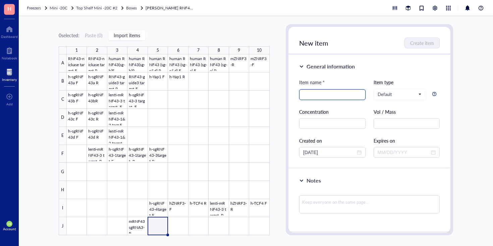
paste input "mRNF43 sgRNA3-R"
type input "mRNF43 sgRNA3-F"
click at [429, 37] on div "New item Create item" at bounding box center [369, 40] width 162 height 27
click at [426, 41] on span "Create item" at bounding box center [422, 42] width 24 height 5
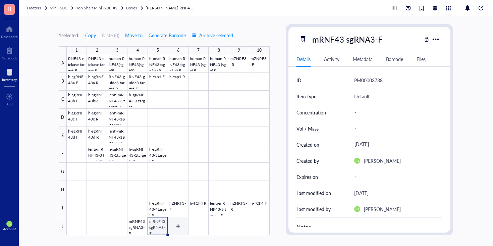
click at [171, 228] on div at bounding box center [168, 144] width 203 height 181
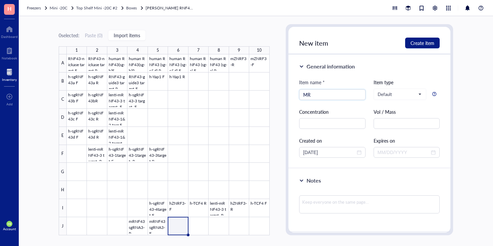
type input "M"
click at [354, 93] on input "mRNF43 sgRNA1-R" at bounding box center [332, 94] width 58 height 10
type input "mRNF43 sgRNA1-R"
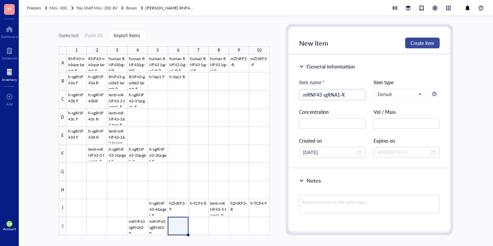
click at [417, 43] on span "Create item" at bounding box center [422, 42] width 24 height 5
click at [198, 225] on div at bounding box center [168, 144] width 203 height 181
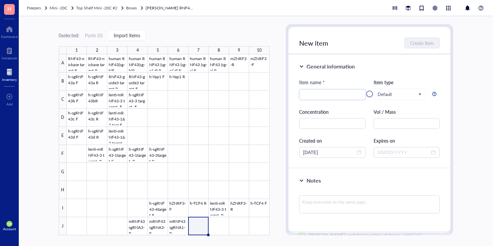
click at [327, 92] on div at bounding box center [369, 94] width 162 height 134
click at [316, 95] on div at bounding box center [369, 94] width 162 height 134
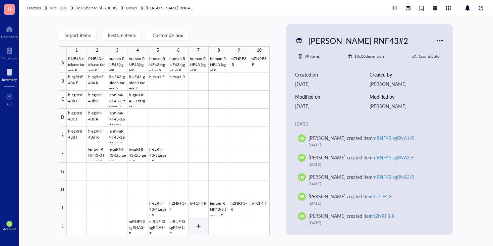
click at [198, 225] on div at bounding box center [168, 144] width 203 height 181
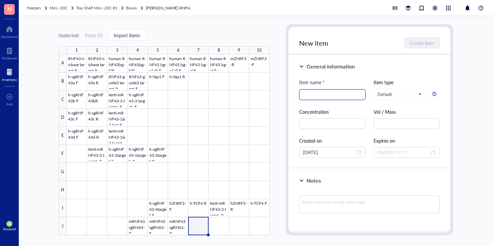
paste input "mRNF43 sgRNA1-R"
type input "mRNF43 sgRNA1-R"
click at [419, 40] on span "Create item" at bounding box center [422, 42] width 24 height 5
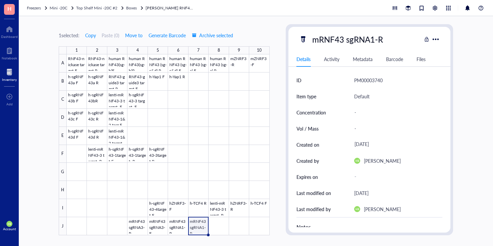
click at [193, 230] on div at bounding box center [168, 144] width 203 height 181
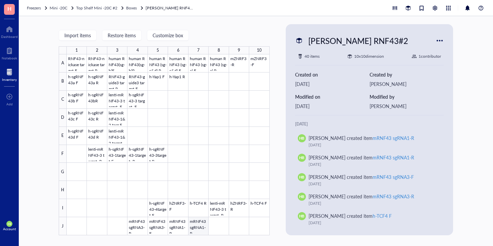
click at [195, 228] on div at bounding box center [168, 144] width 203 height 181
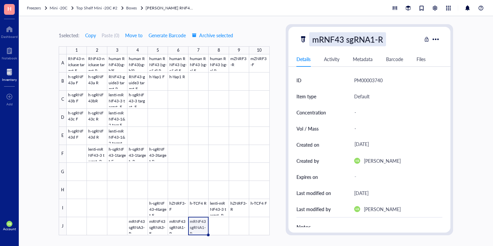
click at [381, 43] on div "mRNF43 sgRNA1-R" at bounding box center [347, 39] width 77 height 14
type input "mRNF43 sgRNA1-F"
click at [218, 229] on div at bounding box center [168, 144] width 203 height 181
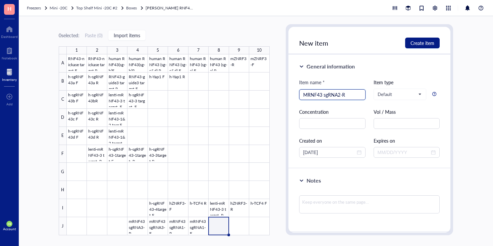
click at [306, 90] on input "MRNF43 sgRNA2-R" at bounding box center [332, 94] width 58 height 10
click at [306, 92] on input "MRNF43 sgRNA2-R" at bounding box center [332, 94] width 58 height 10
click at [348, 95] on input "mRNF43 sgRNA2-R" at bounding box center [332, 94] width 58 height 10
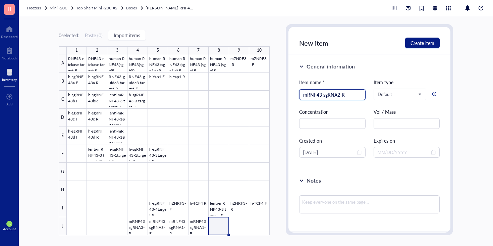
click at [348, 95] on input "mRNF43 sgRNA2-R" at bounding box center [332, 94] width 58 height 10
type input "mRNF43 sgRNA2-R"
click at [427, 47] on button "Create item" at bounding box center [422, 43] width 35 height 11
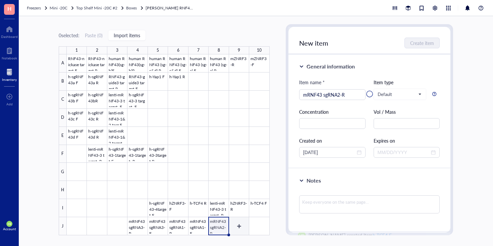
click at [233, 228] on div at bounding box center [168, 144] width 203 height 181
click at [343, 95] on div at bounding box center [369, 94] width 162 height 134
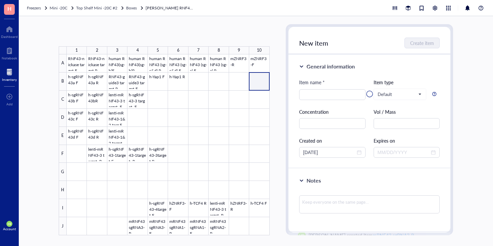
drag, startPoint x: 251, startPoint y: 89, endPoint x: 167, endPoint y: 62, distance: 89.0
click at [180, 64] on div at bounding box center [168, 144] width 203 height 181
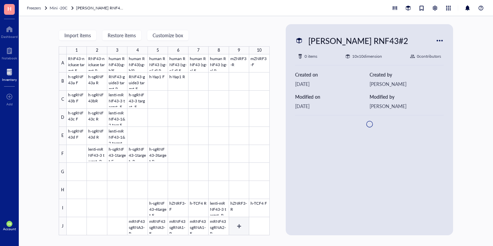
click at [241, 226] on div at bounding box center [168, 144] width 203 height 181
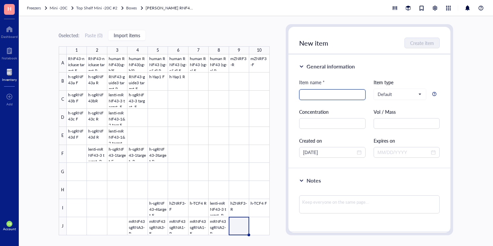
click at [340, 95] on input "search" at bounding box center [332, 94] width 58 height 10
paste input "mRNF43 sgRNA2-R"
type input "mRNF43 sgRNA2-F"
click at [428, 45] on span "Create item" at bounding box center [422, 42] width 24 height 5
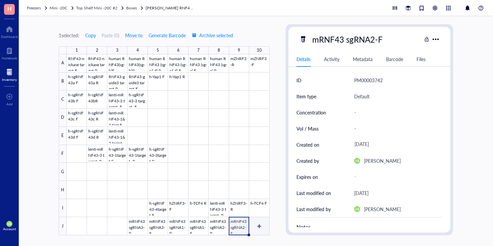
click at [263, 221] on div at bounding box center [168, 144] width 203 height 181
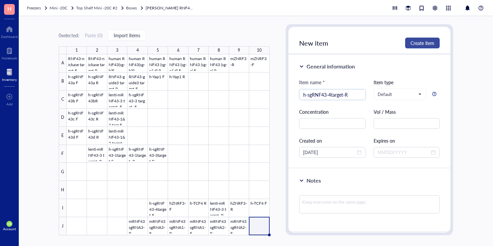
type input "h-sgRNF43-4target-R"
click at [425, 46] on span "Create item" at bounding box center [422, 42] width 24 height 5
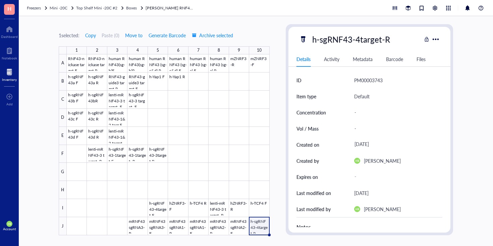
click at [461, 51] on div "1 selected: Copy Paste ( 0 ) Move to Generate Barcode Archive selected 1 2 3 4 …" at bounding box center [256, 131] width 474 height 230
click at [38, 9] on span "Freezers" at bounding box center [34, 8] width 14 height 6
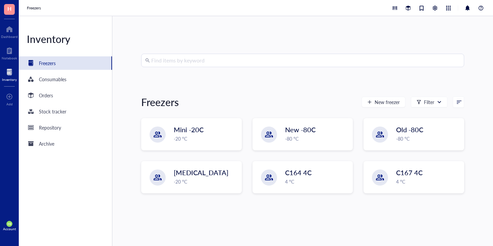
click at [182, 65] on input "search" at bounding box center [305, 60] width 309 height 13
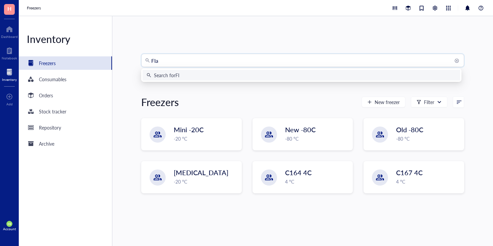
type input "FIah"
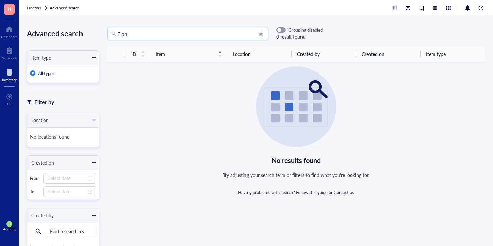
click at [171, 30] on input "FIah" at bounding box center [190, 33] width 147 height 13
type input "FIsh"
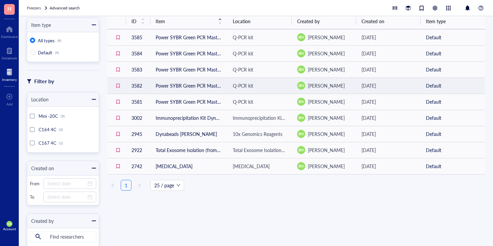
scroll to position [33, 0]
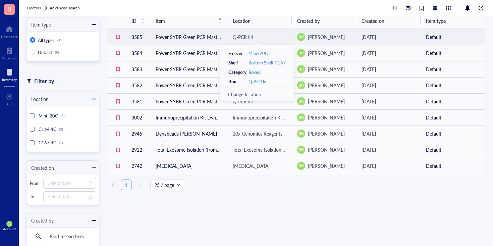
click at [248, 36] on div "Q-PCR kit" at bounding box center [243, 36] width 20 height 7
click at [260, 37] on div "Q-PCR kit" at bounding box center [260, 36] width 54 height 7
click at [237, 37] on div "Q-PCR kit" at bounding box center [243, 36] width 20 height 7
click at [253, 82] on div "Q-PCR kit" at bounding box center [257, 81] width 19 height 6
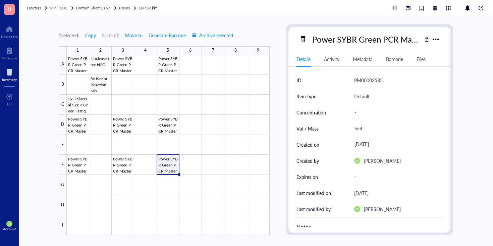
click at [24, 2] on div "Freezers Mini -20C Bottom Shelf C167 Boxes Q-PCR kit" at bounding box center [256, 8] width 474 height 16
click at [29, 7] on span "Freezers" at bounding box center [34, 8] width 14 height 6
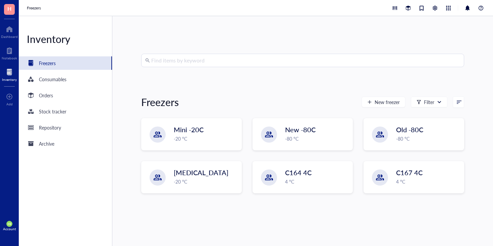
click at [197, 66] on input "search" at bounding box center [305, 60] width 309 height 13
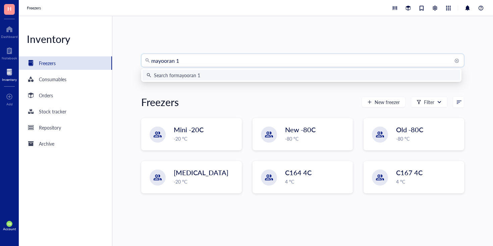
type input "mayooran 10"
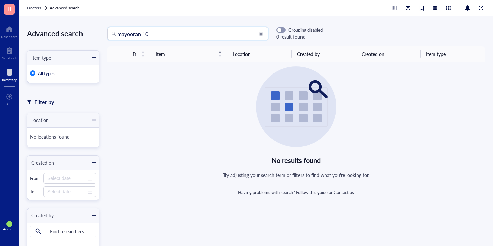
click at [197, 38] on input "mayooran 10" at bounding box center [190, 33] width 147 height 13
click at [139, 31] on input "LRRIT" at bounding box center [190, 33] width 147 height 13
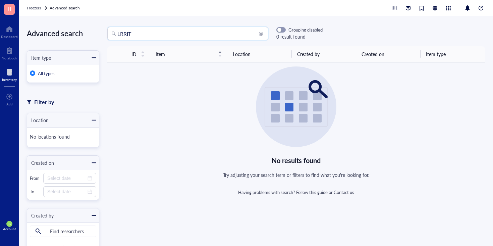
click at [139, 31] on input "LRRIT" at bounding box center [190, 33] width 147 height 13
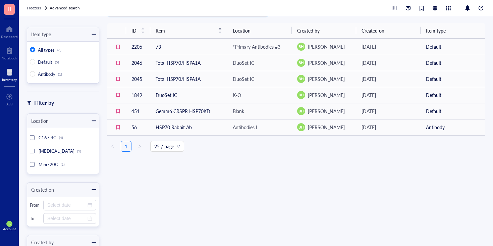
scroll to position [26, 0]
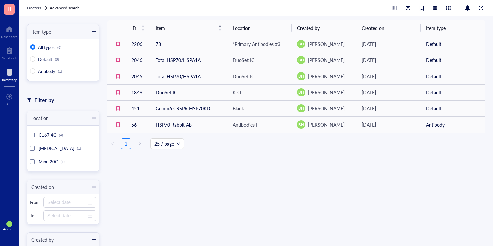
click at [34, 161] on div at bounding box center [32, 161] width 5 height 5
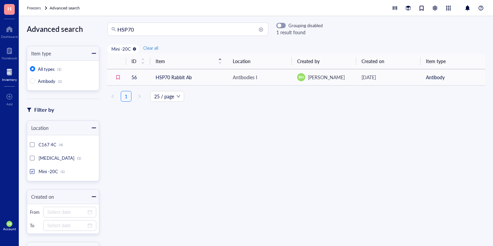
scroll to position [2, 0]
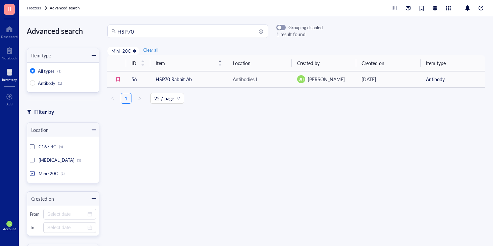
click at [32, 173] on div at bounding box center [31, 173] width 3 height 3
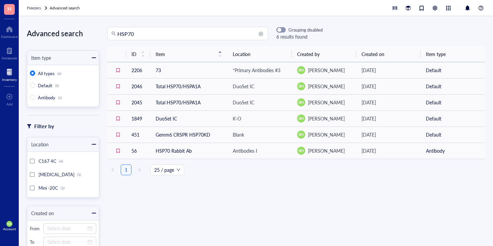
click at [145, 31] on input "HSP70" at bounding box center [190, 33] width 147 height 13
paste input "h_HSPA2-R"
type input "h_HSPA2-R"
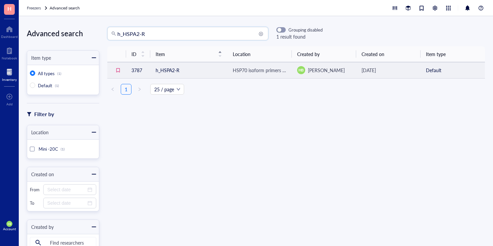
click at [241, 70] on div "HSP70 isoform primers + more primers - Bala exp" at bounding box center [260, 69] width 54 height 7
click at [248, 71] on div "HSP70 isoform primers + more primers - Bala exp" at bounding box center [260, 69] width 54 height 7
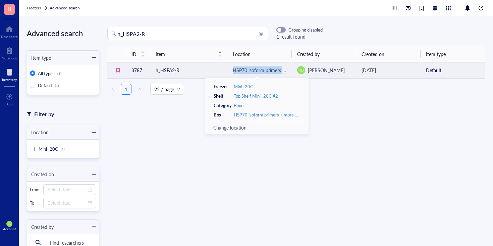
click at [248, 71] on div "HSP70 isoform primers + more primers - Bala exp" at bounding box center [260, 69] width 54 height 7
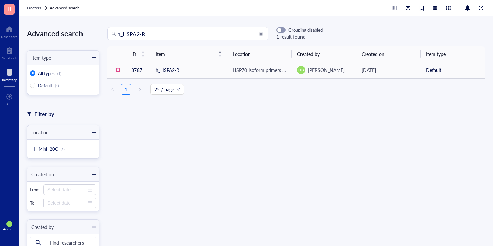
click at [337, 96] on div "ID Item Location Created by Created on Item type 3787 h_HSPA2-R HSP70 isoform p…" at bounding box center [295, 73] width 377 height 54
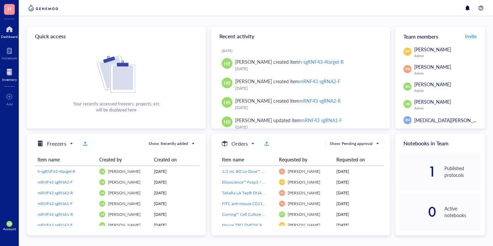
click at [14, 74] on div at bounding box center [9, 72] width 15 height 11
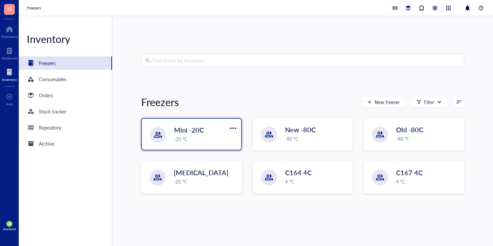
click at [216, 133] on div "Mini -20C" at bounding box center [201, 129] width 54 height 9
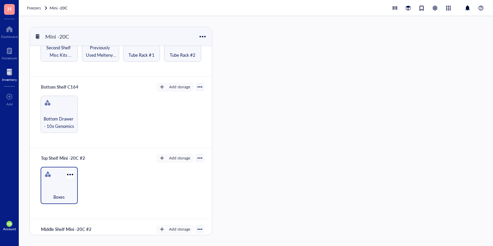
scroll to position [183, 0]
click at [70, 186] on div "Boxes" at bounding box center [59, 192] width 30 height 15
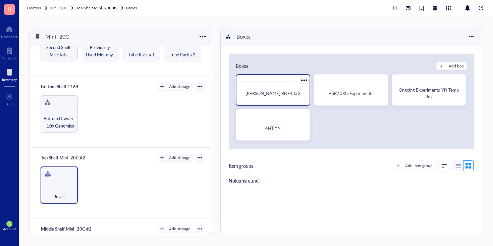
click at [270, 98] on div "Michael S. RNF43#2" at bounding box center [273, 93] width 68 height 18
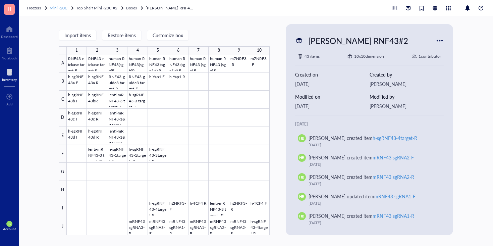
click at [67, 10] on span "Mini -20C" at bounding box center [59, 8] width 18 height 6
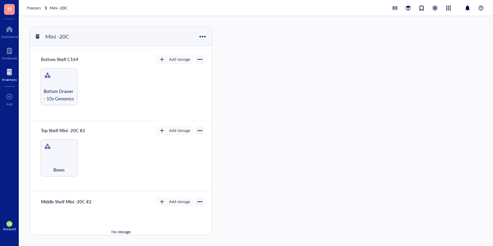
scroll to position [232, 0]
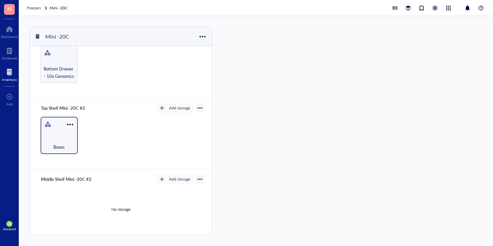
click at [65, 149] on div "Boxes" at bounding box center [59, 143] width 30 height 15
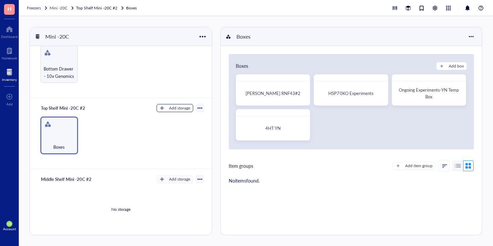
click at [183, 111] on button "Add storage" at bounding box center [175, 108] width 37 height 8
click at [175, 132] on span "Category" at bounding box center [178, 129] width 38 height 7
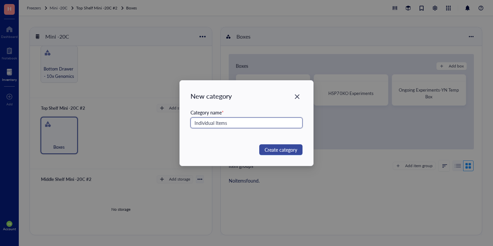
type input "Individual Items"
click at [268, 147] on span "Create category" at bounding box center [280, 149] width 33 height 7
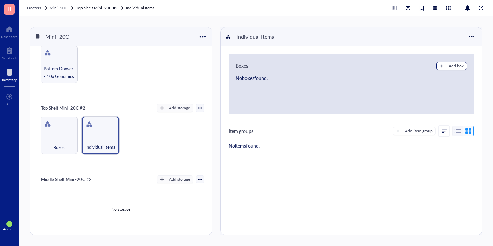
click at [450, 63] on button "Add box" at bounding box center [451, 66] width 30 height 8
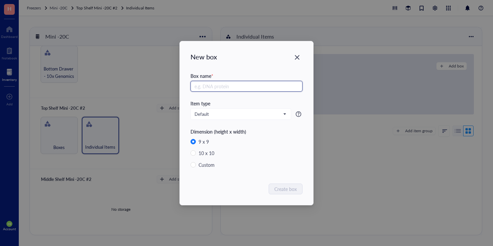
radio input "false"
radio input "true"
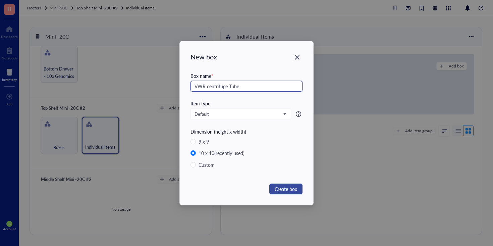
type input "VWR centrifuge Tube"
click at [291, 188] on span "Create box" at bounding box center [285, 188] width 22 height 7
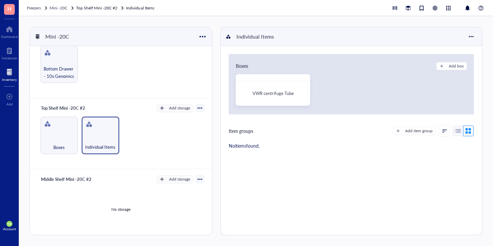
click at [58, 141] on div "Boxes" at bounding box center [59, 143] width 31 height 15
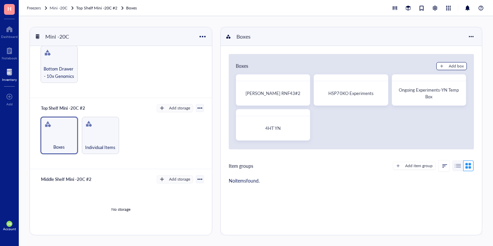
click at [454, 68] on div "Add box" at bounding box center [455, 66] width 15 height 6
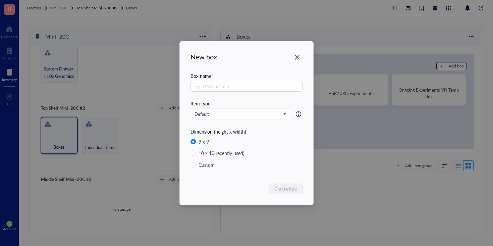
radio input "false"
radio input "true"
click at [266, 86] on input "text" at bounding box center [246, 86] width 112 height 11
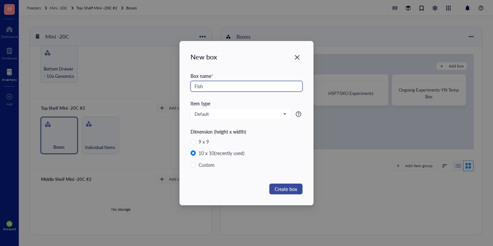
type input "Fish"
click at [284, 187] on span "Create box" at bounding box center [285, 188] width 22 height 7
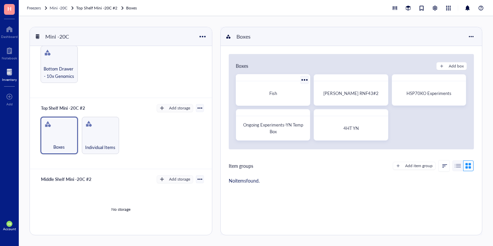
click at [287, 95] on div "Fish" at bounding box center [272, 93] width 63 height 7
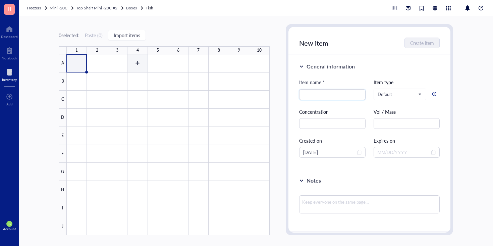
click at [132, 65] on div at bounding box center [168, 144] width 203 height 181
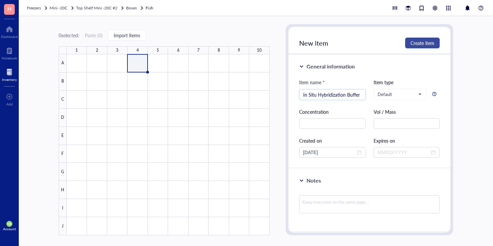
type input "In Situ Hybridization Buffer"
click at [424, 43] on span "Create item" at bounding box center [422, 42] width 24 height 5
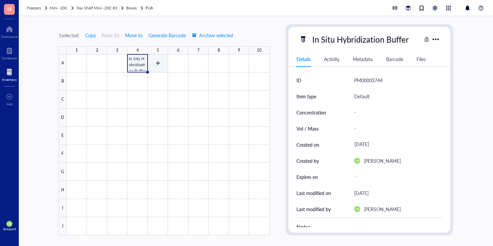
click at [155, 63] on div at bounding box center [168, 144] width 203 height 181
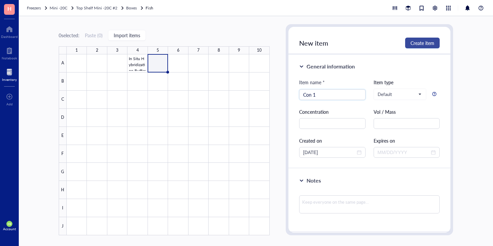
type input "Con 1"
click at [426, 39] on button "Create item" at bounding box center [422, 43] width 35 height 11
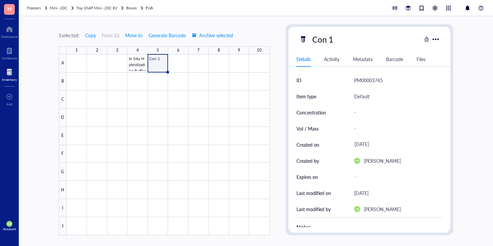
click at [176, 65] on div at bounding box center [168, 144] width 203 height 181
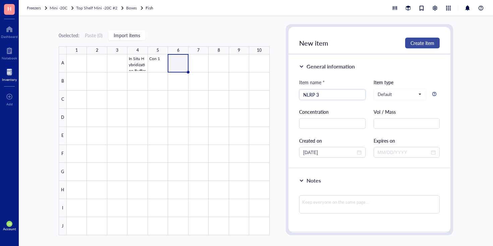
type input "NLRP 3"
click at [424, 43] on span "Create item" at bounding box center [422, 42] width 24 height 5
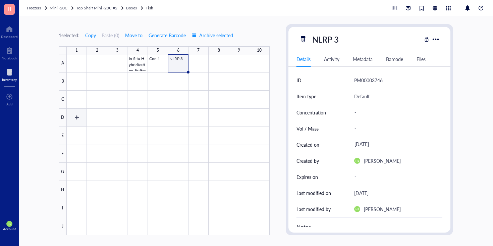
click at [75, 111] on div at bounding box center [168, 144] width 203 height 181
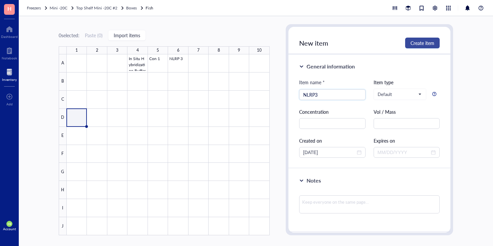
type input "NLRP3"
click at [426, 42] on span "Create item" at bounding box center [422, 42] width 24 height 5
click at [179, 66] on div at bounding box center [168, 144] width 203 height 181
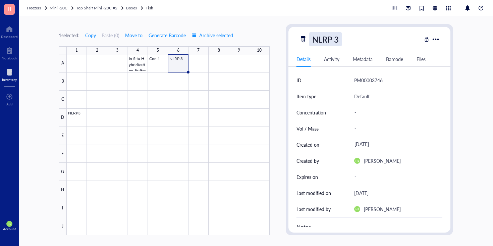
click at [331, 45] on div "NLRP 3" at bounding box center [325, 39] width 33 height 14
click at [334, 39] on input "NLRP 3" at bounding box center [328, 39] width 38 height 13
type input "NLRP3"
click at [75, 134] on div at bounding box center [168, 144] width 203 height 181
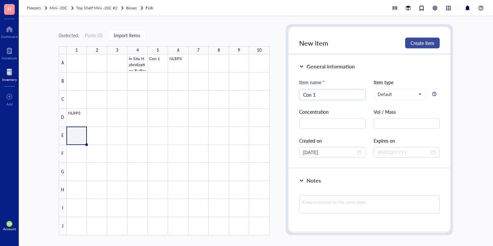
type input "Con 1"
click at [419, 40] on span "Create item" at bounding box center [422, 42] width 24 height 5
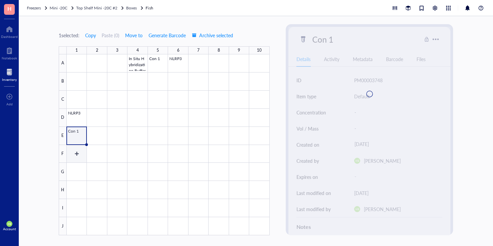
click at [77, 157] on div at bounding box center [168, 144] width 203 height 181
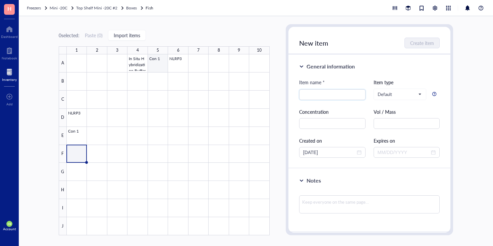
click at [139, 65] on div at bounding box center [168, 144] width 203 height 181
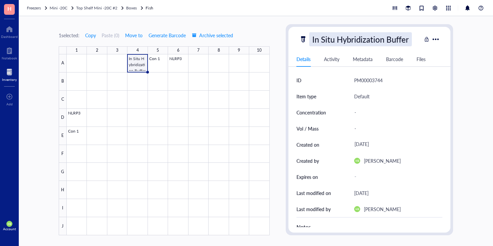
click at [352, 42] on div "In Situ Hybridization Buffer" at bounding box center [360, 39] width 103 height 14
click at [352, 42] on input "In Situ Hybridization Buffer" at bounding box center [365, 39] width 112 height 13
click at [81, 150] on div at bounding box center [168, 144] width 203 height 181
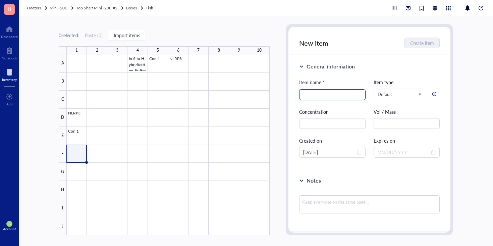
paste input "In Situ Hybridization Buffer"
type input "In Situ Hybridization Buffer"
click at [430, 42] on span "Create item" at bounding box center [422, 42] width 24 height 5
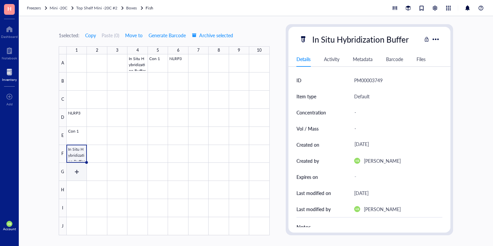
click at [74, 172] on div at bounding box center [168, 144] width 203 height 181
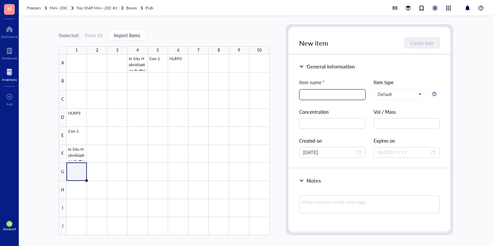
paste input "In Situ Hybridization Buffer"
type input "In Situ Hybridization Buffer"
click at [429, 41] on span "Create item" at bounding box center [422, 42] width 24 height 5
click at [71, 187] on div at bounding box center [168, 144] width 203 height 181
paste input "In Situ Hybridization Buffer"
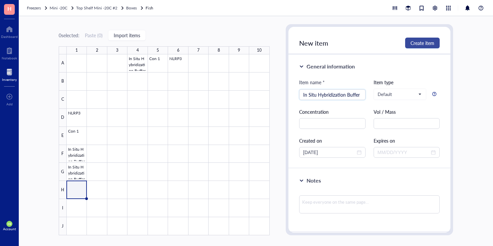
type input "In Situ Hybridization Buffer"
click at [431, 44] on span "Create item" at bounding box center [422, 42] width 24 height 5
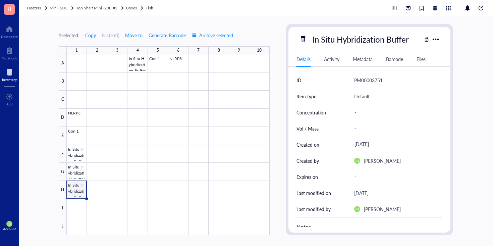
click at [190, 20] on div "1 selected: Copy Paste ( 0 ) Move to Generate Barcode Archive selected 1 2 3 4 …" at bounding box center [256, 131] width 474 height 230
click at [138, 8] on div "Boxes" at bounding box center [135, 8] width 18 height 7
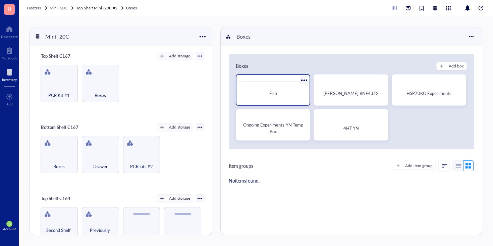
click at [305, 80] on div at bounding box center [304, 80] width 10 height 10
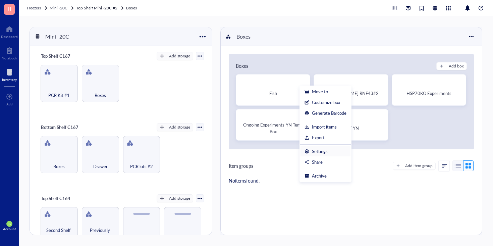
click at [321, 154] on div "Settings" at bounding box center [320, 151] width 16 height 6
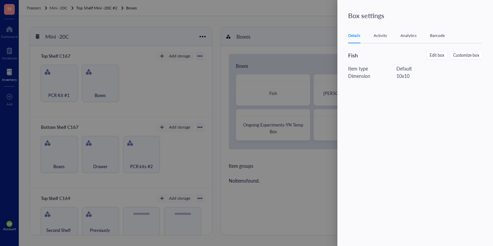
click at [362, 58] on div "Fish" at bounding box center [380, 55] width 64 height 8
click at [443, 59] on button "Edit box" at bounding box center [436, 55] width 21 height 8
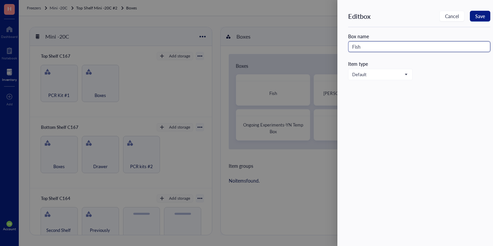
click at [354, 47] on input "Fish" at bounding box center [419, 46] width 142 height 11
click at [353, 47] on input "Fish" at bounding box center [419, 46] width 142 height 11
type input "MN36 Fish"
click at [480, 19] on button "Save" at bounding box center [480, 16] width 20 height 11
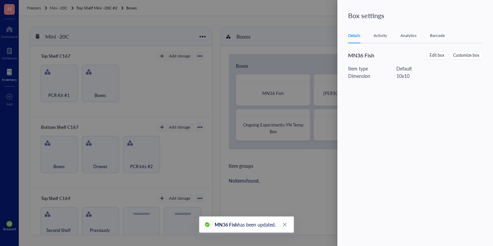
click at [295, 192] on div at bounding box center [246, 123] width 493 height 246
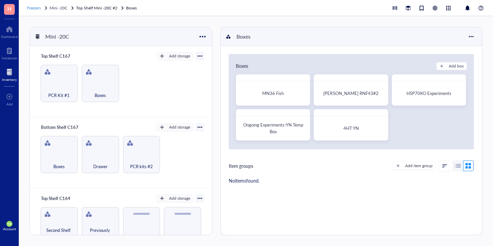
click at [32, 8] on span "Freezers" at bounding box center [34, 8] width 14 height 6
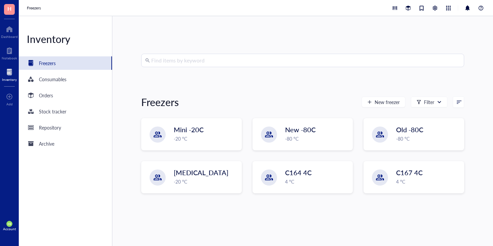
click at [180, 63] on input "search" at bounding box center [305, 60] width 309 height 13
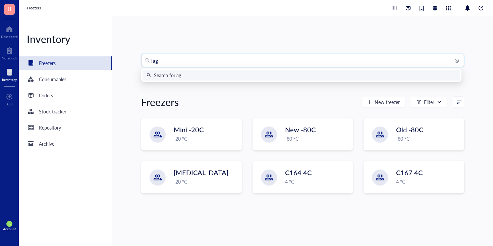
type input "lags"
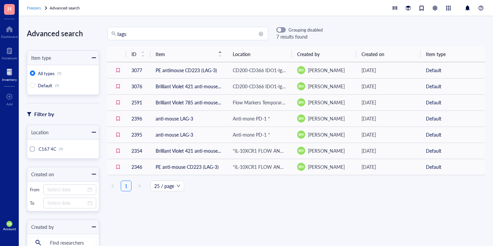
click at [38, 9] on span "Freezers" at bounding box center [34, 8] width 14 height 6
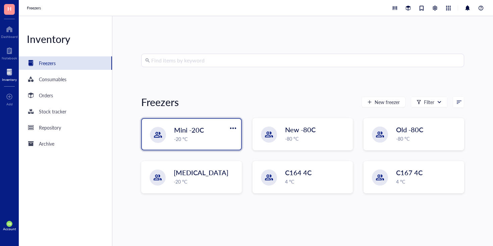
click at [193, 137] on div "-20 °C" at bounding box center [205, 138] width 63 height 7
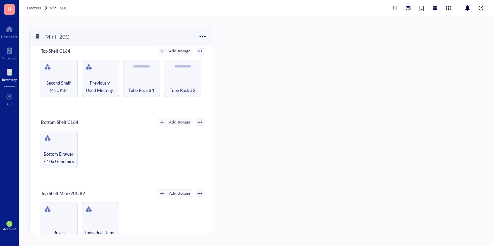
scroll to position [232, 0]
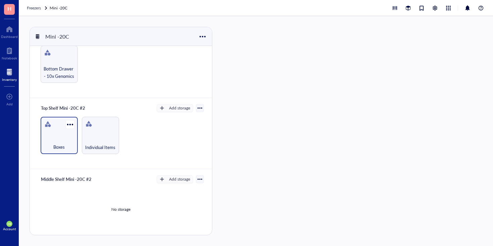
click at [62, 140] on div "Boxes" at bounding box center [59, 143] width 30 height 15
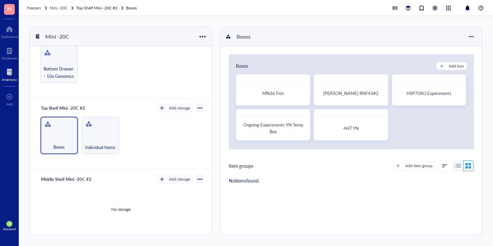
click at [442, 71] on div "Boxes Add box MN36 Fish Michael S. RNF43#2 HSP70KO Experiments Ongoing Experime…" at bounding box center [351, 101] width 245 height 95
click at [442, 62] on button "Add box" at bounding box center [451, 66] width 30 height 8
radio input "false"
radio input "true"
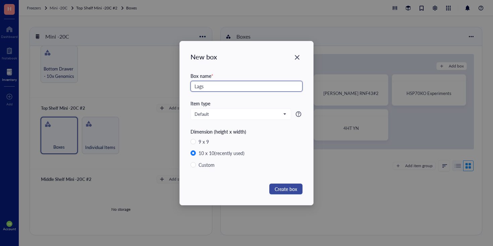
type input "Lags"
click at [292, 187] on span "Create box" at bounding box center [285, 188] width 22 height 7
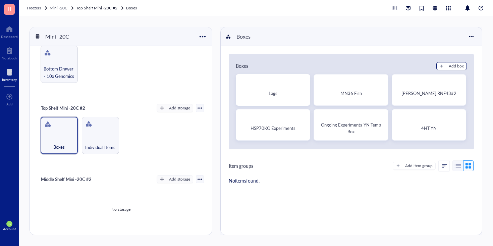
click at [443, 65] on button "Add box" at bounding box center [451, 66] width 30 height 8
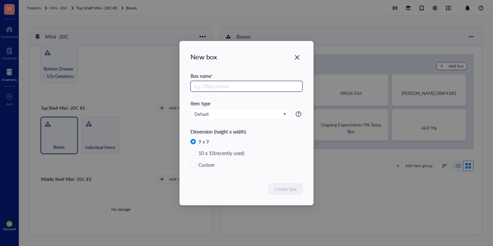
radio input "false"
radio input "true"
click at [227, 82] on input "Mayooran 10" at bounding box center [246, 86] width 112 height 11
type input "Mayooran 10"
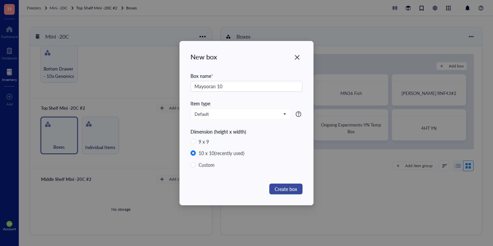
click at [287, 188] on span "Create box" at bounding box center [285, 188] width 22 height 7
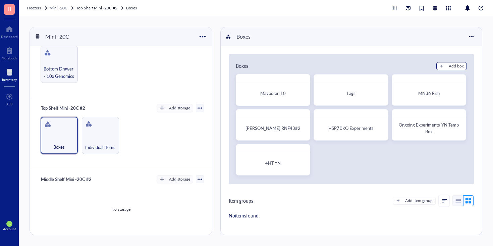
click at [453, 69] on div "Add box" at bounding box center [455, 66] width 15 height 6
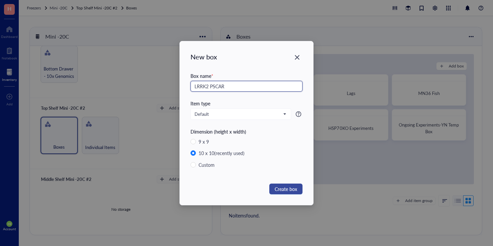
type input "LRRK2 PSCAR"
click at [298, 187] on button "Create box" at bounding box center [285, 188] width 33 height 11
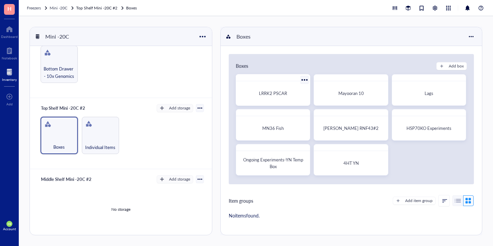
click at [294, 96] on div "LRRK2 PSCAR" at bounding box center [272, 93] width 63 height 7
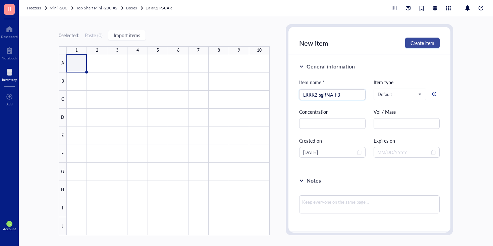
type input "LRRK2-sgRNA-F3"
click at [426, 44] on span "Create item" at bounding box center [422, 42] width 24 height 5
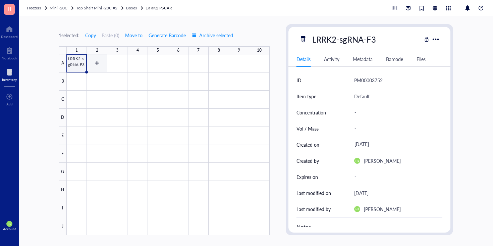
click at [98, 65] on div at bounding box center [168, 144] width 203 height 181
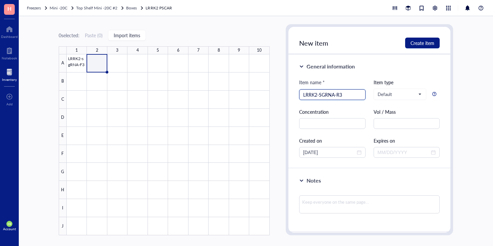
click at [324, 95] on input "LRRK2-SGRNA-R3" at bounding box center [332, 94] width 58 height 10
type input "LRRK2-sgRNA-R3"
click at [431, 46] on button "Create item" at bounding box center [422, 43] width 35 height 11
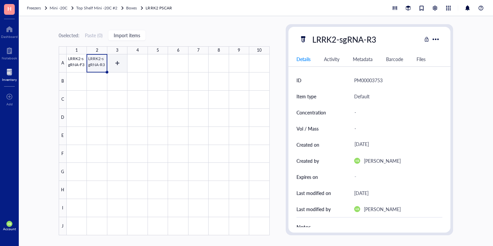
click at [122, 68] on div at bounding box center [168, 144] width 203 height 181
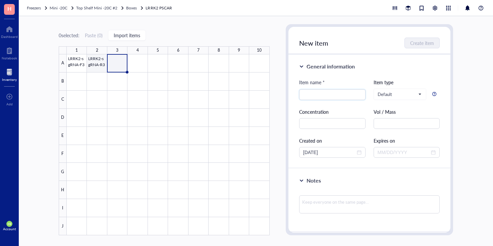
click at [95, 65] on div at bounding box center [168, 144] width 203 height 181
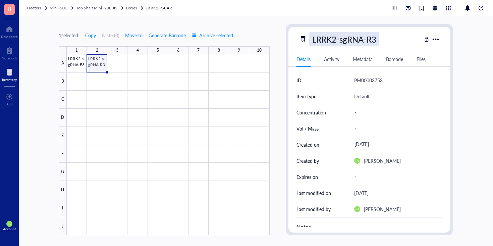
click at [338, 36] on div "LRRK2-sgRNA-R3" at bounding box center [344, 39] width 70 height 14
click at [355, 40] on input "LRRK2-sgRNA-R3" at bounding box center [346, 39] width 75 height 13
click at [118, 62] on div at bounding box center [168, 144] width 203 height 181
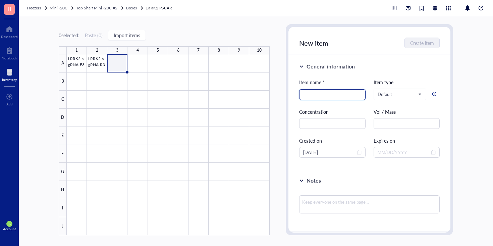
paste input "LRRK2-sgRNA-R3"
type input "LRRK2-sgRNA-R2"
click at [431, 41] on span "Create item" at bounding box center [422, 42] width 24 height 5
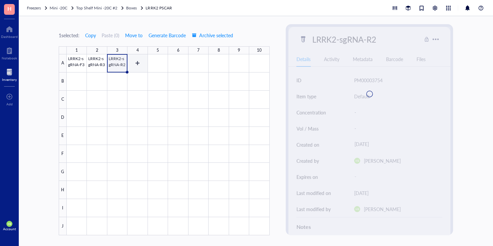
click at [139, 63] on div at bounding box center [168, 144] width 203 height 181
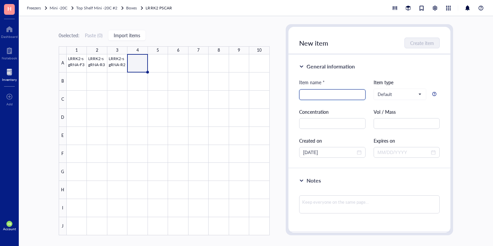
paste input "LRRK2-sgRNA-R3"
type input "LRRK2-sgRNA-F2"
click at [422, 42] on span "Create item" at bounding box center [422, 42] width 24 height 5
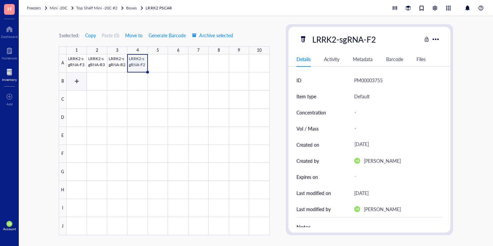
click at [70, 78] on div at bounding box center [168, 144] width 203 height 181
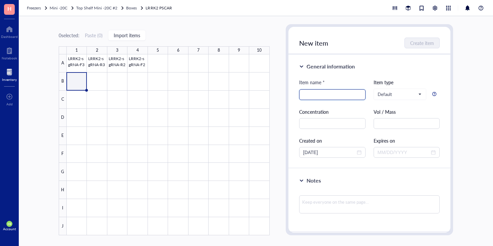
paste input "LRRK2-sgRNA-R3"
type input "LRRK2-sgRNA-F1"
click at [409, 47] on button "Create item" at bounding box center [422, 43] width 35 height 11
click at [98, 82] on div at bounding box center [168, 144] width 203 height 181
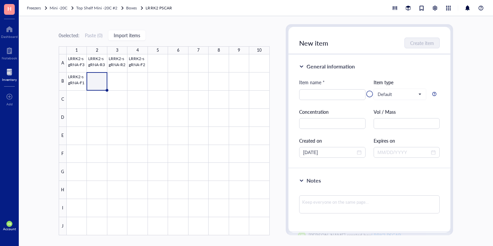
click at [319, 98] on div at bounding box center [369, 94] width 162 height 134
click at [330, 89] on div at bounding box center [369, 94] width 162 height 134
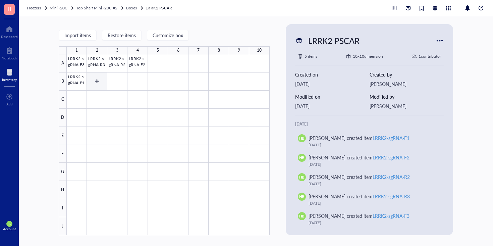
click at [97, 84] on div at bounding box center [168, 144] width 203 height 181
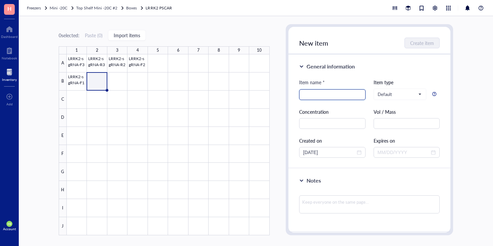
click at [332, 95] on input "search" at bounding box center [332, 94] width 58 height 10
paste input "LRRK2-sgRNA-R3"
type input "LRRK2-sgRNA-R1"
click at [423, 39] on button "Create item" at bounding box center [422, 43] width 35 height 11
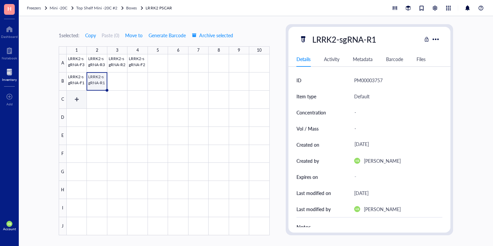
click at [80, 98] on div at bounding box center [168, 144] width 203 height 181
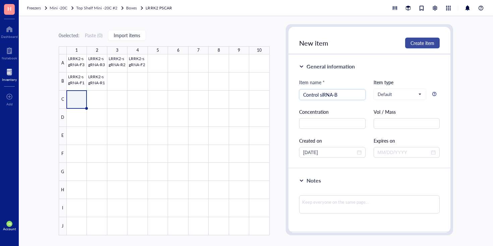
type input "Control siRNA-B"
click at [425, 46] on button "Create item" at bounding box center [422, 43] width 35 height 11
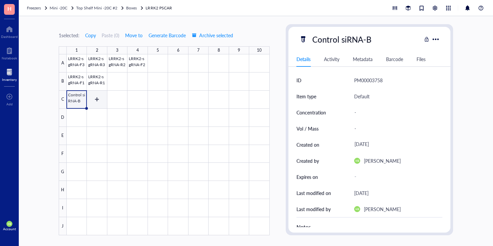
click at [95, 99] on div at bounding box center [168, 144] width 203 height 181
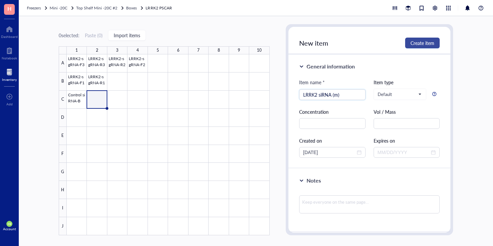
type input "LRRK2 siRNA (m)"
click at [428, 41] on span "Create item" at bounding box center [422, 42] width 24 height 5
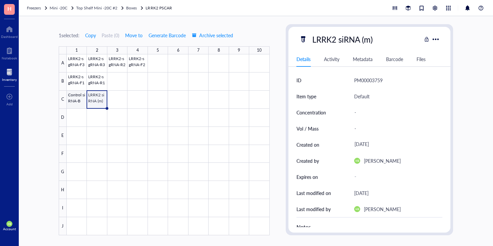
click at [69, 100] on div at bounding box center [168, 144] width 203 height 181
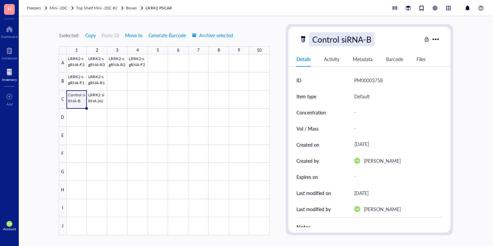
click at [337, 39] on div "Control siRNA-B" at bounding box center [341, 39] width 65 height 14
click at [337, 39] on input "Control siRNA-B" at bounding box center [349, 39] width 80 height 13
click at [116, 96] on div at bounding box center [168, 144] width 203 height 181
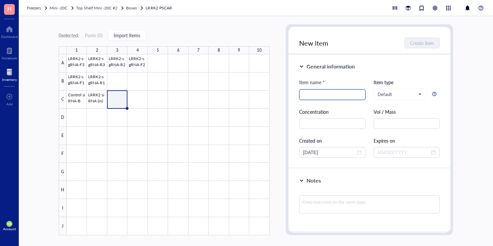
click at [317, 94] on input "search" at bounding box center [332, 94] width 58 height 10
click at [317, 95] on input "search" at bounding box center [332, 94] width 58 height 10
paste input "Control siRNA-B"
type input "Control siRNA-B"
click at [426, 45] on span "Create item" at bounding box center [422, 42] width 24 height 5
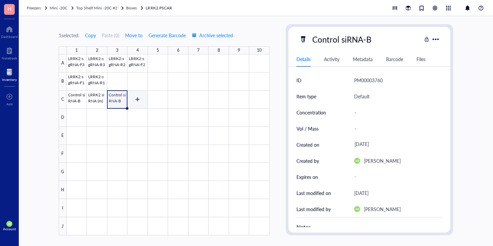
click at [132, 103] on div at bounding box center [168, 144] width 203 height 181
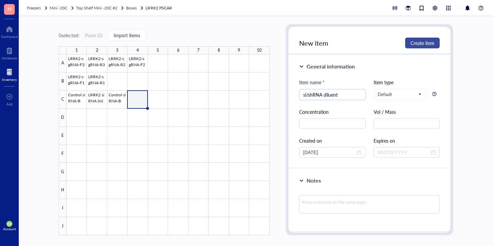
type input "si/shRNA diluent"
click at [429, 44] on span "Create item" at bounding box center [422, 42] width 24 height 5
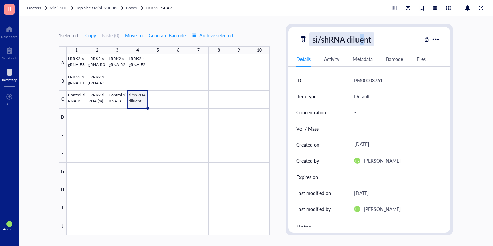
click at [362, 41] on div "si/shRNA diluent" at bounding box center [341, 39] width 65 height 14
click at [362, 41] on input "si/shRNA diluent" at bounding box center [351, 39] width 84 height 13
click at [160, 97] on div at bounding box center [168, 144] width 203 height 181
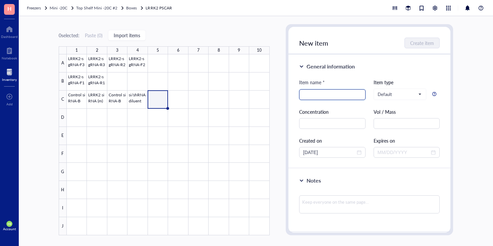
paste input "si/shRNA diluent"
type input "si/shRNA diluent"
click at [432, 48] on button "Create item" at bounding box center [422, 43] width 35 height 11
click at [432, 47] on div at bounding box center [369, 80] width 162 height 107
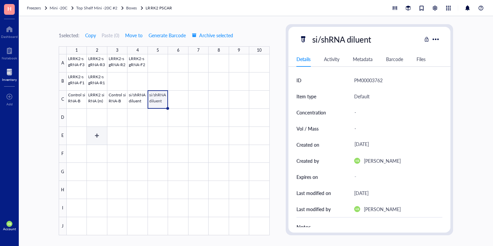
click at [75, 135] on div at bounding box center [168, 144] width 203 height 181
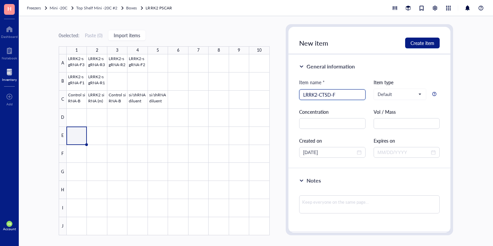
click at [336, 94] on input "LRRK2-CTSD-F" at bounding box center [332, 94] width 58 height 10
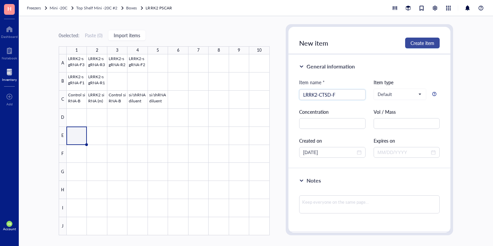
type input "LRRK2-CTSD-F"
click at [428, 40] on span "Create item" at bounding box center [422, 42] width 24 height 5
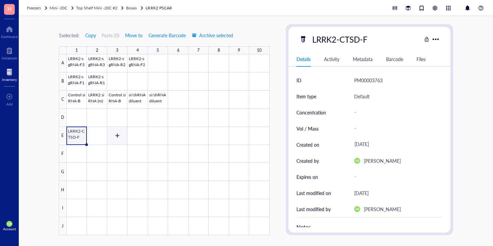
click at [96, 139] on div at bounding box center [168, 144] width 203 height 181
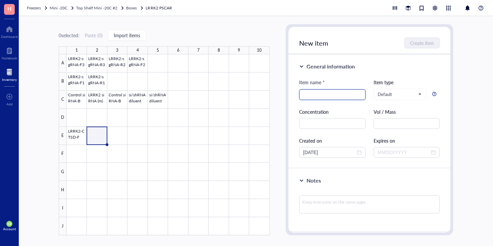
click at [318, 97] on input "search" at bounding box center [332, 94] width 58 height 10
paste input "LRRK2-CTSD-F"
type input "LRRK2-CTSD-R"
click at [424, 41] on span "Create item" at bounding box center [422, 42] width 24 height 5
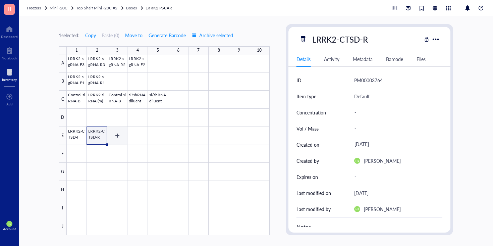
click at [115, 135] on div at bounding box center [168, 144] width 203 height 181
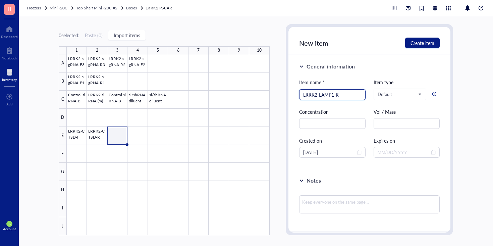
click at [361, 94] on div "LRRK2-LAMP1-R" at bounding box center [332, 94] width 66 height 11
click at [346, 94] on input "LRRK2-LAMP1-R" at bounding box center [332, 94] width 58 height 10
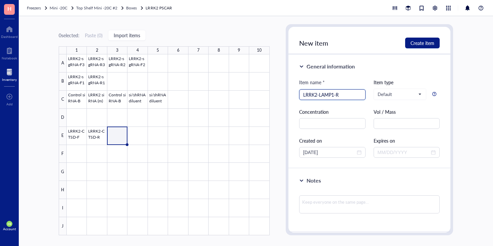
click at [347, 94] on input "LRRK2-LAMP1-R" at bounding box center [332, 94] width 58 height 10
type input "LRRK2-LAMP1-R"
click at [422, 40] on span "Create item" at bounding box center [422, 42] width 24 height 5
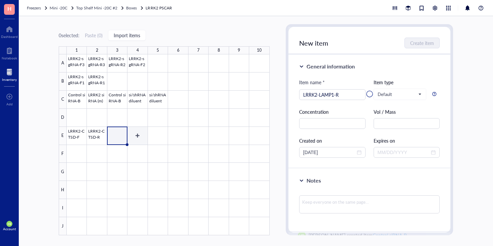
click at [140, 136] on div at bounding box center [168, 144] width 203 height 181
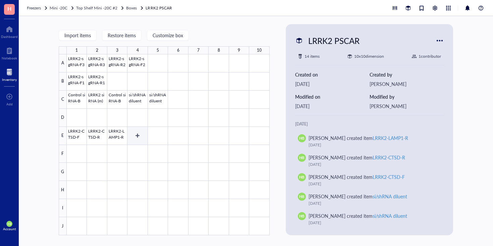
click at [136, 135] on div at bounding box center [168, 144] width 203 height 181
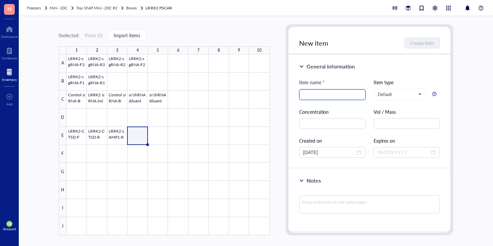
paste input "LRRK2-LAMP1-R"
type input "LRRK2-LAMP1-F"
click at [430, 43] on span "Create item" at bounding box center [422, 42] width 24 height 5
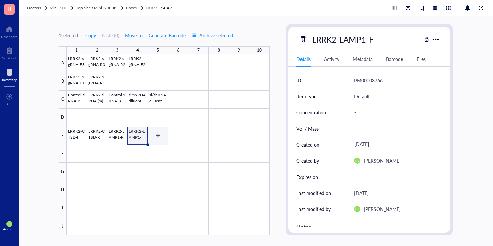
click at [155, 138] on div at bounding box center [168, 144] width 203 height 181
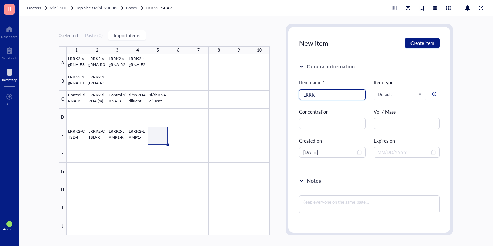
click at [334, 92] on input "LRRK-" at bounding box center [332, 94] width 58 height 10
click at [330, 94] on input "LRRK-GBA-F" at bounding box center [332, 94] width 58 height 10
type input "LRRK-GBA-F"
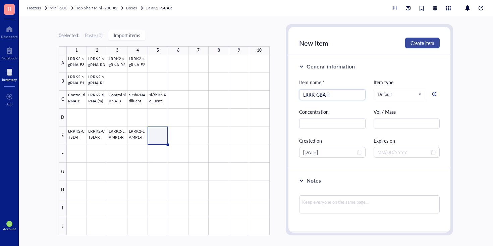
click at [428, 38] on button "Create item" at bounding box center [422, 43] width 35 height 11
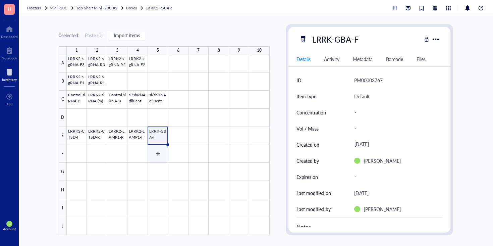
click at [158, 154] on div at bounding box center [168, 144] width 203 height 181
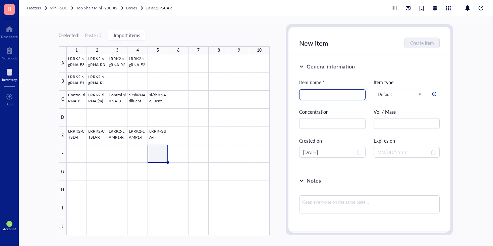
paste input "LRRK-GBA-F"
type input "LRRK-GBA-R"
click at [424, 41] on span "Create item" at bounding box center [422, 42] width 24 height 5
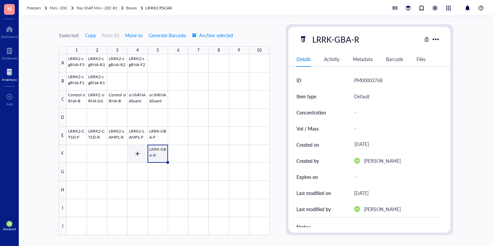
click at [137, 152] on div at bounding box center [168, 144] width 203 height 181
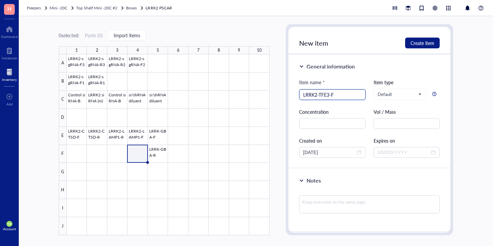
click at [340, 95] on input "LRRK2-TFE3-F" at bounding box center [332, 94] width 58 height 10
type input "LRRK2-TFE3-F"
click at [428, 46] on span "Create item" at bounding box center [422, 42] width 24 height 5
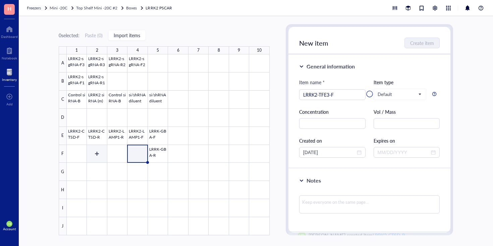
click at [113, 149] on div at bounding box center [168, 144] width 203 height 181
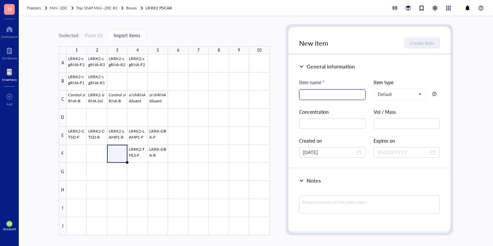
paste input "LRRK2-TFE3-F"
click at [345, 93] on input "LRRK2-TFE3-F" at bounding box center [332, 94] width 58 height 10
type input "LRRK2-TFE3-R"
click at [435, 46] on button "Create item" at bounding box center [422, 43] width 35 height 11
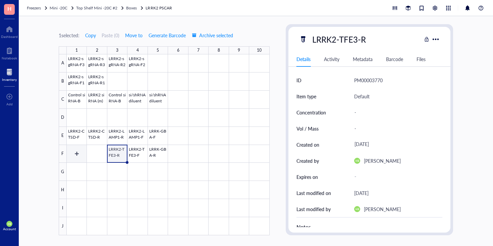
click at [93, 158] on div at bounding box center [168, 144] width 203 height 181
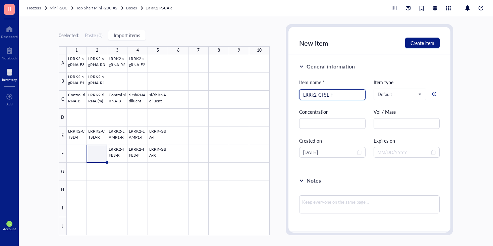
click at [340, 97] on input "LRRk2-CTSL-F" at bounding box center [332, 94] width 58 height 10
type input "LRRk2-CTSL-F"
click at [421, 38] on button "Create item" at bounding box center [422, 43] width 35 height 11
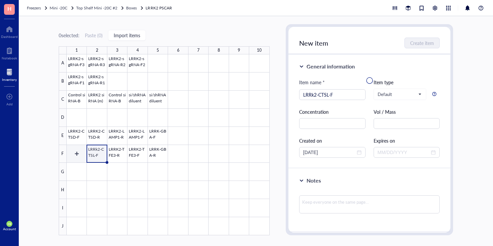
click at [72, 154] on div at bounding box center [168, 144] width 203 height 181
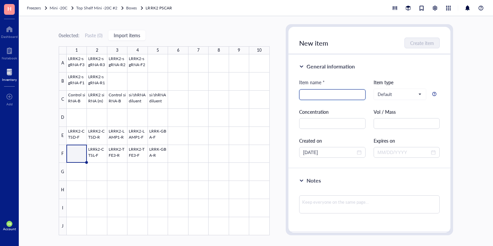
click at [332, 95] on input "search" at bounding box center [332, 94] width 58 height 10
paste input "LRRk2-CTSL-F"
click at [339, 93] on input "LRRk2-CTSL-F" at bounding box center [332, 94] width 58 height 10
type input "LRRk2-CTSL-R"
click at [414, 47] on button "Create item" at bounding box center [422, 43] width 35 height 11
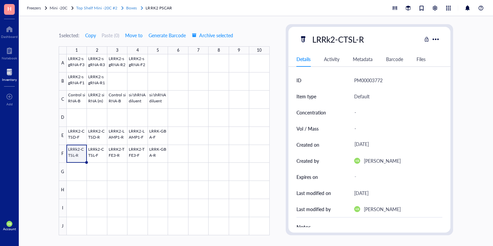
click at [133, 8] on span "Boxes" at bounding box center [131, 8] width 11 height 6
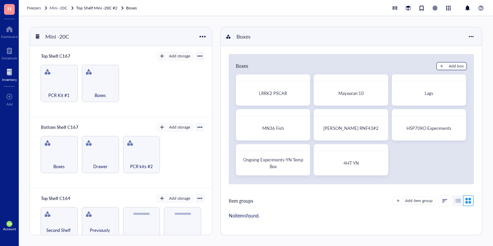
click at [445, 63] on button "Add box" at bounding box center [451, 66] width 30 height 8
radio input "false"
radio input "true"
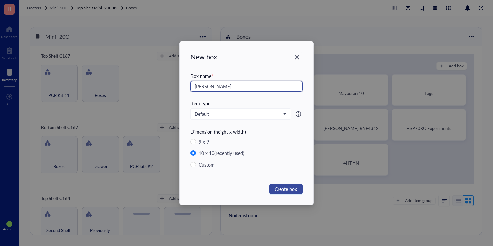
type input "[PERSON_NAME]"
click at [295, 188] on span "Create box" at bounding box center [285, 188] width 22 height 7
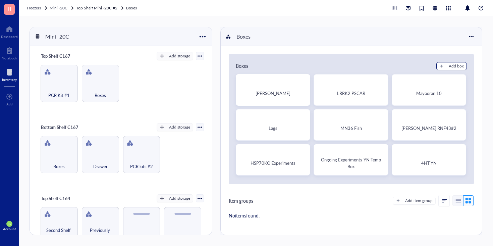
click at [452, 65] on div "Add box" at bounding box center [455, 66] width 15 height 6
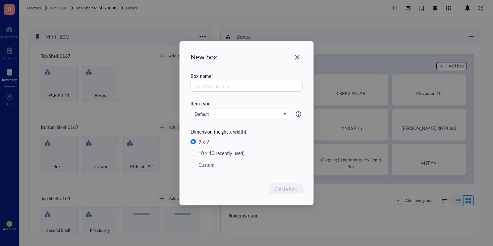
radio input "false"
radio input "true"
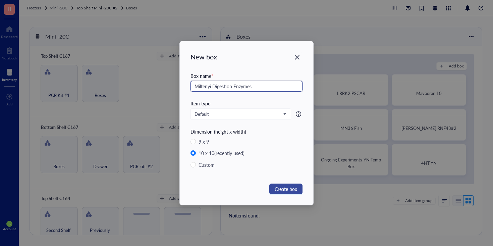
type input "Miltenyi Digestion Enzymes"
click at [291, 189] on span "Create box" at bounding box center [285, 188] width 22 height 7
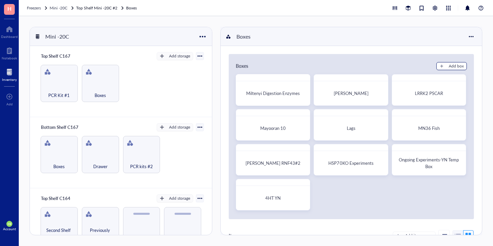
click at [463, 63] on button "Add box" at bounding box center [451, 66] width 30 height 8
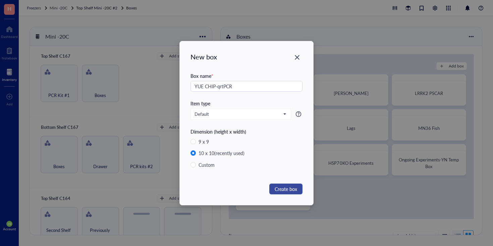
type input "YUE CHIP-qrtPCR"
click at [289, 185] on span "Create box" at bounding box center [285, 188] width 22 height 7
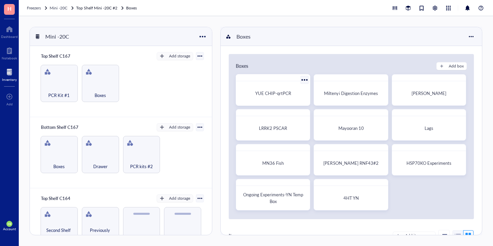
click at [281, 97] on div "YUE CHIP-qrtPCR" at bounding box center [273, 93] width 68 height 19
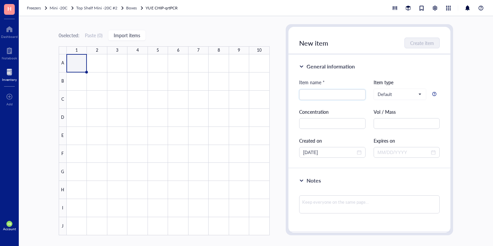
click at [73, 62] on div at bounding box center [168, 144] width 203 height 181
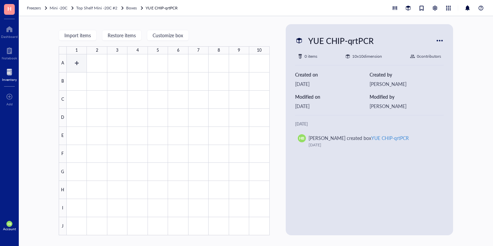
click at [76, 61] on div at bounding box center [168, 144] width 203 height 181
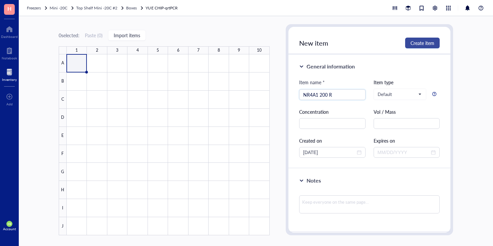
type input "NR4A1 200 R"
click at [429, 43] on span "Create item" at bounding box center [422, 42] width 24 height 5
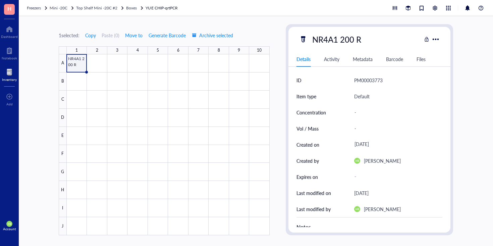
click at [78, 65] on div at bounding box center [168, 144] width 203 height 181
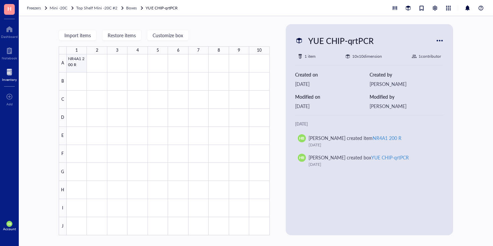
click at [80, 66] on div at bounding box center [168, 144] width 203 height 181
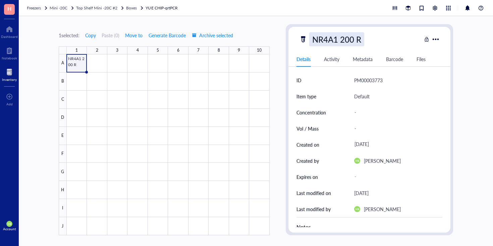
click at [352, 34] on div "NR4A1 200 R" at bounding box center [336, 39] width 55 height 14
click at [352, 34] on input "NR4A1 200 R" at bounding box center [339, 39] width 61 height 13
click at [106, 69] on div at bounding box center [168, 144] width 203 height 181
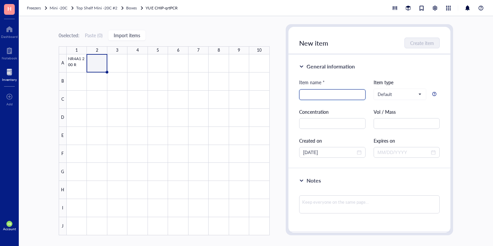
click at [324, 90] on input "search" at bounding box center [332, 94] width 58 height 10
click at [322, 93] on input "search" at bounding box center [332, 94] width 58 height 10
paste input "NR4A1 200 R"
type input "NR4A1 200 F"
click at [426, 44] on span "Create item" at bounding box center [422, 42] width 24 height 5
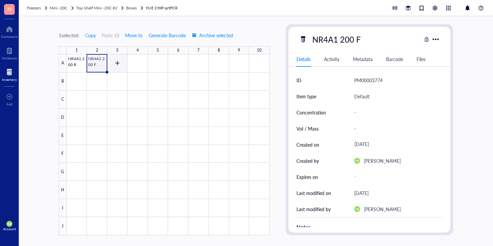
click at [117, 65] on div at bounding box center [168, 144] width 203 height 181
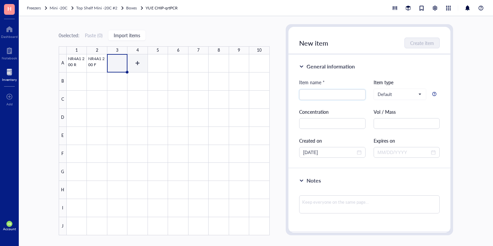
click at [133, 63] on div at bounding box center [168, 144] width 203 height 181
type input "NR4A1 750 F"
click at [339, 100] on div "Item name * NR4A1 750 F NR4A1 750 F Item type Default Concentration Vol / Mass …" at bounding box center [369, 117] width 141 height 79
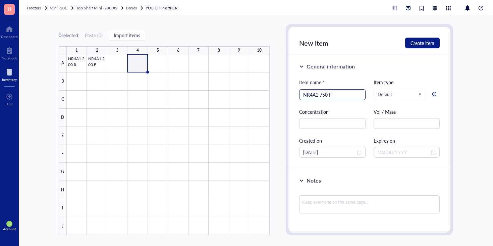
click at [339, 97] on input "NR4A1 750 F" at bounding box center [332, 94] width 58 height 10
click at [432, 40] on span "Create item" at bounding box center [422, 42] width 24 height 5
click at [122, 65] on div at bounding box center [168, 144] width 203 height 181
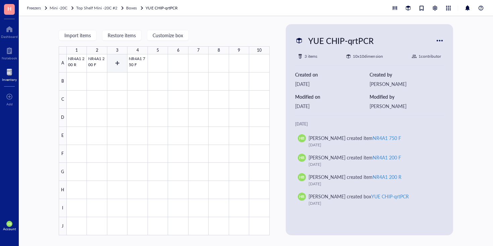
click at [120, 68] on div at bounding box center [168, 144] width 203 height 181
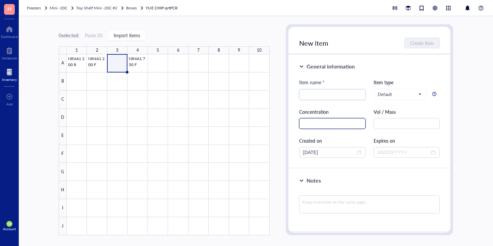
click at [357, 123] on input "text" at bounding box center [332, 123] width 66 height 11
click at [348, 90] on input "search" at bounding box center [332, 94] width 58 height 10
click at [348, 91] on input "search" at bounding box center [332, 94] width 58 height 10
paste input "NR4A1 750 F"
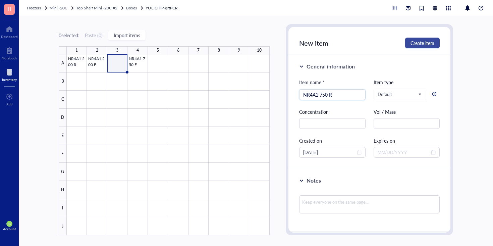
type input "NR4A1 750 R"
click at [428, 44] on span "Create item" at bounding box center [422, 42] width 24 height 5
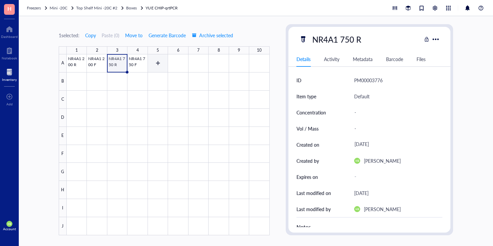
click at [159, 66] on div at bounding box center [168, 144] width 203 height 181
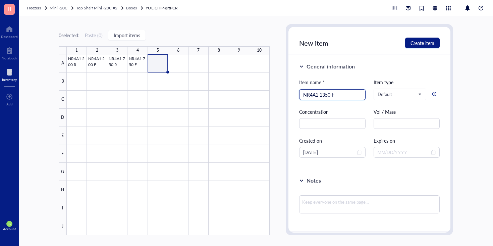
click at [317, 96] on input "NR4A1 1350 F" at bounding box center [332, 94] width 58 height 10
type input "NR4A1 1350 F"
click at [423, 47] on button "Create item" at bounding box center [422, 43] width 35 height 11
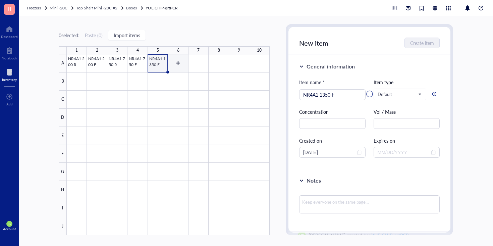
click at [179, 65] on div at bounding box center [168, 144] width 203 height 181
click at [323, 97] on div at bounding box center [369, 94] width 162 height 134
click at [326, 94] on div at bounding box center [369, 94] width 162 height 134
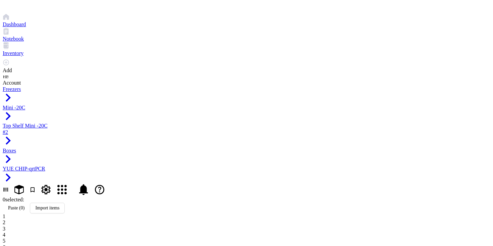
paste input "NR4A1 1350 F"
type input "NR4A1 1350 R"
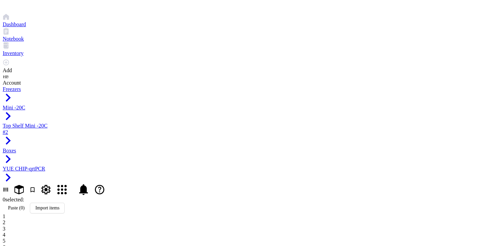
type input "LDLR 70 R"
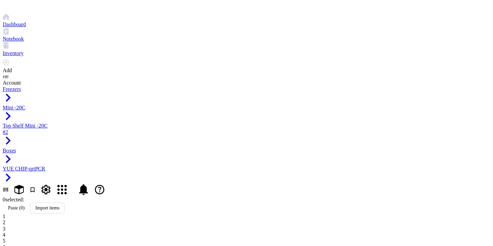
paste input "LDLR 70 R"
type input "LDLR 70 F"
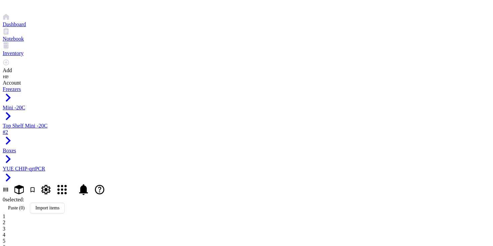
type input "LDLR 1440 R"
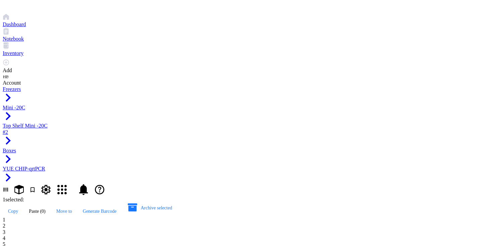
paste input "LDLR 1440 R"
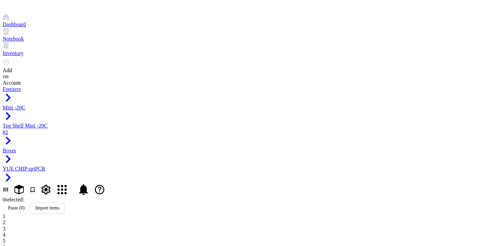
type input "LDLR 1440 F"
click at [16, 147] on span "Boxes" at bounding box center [9, 150] width 13 height 6
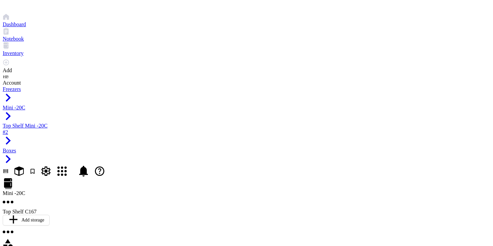
scroll to position [5, 0]
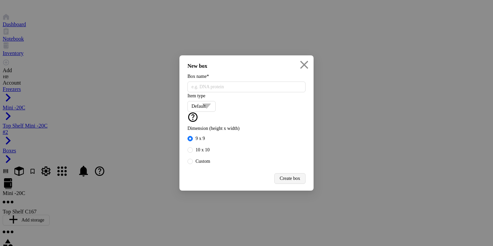
radio input "false"
radio input "true"
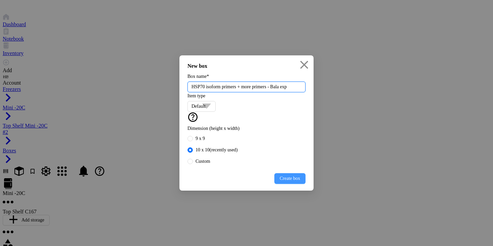
type input "HSP70 isoform primers + more primers - Bala exp"
click at [291, 181] on span "Create box" at bounding box center [290, 178] width 20 height 5
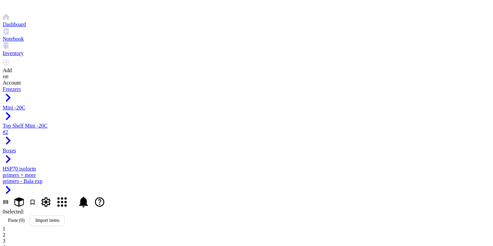
type input "h_HSPA1A-R"
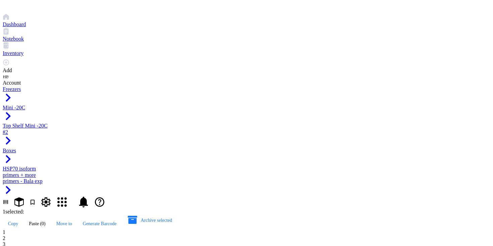
paste input "h_HSPA1A-R"
type input "h_HSPA1A-F"
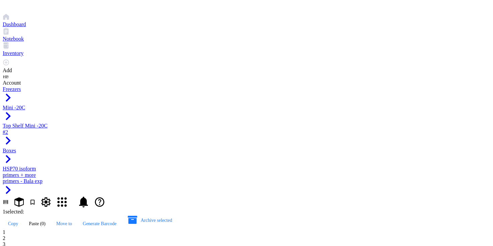
paste input "h_HSPA1A-R"
type input "h_HSPA1B-R"
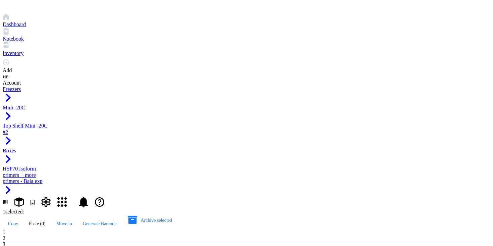
paste input "h_HSPA1A-R"
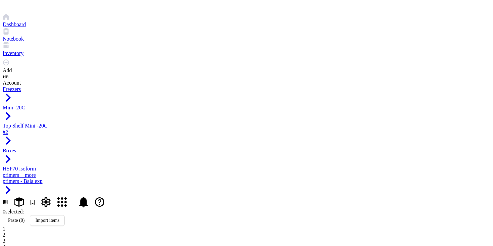
type input "h_HSPA1B-F"
paste input "h_HSPA1A-R"
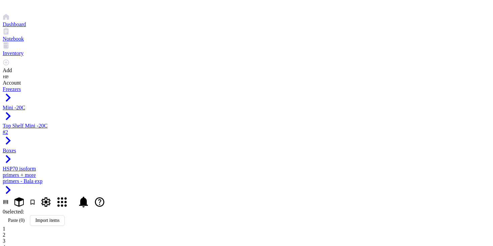
type input "h_HSPA2-R"
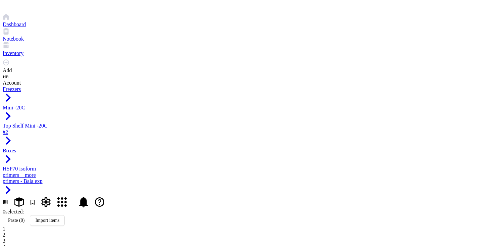
paste input "h_HSPA2-R"
type input "h_HSPA2-F"
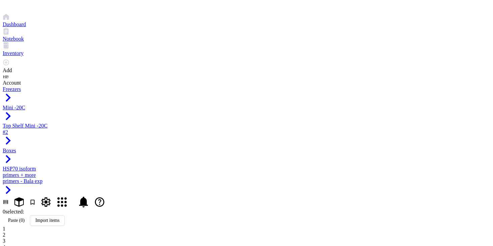
paste input "h_HSPA2-R"
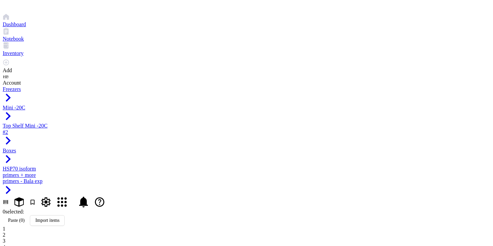
type input "h_HSPA4-R"
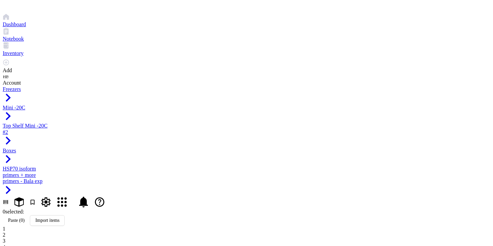
paste input "h_HSPA2-R"
type input "h_HSPA4-F"
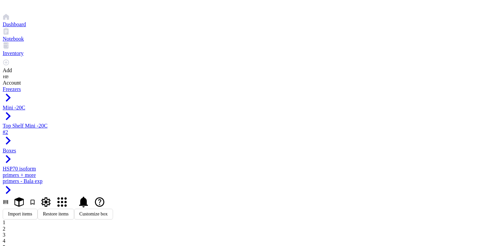
paste input "h_HSPA2-R"
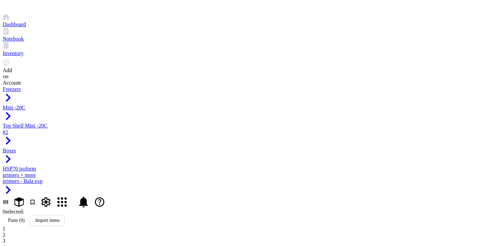
type input "h_HSPA5-R"
paste input "h_HSPA2-R"
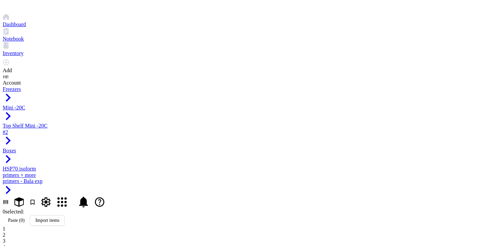
type input "h_HSPA5-F"
paste input "h_HSPA2-R"
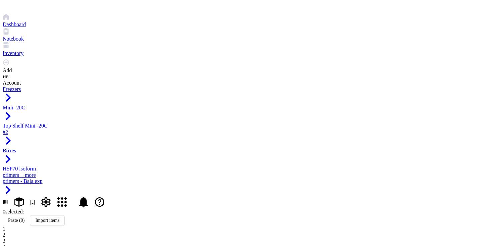
type input "h_HSPA6-R"
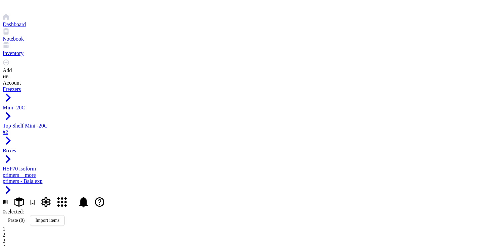
paste input "h_HSPA2-R"
type input "h_HSPA6-F"
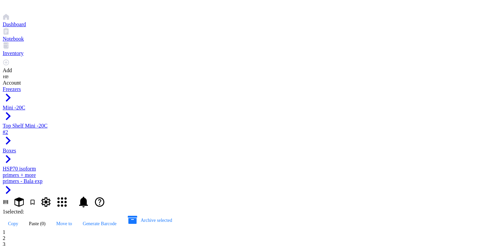
paste input "h_HSPA2-R"
type input "h_HSPA7-R"
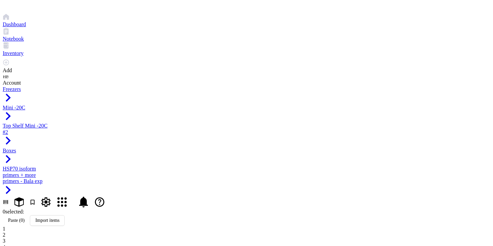
paste input "h_HSPA2-R"
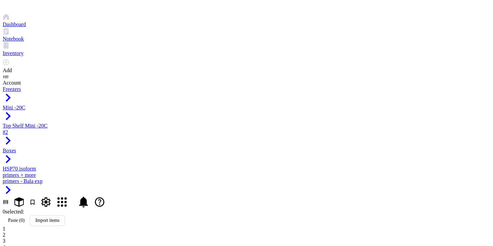
type input "h_HSPA7-F"
paste input "h_HSPA2-R"
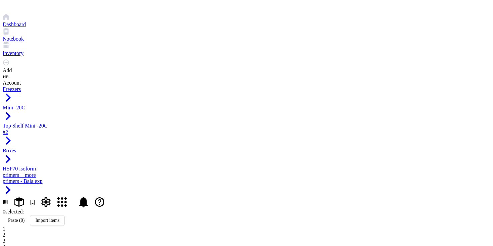
type input "h_HSPA8-R"
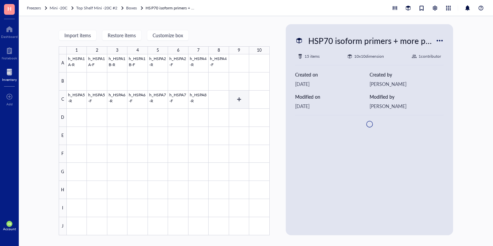
click at [226, 96] on div at bounding box center [168, 144] width 203 height 181
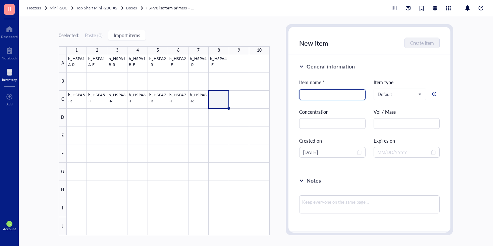
click at [327, 95] on input "search" at bounding box center [332, 94] width 58 height 10
click at [326, 95] on input "search" at bounding box center [332, 94] width 58 height 10
paste input "h_HSPA2-R"
type input "h_HSPA8-F"
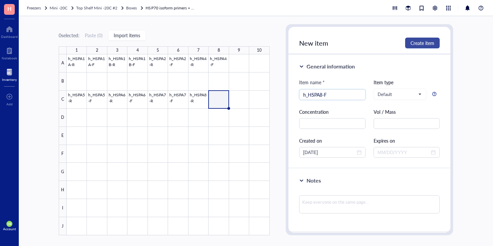
click at [426, 43] on span "Create item" at bounding box center [422, 42] width 24 height 5
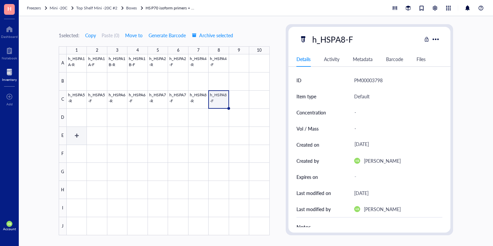
click at [78, 134] on div at bounding box center [168, 144] width 203 height 181
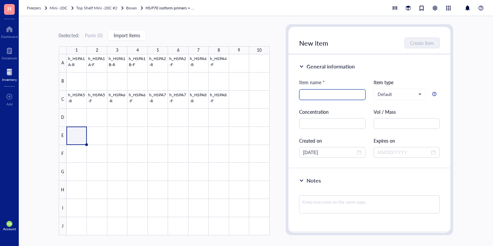
paste input "h_HSPA2-R"
click at [322, 94] on input "h_HSPA2-R" at bounding box center [332, 94] width 58 height 10
click at [336, 94] on input "h_HSPA9B-R" at bounding box center [332, 94] width 58 height 10
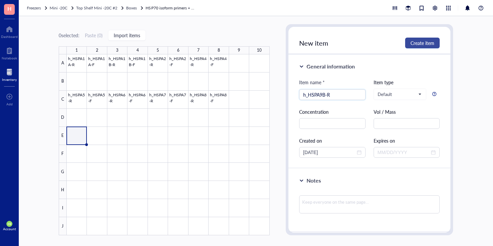
type input "h_HSPA9B-R"
click at [424, 40] on span "Create item" at bounding box center [422, 42] width 24 height 5
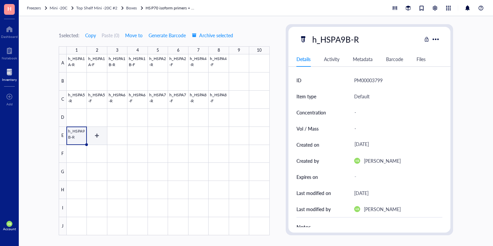
click at [97, 134] on div at bounding box center [168, 144] width 203 height 181
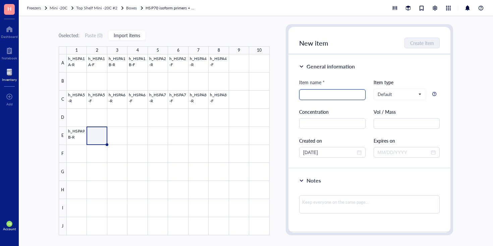
click at [354, 98] on input "search" at bounding box center [332, 94] width 58 height 10
paste input "h_HSPA9B-R"
type input "h_HSPA9B-F"
click at [426, 44] on span "Create item" at bounding box center [422, 42] width 24 height 5
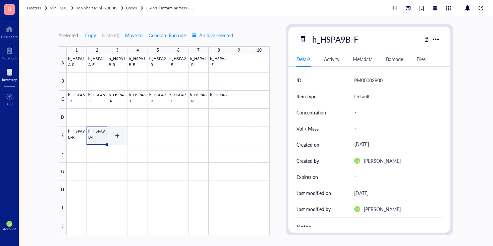
click at [120, 134] on div at bounding box center [168, 144] width 203 height 181
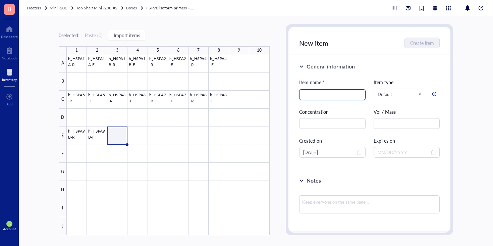
click at [314, 98] on input "search" at bounding box center [332, 94] width 58 height 10
click at [93, 138] on div at bounding box center [168, 144] width 203 height 181
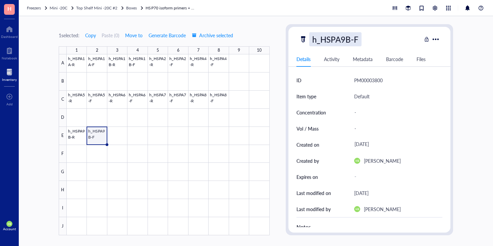
click at [340, 44] on div "h_HSPA9B-F" at bounding box center [335, 39] width 52 height 14
click at [340, 39] on input "h_HSPA9B-F" at bounding box center [337, 39] width 56 height 13
click at [116, 133] on div at bounding box center [168, 144] width 203 height 181
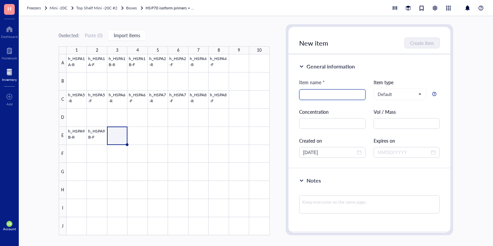
paste input "h_HSPA9B-F"
click at [320, 94] on input "h_HSPA9B-F" at bounding box center [332, 94] width 58 height 10
click at [323, 95] on input "h_HSPA9B-F" at bounding box center [332, 94] width 58 height 10
click at [323, 95] on input "h_HSPA12B-F" at bounding box center [332, 94] width 58 height 10
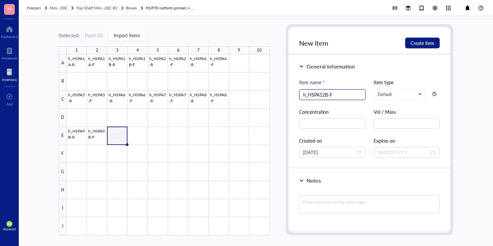
click at [323, 95] on input "h_HSPA12B-F" at bounding box center [332, 94] width 58 height 10
click at [343, 99] on input "h_HSPA12B-F" at bounding box center [332, 94] width 58 height 10
type input "h_HSPA12B-R"
click at [431, 47] on button "Create item" at bounding box center [422, 43] width 35 height 11
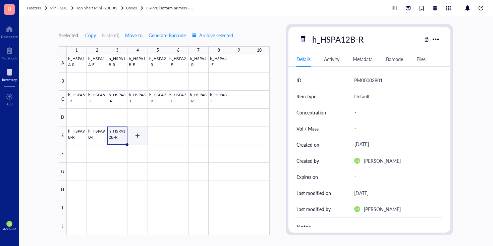
click at [140, 139] on div at bounding box center [168, 144] width 203 height 181
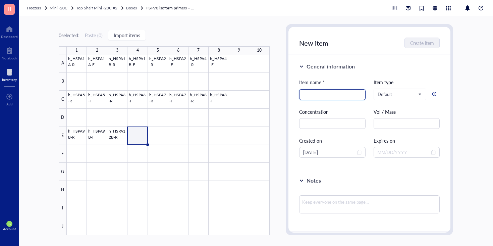
paste input "h_HSPA12B-F"
click at [328, 96] on input "h_HSPA12B-F" at bounding box center [332, 94] width 58 height 10
type input "h_HSPA12A-F"
click at [425, 40] on span "Create item" at bounding box center [422, 42] width 24 height 5
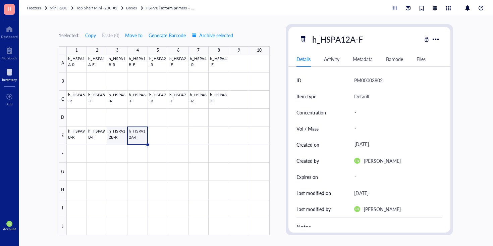
click at [121, 137] on div at bounding box center [168, 144] width 203 height 181
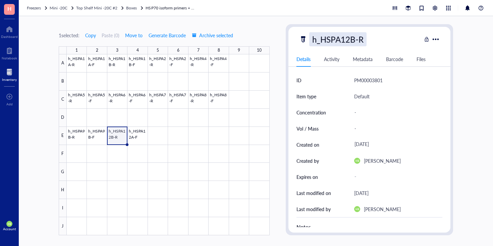
click at [356, 42] on div "h_HSPA12B-R" at bounding box center [337, 39] width 57 height 14
click at [356, 41] on input "h_HSPA12B-R" at bounding box center [339, 39] width 61 height 13
type input "h_HSPA12A-R"
click at [158, 134] on div at bounding box center [168, 144] width 203 height 181
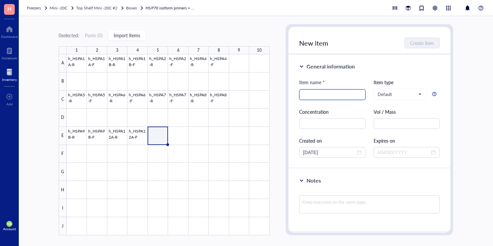
click at [334, 93] on input "search" at bounding box center [332, 94] width 58 height 10
click at [346, 91] on input "search" at bounding box center [332, 94] width 58 height 10
paste input "h_HSPA12B-F"
click at [326, 95] on input "h_HSPA12B-F" at bounding box center [332, 94] width 58 height 10
click at [352, 93] on input "h_HSPA14-F" at bounding box center [332, 94] width 58 height 10
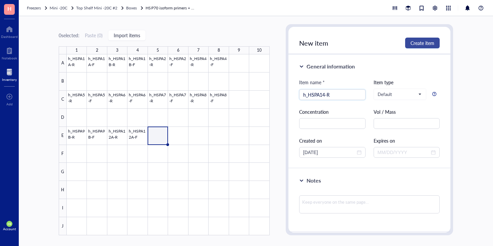
type input "h_HSPA14-R"
click at [422, 43] on span "Create item" at bounding box center [422, 42] width 24 height 5
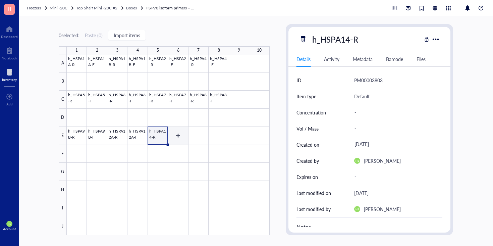
click at [179, 136] on div at bounding box center [168, 144] width 203 height 181
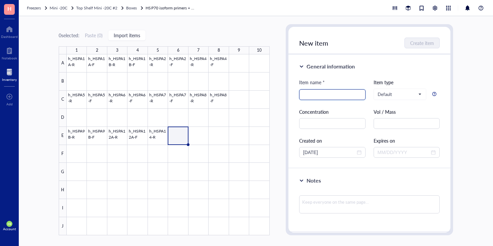
paste input "h_HSPA12B-F"
click at [337, 98] on input "h_HSPA12B-F" at bounding box center [332, 94] width 58 height 10
type input "h_HSPA14-F"
click at [428, 40] on span "Create item" at bounding box center [422, 42] width 24 height 5
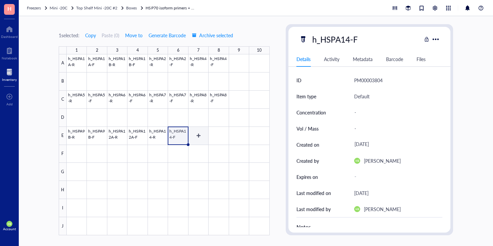
click at [199, 131] on div at bounding box center [168, 144] width 203 height 181
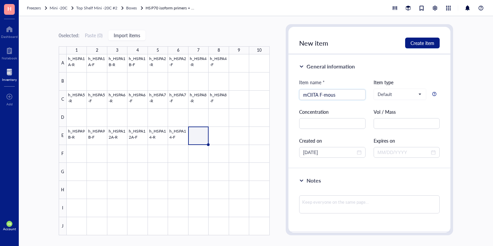
type input "mCIITA F-mouse"
click at [324, 94] on input "mCIITA F-mouse" at bounding box center [332, 94] width 58 height 10
click at [224, 137] on div at bounding box center [168, 144] width 203 height 181
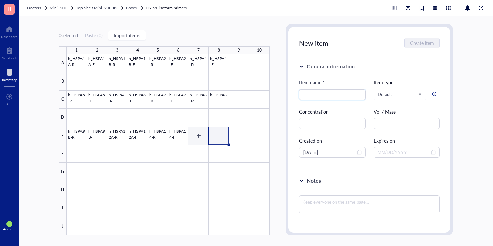
click at [199, 136] on div at bounding box center [168, 144] width 203 height 181
paste input "mCIITA F-mouse"
type input "mCIITA F-mouse"
click at [426, 45] on span "Create item" at bounding box center [422, 42] width 24 height 5
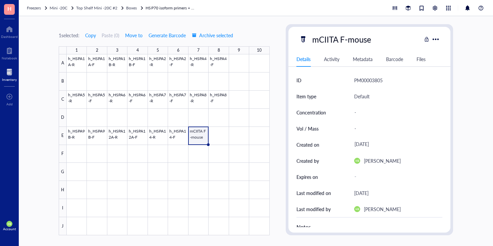
click at [214, 138] on div at bounding box center [168, 144] width 203 height 181
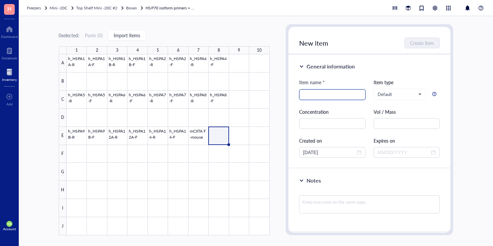
paste input "mCIITA F-mouse"
click at [322, 95] on input "mCIITA F-mouse" at bounding box center [332, 94] width 58 height 10
type input "mCIITA R-mouse"
click at [411, 42] on span "Create item" at bounding box center [422, 42] width 24 height 5
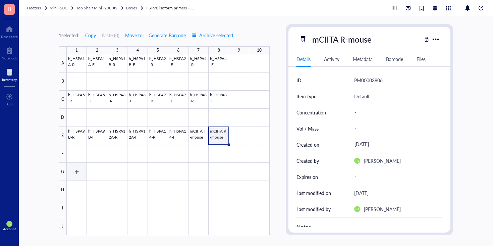
click at [74, 168] on div at bounding box center [168, 144] width 203 height 181
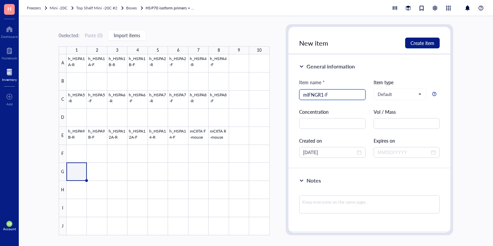
click at [324, 94] on input "miFNGR1-F" at bounding box center [332, 94] width 58 height 10
type input "miFNGR1-F"
click at [415, 46] on button "Create item" at bounding box center [422, 43] width 35 height 11
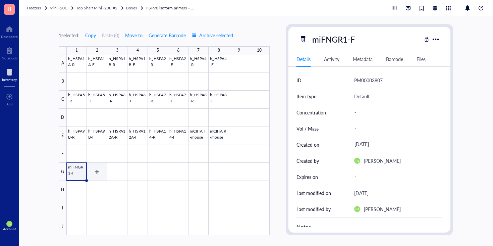
click at [99, 174] on div at bounding box center [168, 144] width 203 height 181
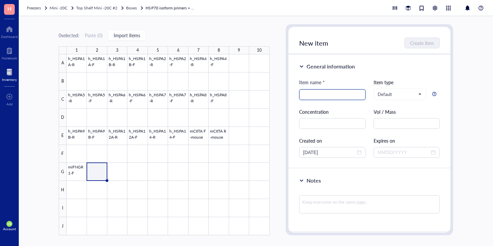
paste input "miFNGR1-F"
type input "miFNGR1-R"
click at [428, 39] on button "Create item" at bounding box center [422, 43] width 35 height 11
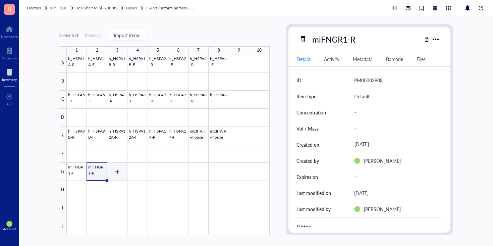
click at [120, 170] on div at bounding box center [168, 144] width 203 height 181
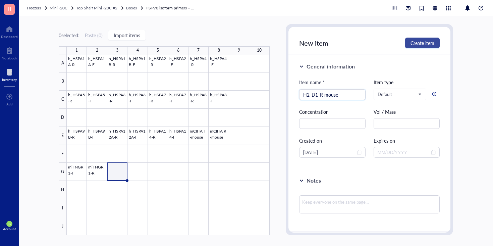
type input "H2_D1_R mouse"
click at [424, 43] on span "Create item" at bounding box center [422, 42] width 24 height 5
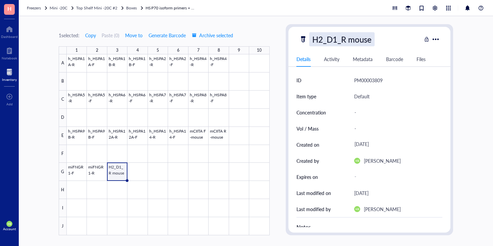
click at [358, 34] on div "H2_D1_R mouse" at bounding box center [341, 39] width 65 height 14
click at [358, 34] on input "H2_D1_R mouse" at bounding box center [344, 39] width 70 height 13
click at [141, 167] on div at bounding box center [168, 144] width 203 height 181
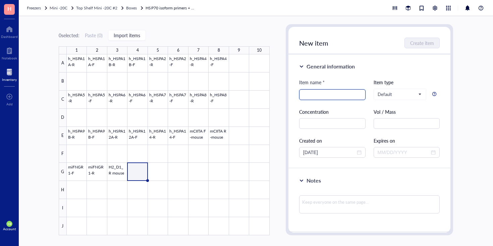
paste input "H2_D1_R mouse"
click at [321, 94] on input "H2_D1_R mouse" at bounding box center [332, 94] width 58 height 10
type input "H2_D1_F mouse"
click at [414, 44] on span "Create item" at bounding box center [422, 42] width 24 height 5
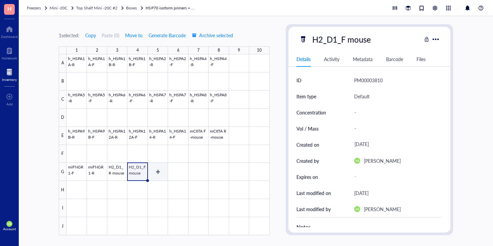
click at [155, 175] on div at bounding box center [168, 144] width 203 height 181
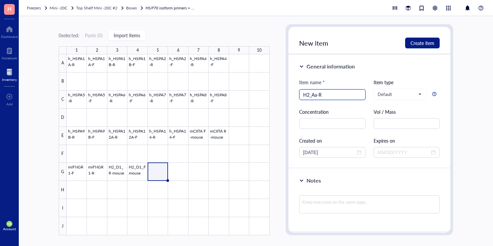
click at [306, 98] on input "H2_Aa-R" at bounding box center [332, 94] width 58 height 10
type input "H2_Aa-R"
click at [433, 42] on span "Create item" at bounding box center [422, 42] width 24 height 5
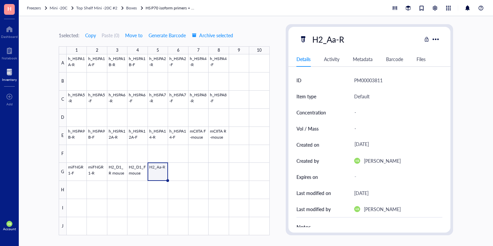
click at [334, 30] on div "H2_Aa-R Details Activity Metadata Barcode Files ID PM00003811 Item type Default…" at bounding box center [369, 129] width 162 height 205
click at [331, 43] on div "H2_Aa-R" at bounding box center [328, 39] width 38 height 14
click at [331, 43] on input "H2_Aa-R" at bounding box center [330, 39] width 42 height 13
click at [174, 172] on div at bounding box center [168, 144] width 203 height 181
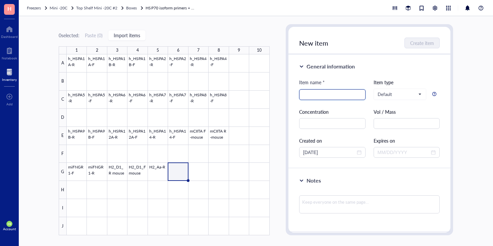
paste input "H2_Aa-R"
type input "H2_Aa-F"
click at [435, 44] on button "Create item" at bounding box center [422, 43] width 35 height 11
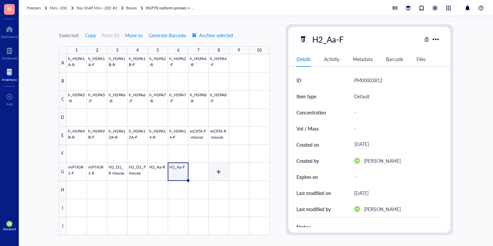
click at [198, 175] on div at bounding box center [168, 144] width 203 height 181
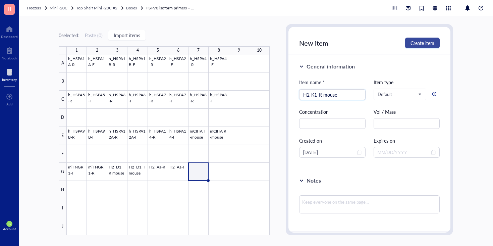
type input "H2-K1_R mouse"
click at [432, 43] on span "Create item" at bounding box center [422, 42] width 24 height 5
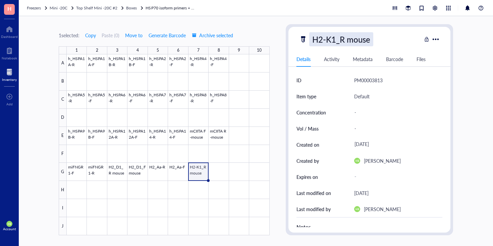
click at [340, 45] on div "H2-K1_R mouse" at bounding box center [341, 39] width 64 height 14
click at [354, 34] on input "H2-K1_R mouse" at bounding box center [344, 39] width 70 height 13
click at [209, 178] on div at bounding box center [168, 144] width 203 height 181
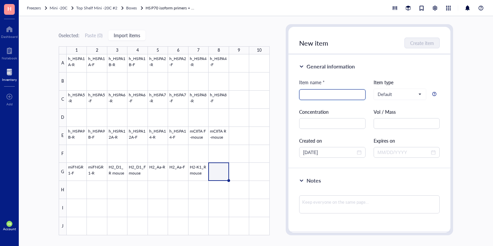
paste input "H2-K1_R mouse"
type input "H2-K1_R mouse"
click at [418, 42] on span "Create item" at bounding box center [422, 42] width 24 height 5
